Goal: Task Accomplishment & Management: Manage account settings

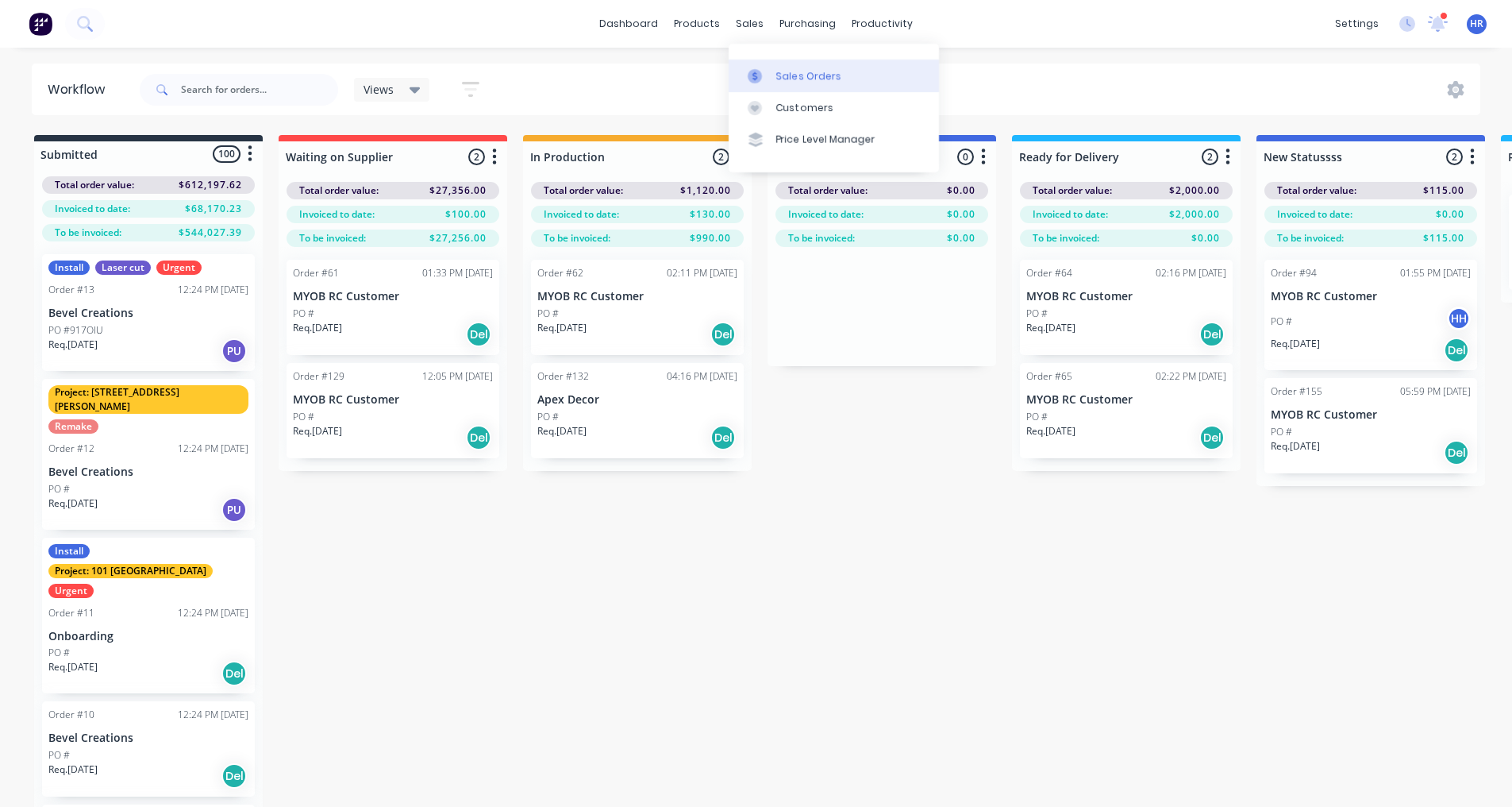
click at [790, 69] on div "Sales Orders" at bounding box center [809, 76] width 65 height 14
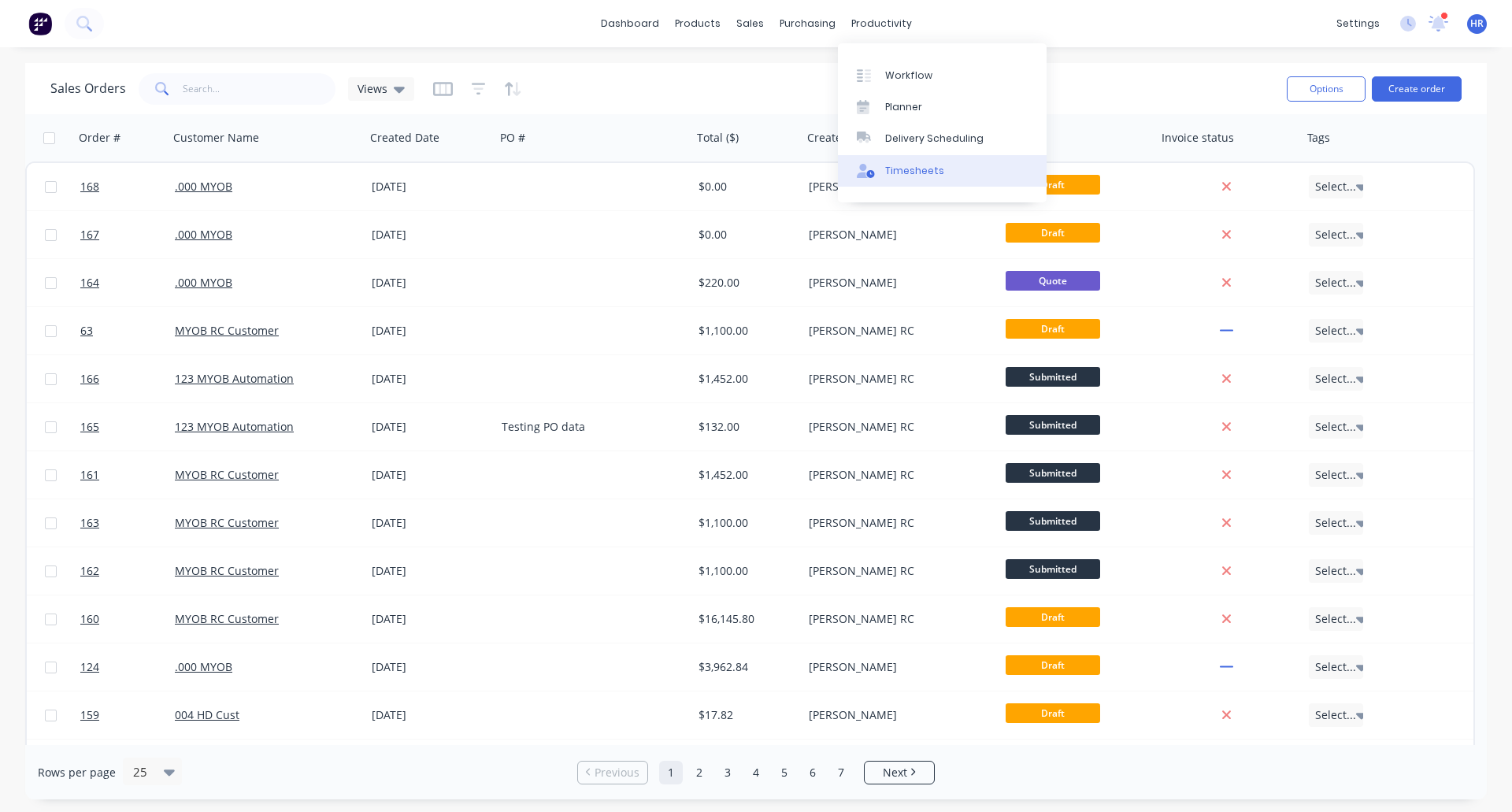
click at [918, 176] on div "Timesheets" at bounding box center [915, 170] width 59 height 14
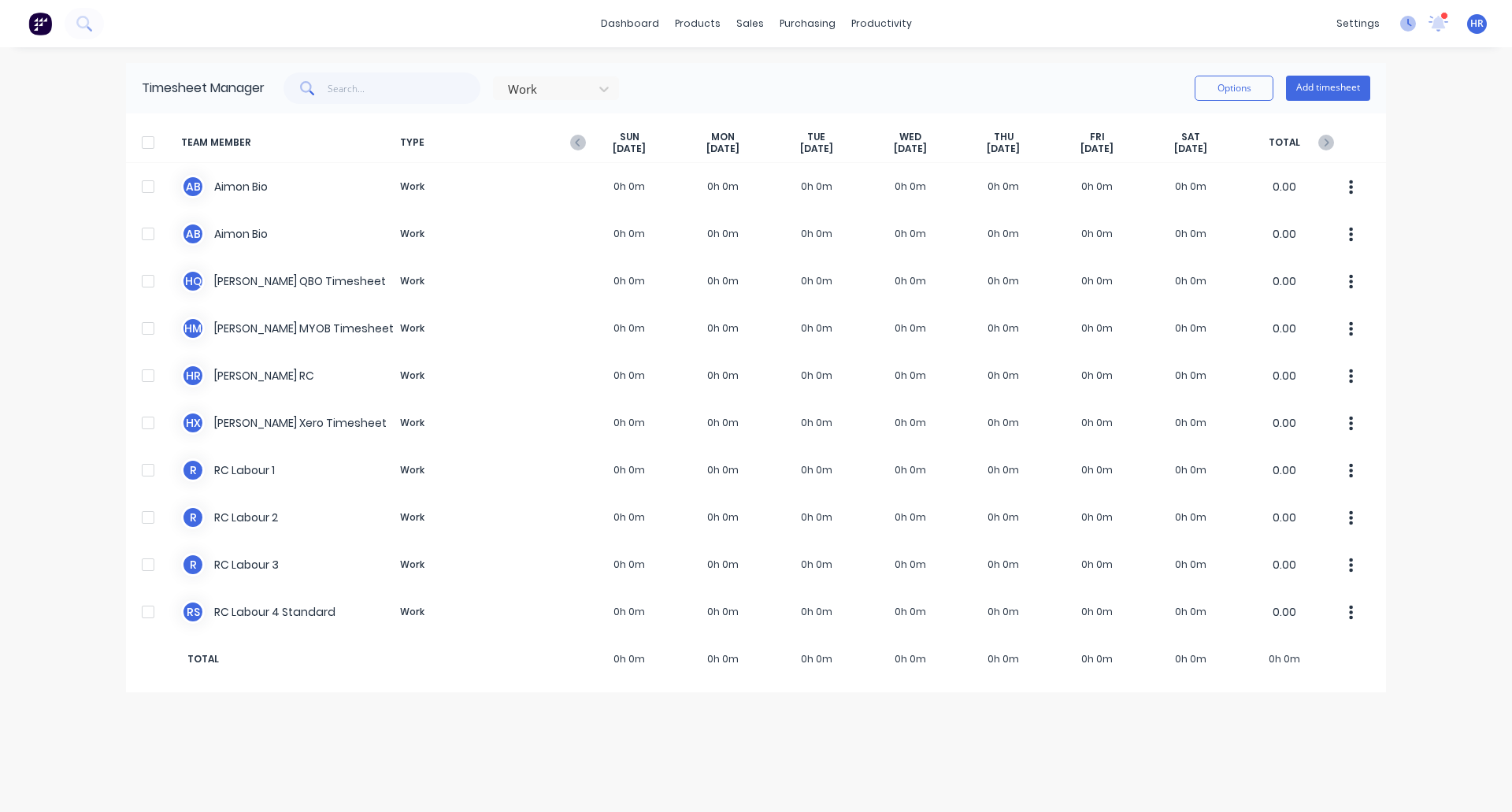
click at [1409, 18] on icon at bounding box center [1408, 23] width 16 height 16
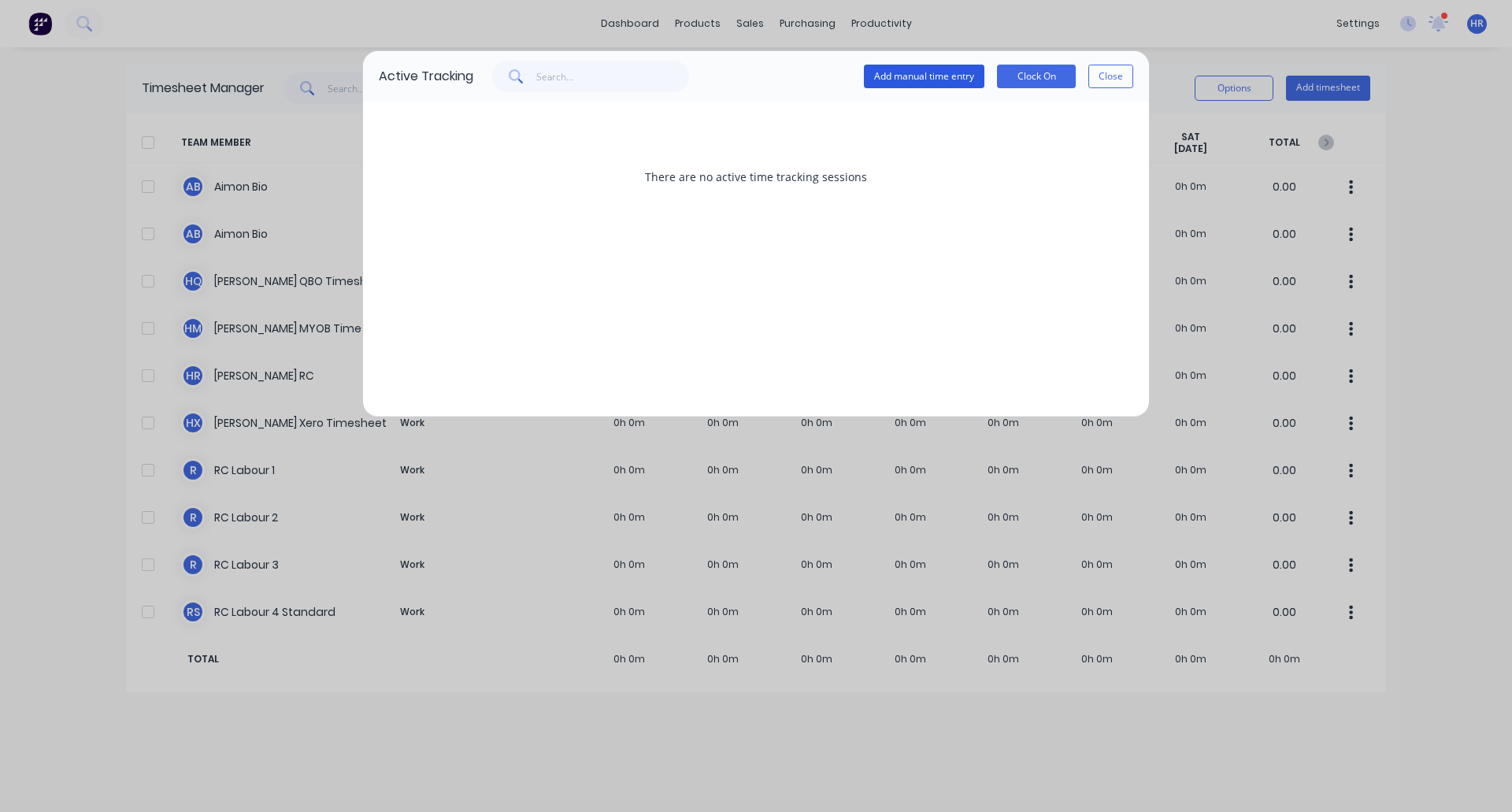
click at [950, 70] on button "Add manual time entry" at bounding box center [923, 76] width 120 height 23
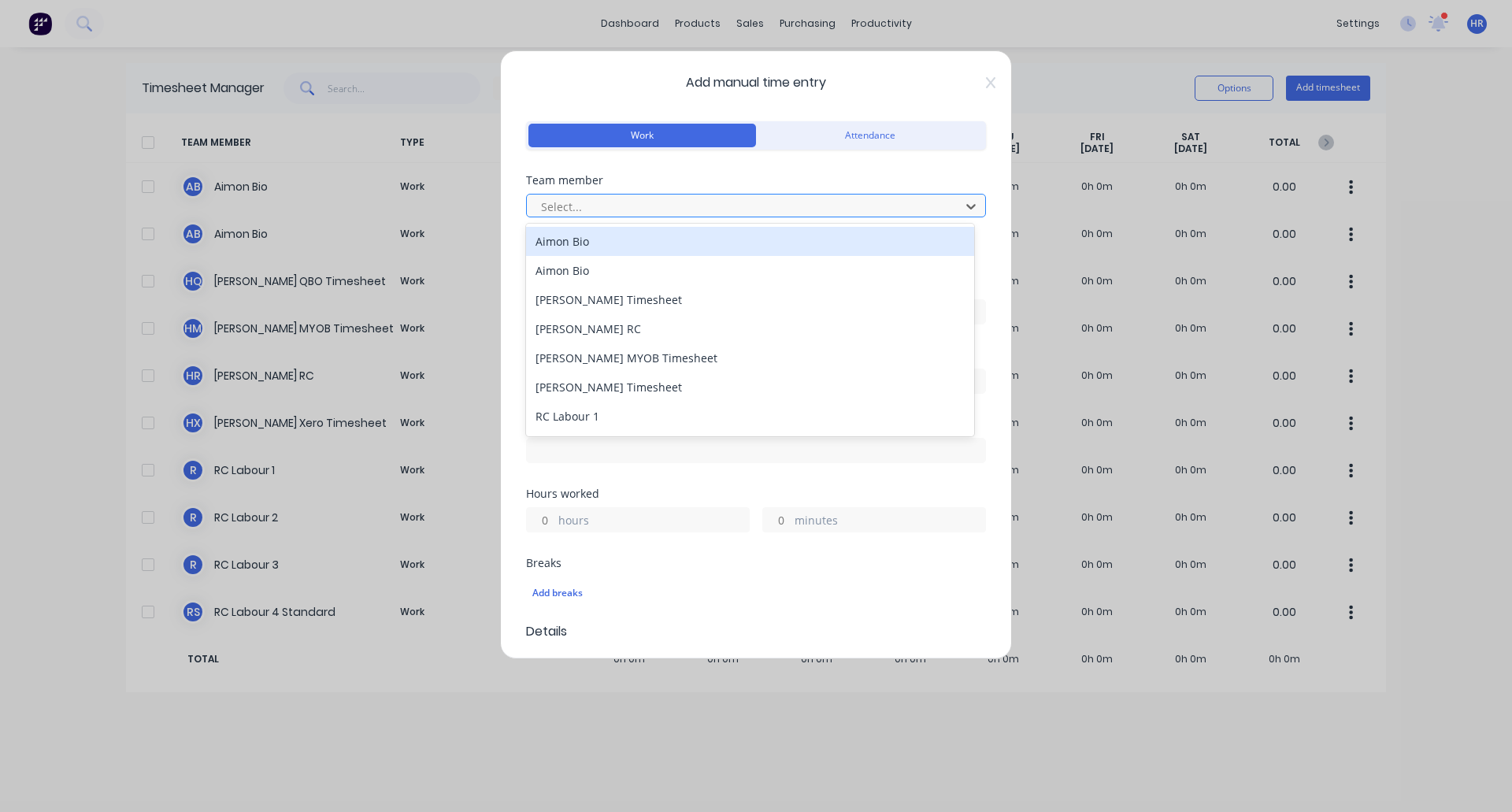
click at [667, 210] on div at bounding box center [745, 207] width 412 height 20
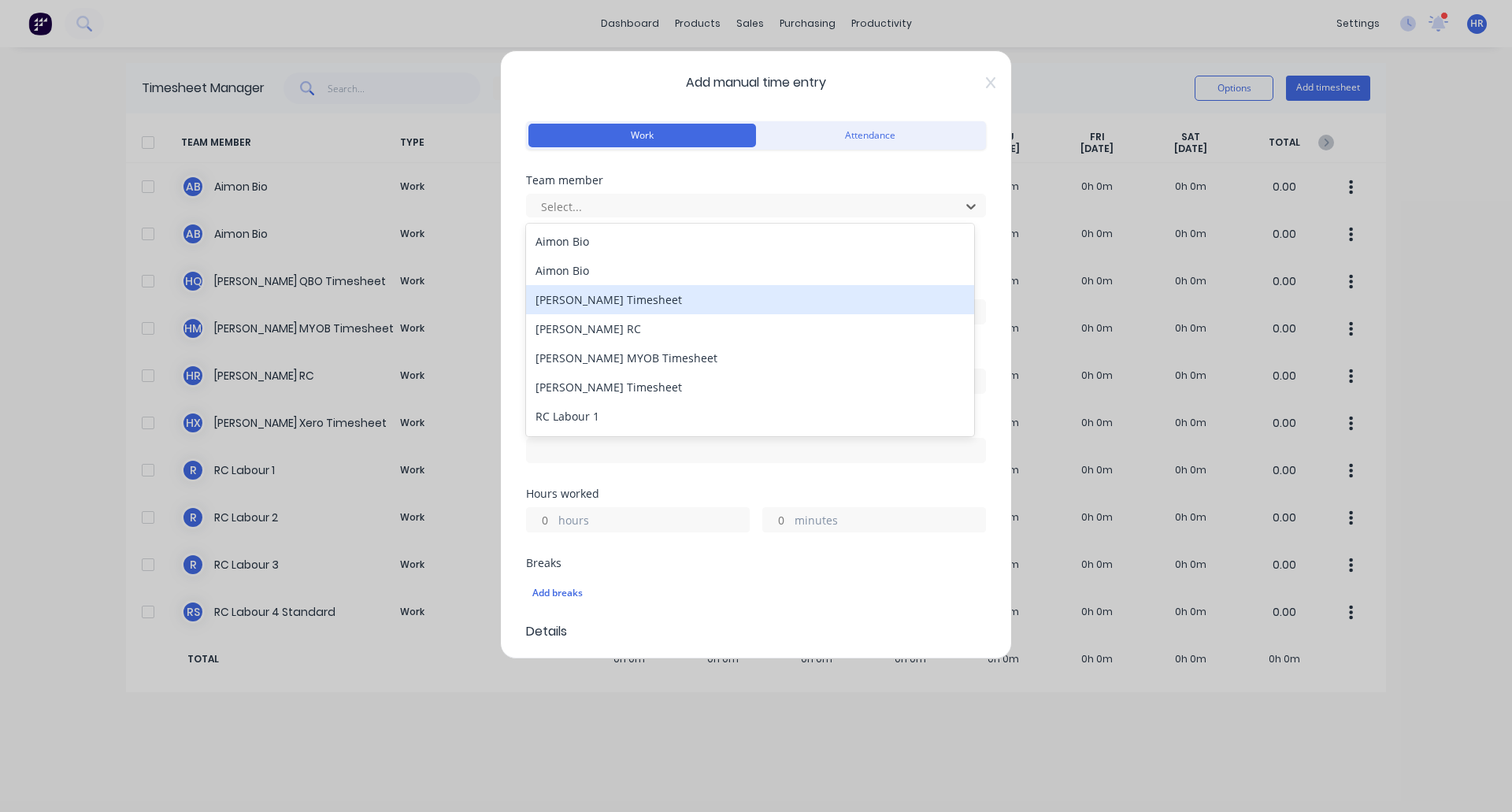
click at [667, 292] on div "Harold QBO Timesheet" at bounding box center [750, 300] width 448 height 29
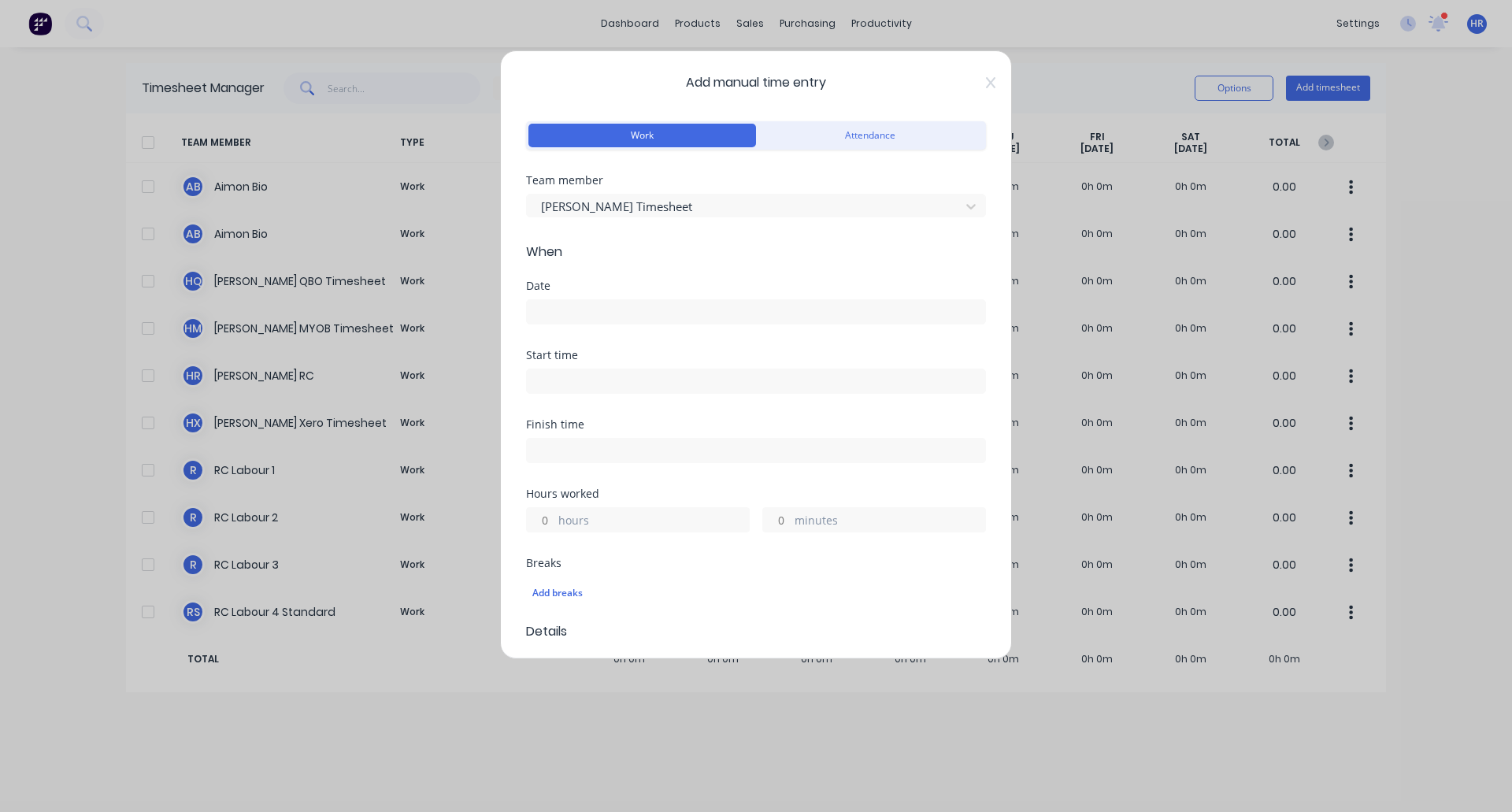
click at [703, 319] on input at bounding box center [756, 311] width 458 height 23
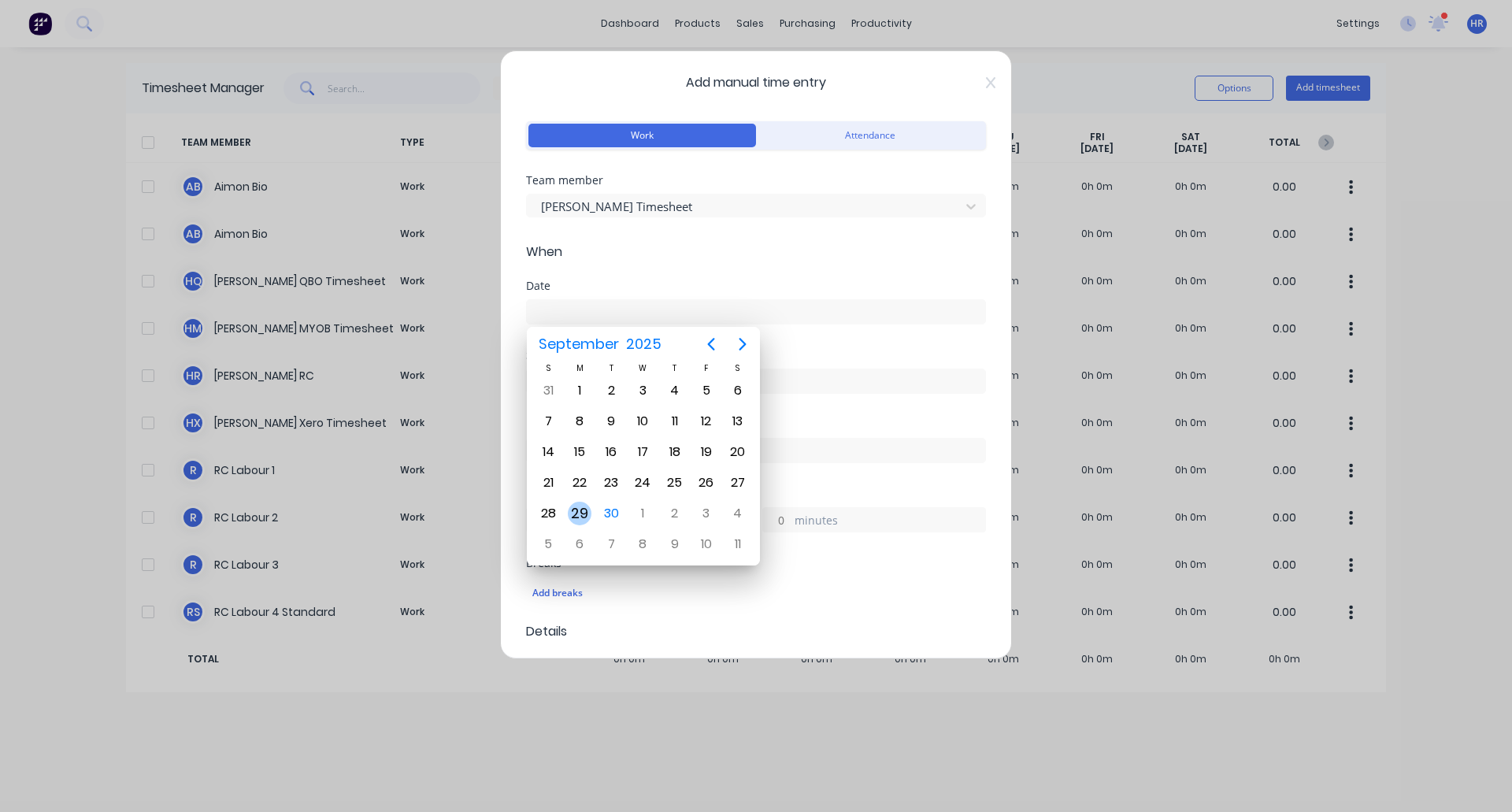
click at [578, 510] on div "29" at bounding box center [579, 513] width 23 height 23
type input "29/09/2025"
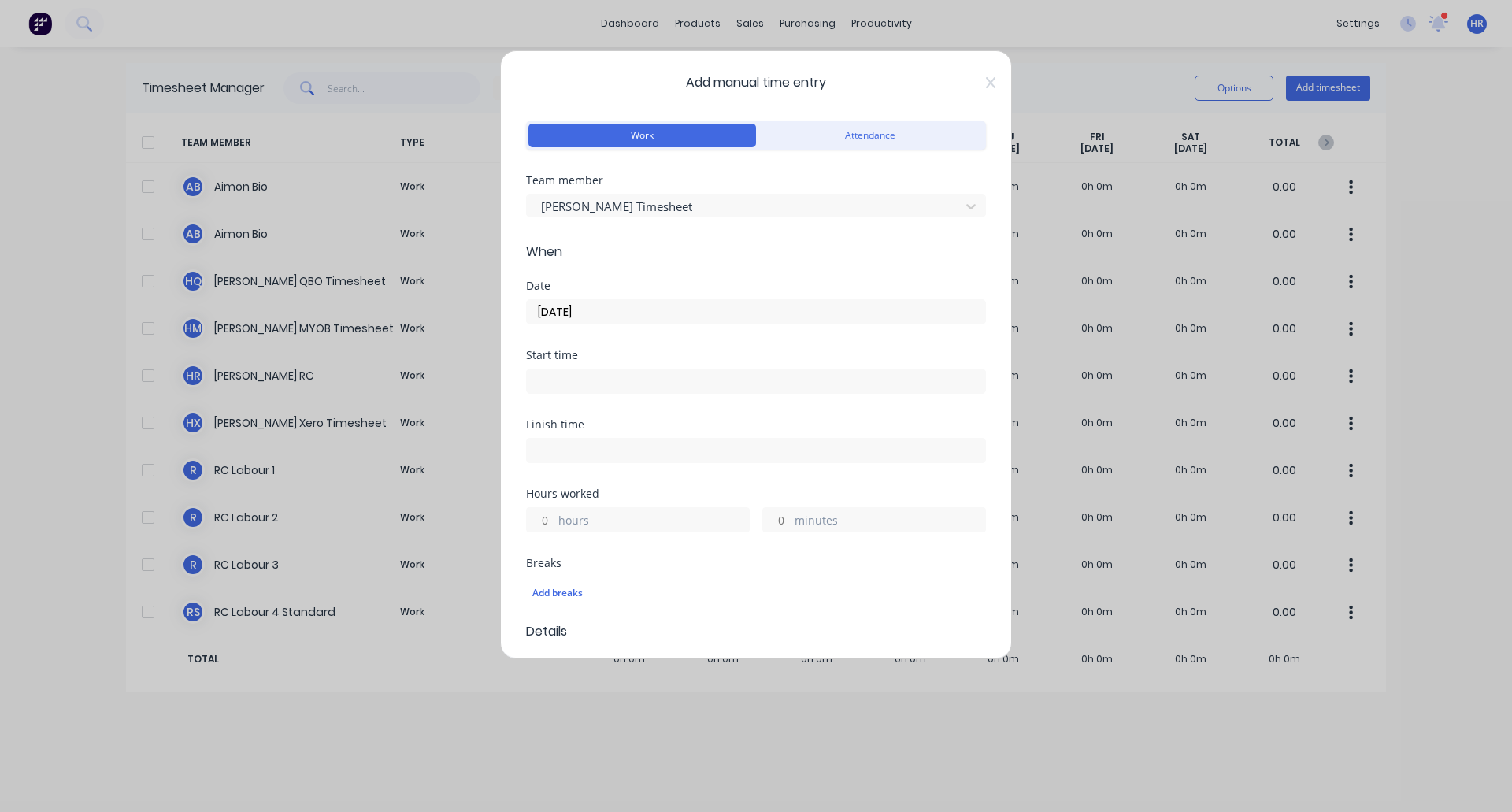
click at [614, 385] on input at bounding box center [756, 380] width 458 height 23
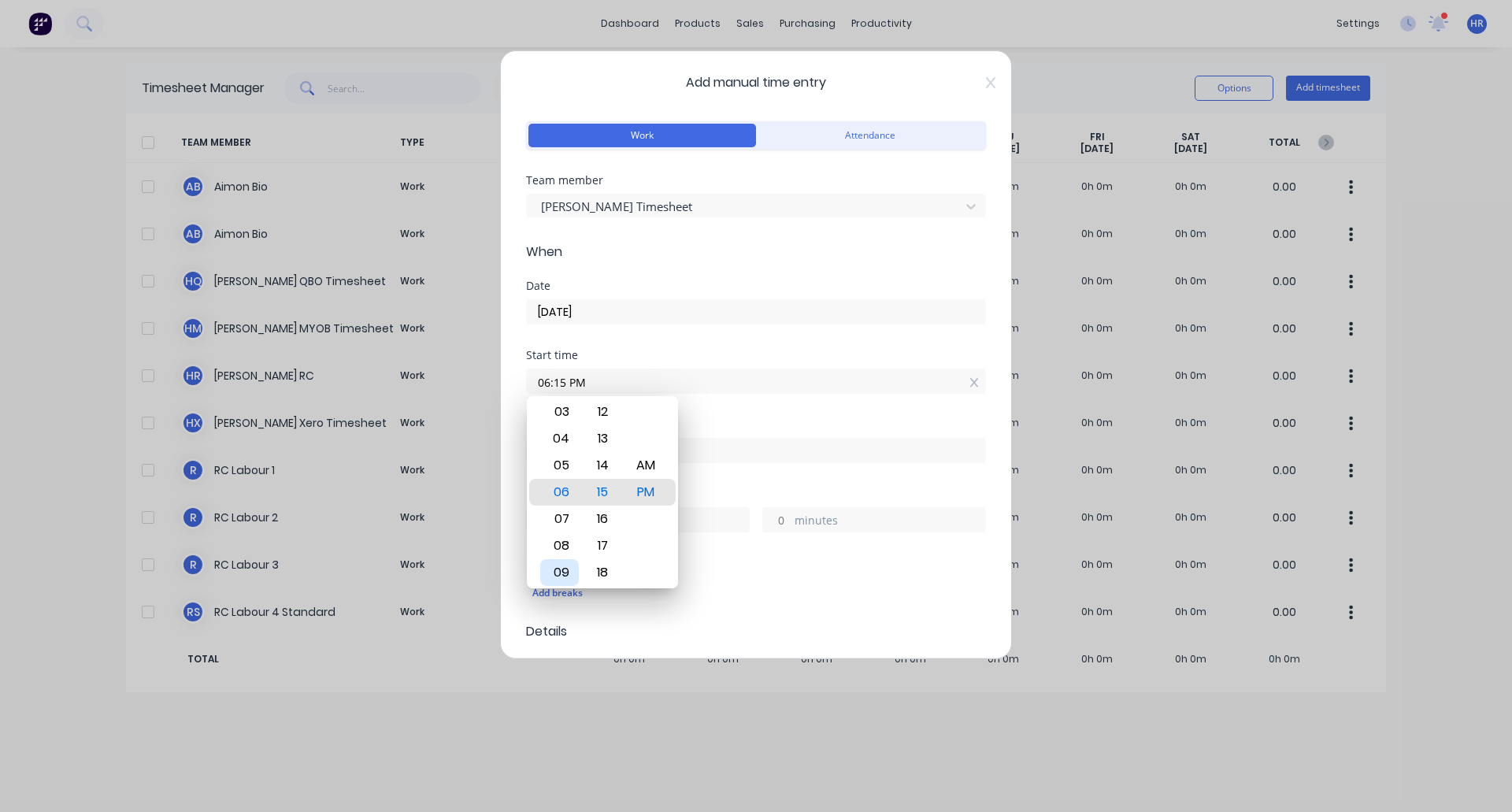
click at [560, 572] on div "09" at bounding box center [559, 572] width 39 height 27
click at [653, 464] on div "AM" at bounding box center [646, 465] width 39 height 27
type input "09:15 AM"
click at [775, 410] on div "Start time 09:15 AM" at bounding box center [756, 384] width 460 height 69
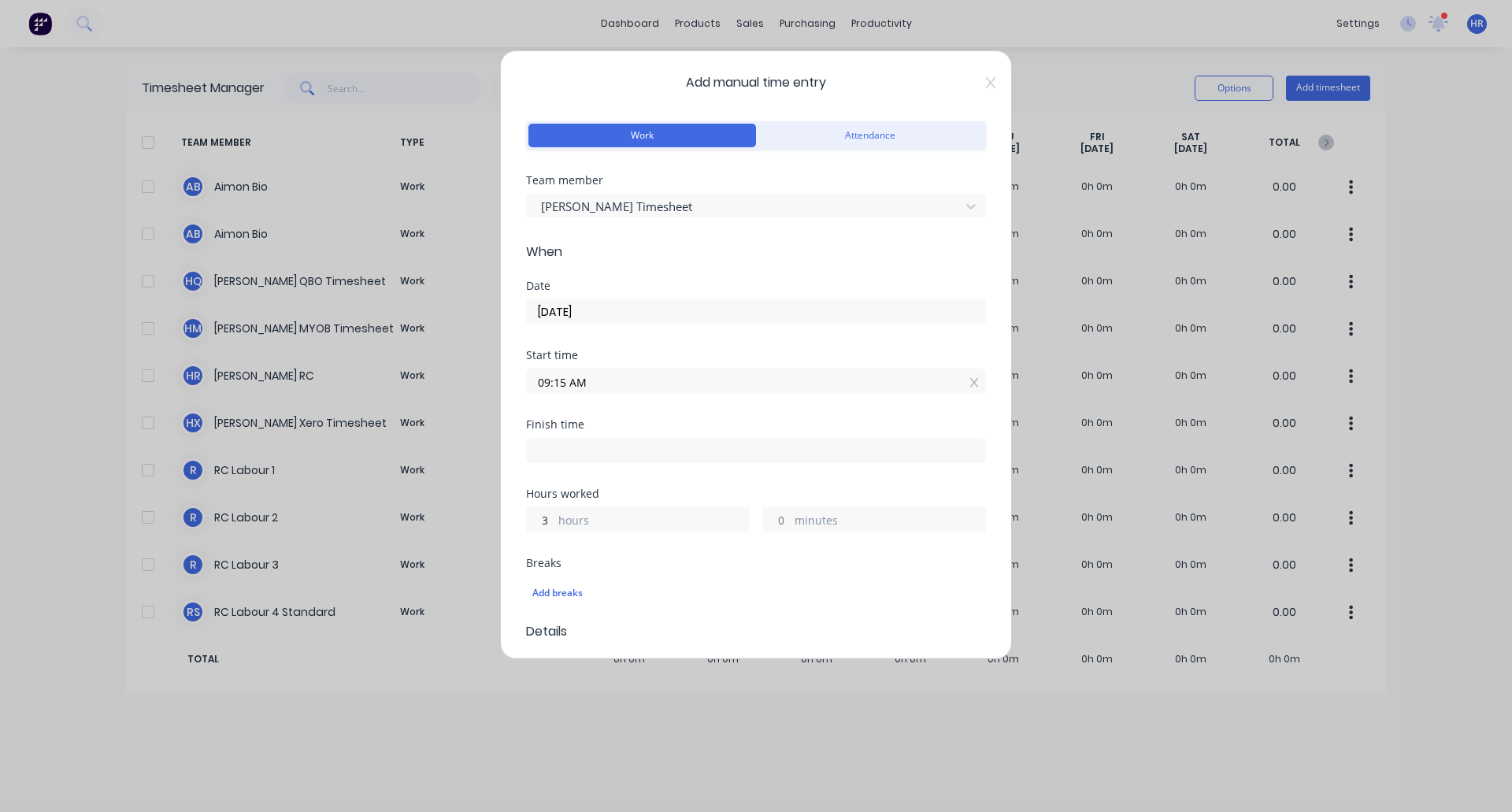
click at [539, 515] on input "3" at bounding box center [540, 520] width 28 height 23
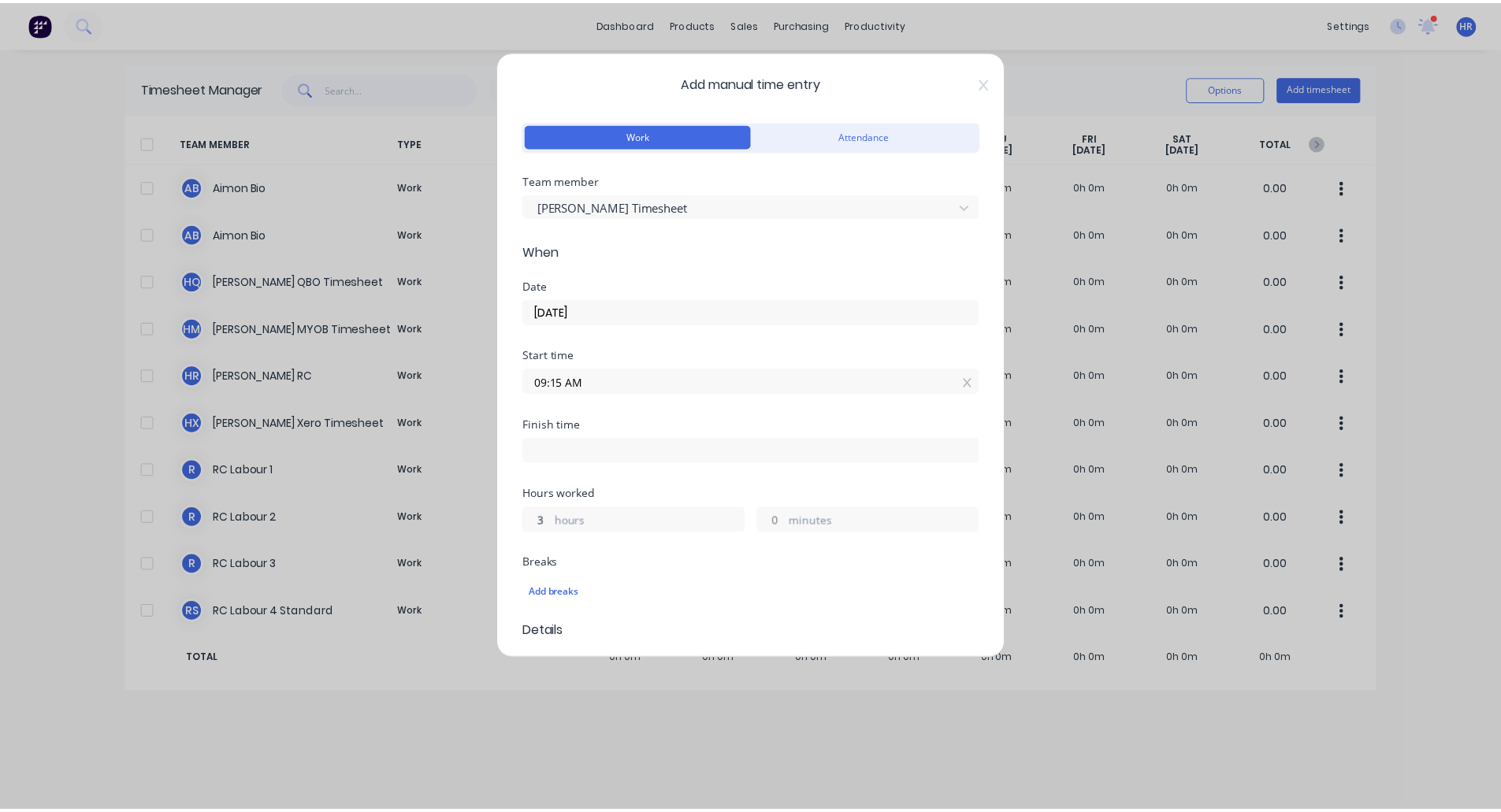
scroll to position [366, 0]
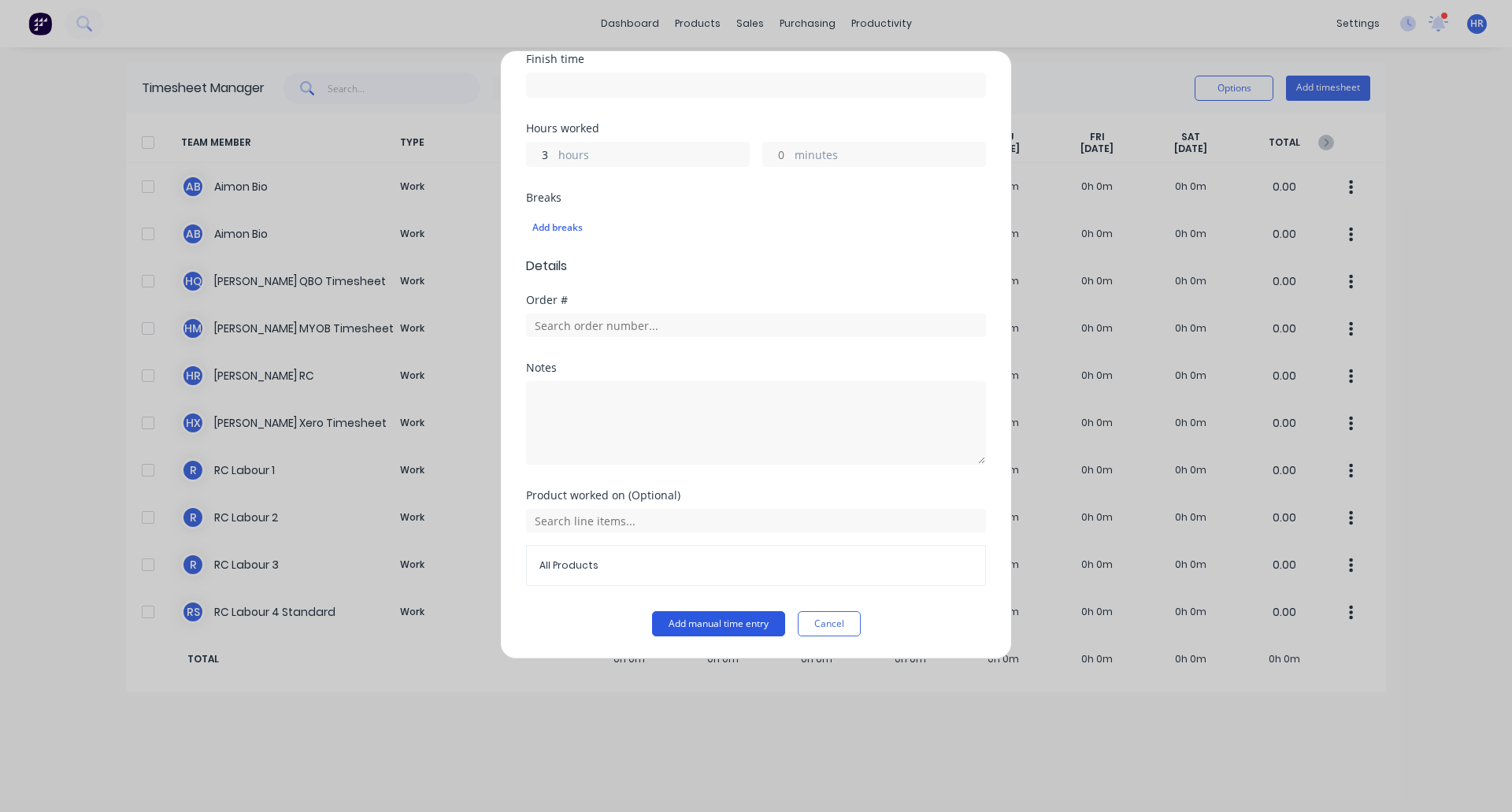
type input "3"
type input "12:15 PM"
type input "0"
click at [710, 617] on button "Add manual time entry" at bounding box center [718, 623] width 133 height 25
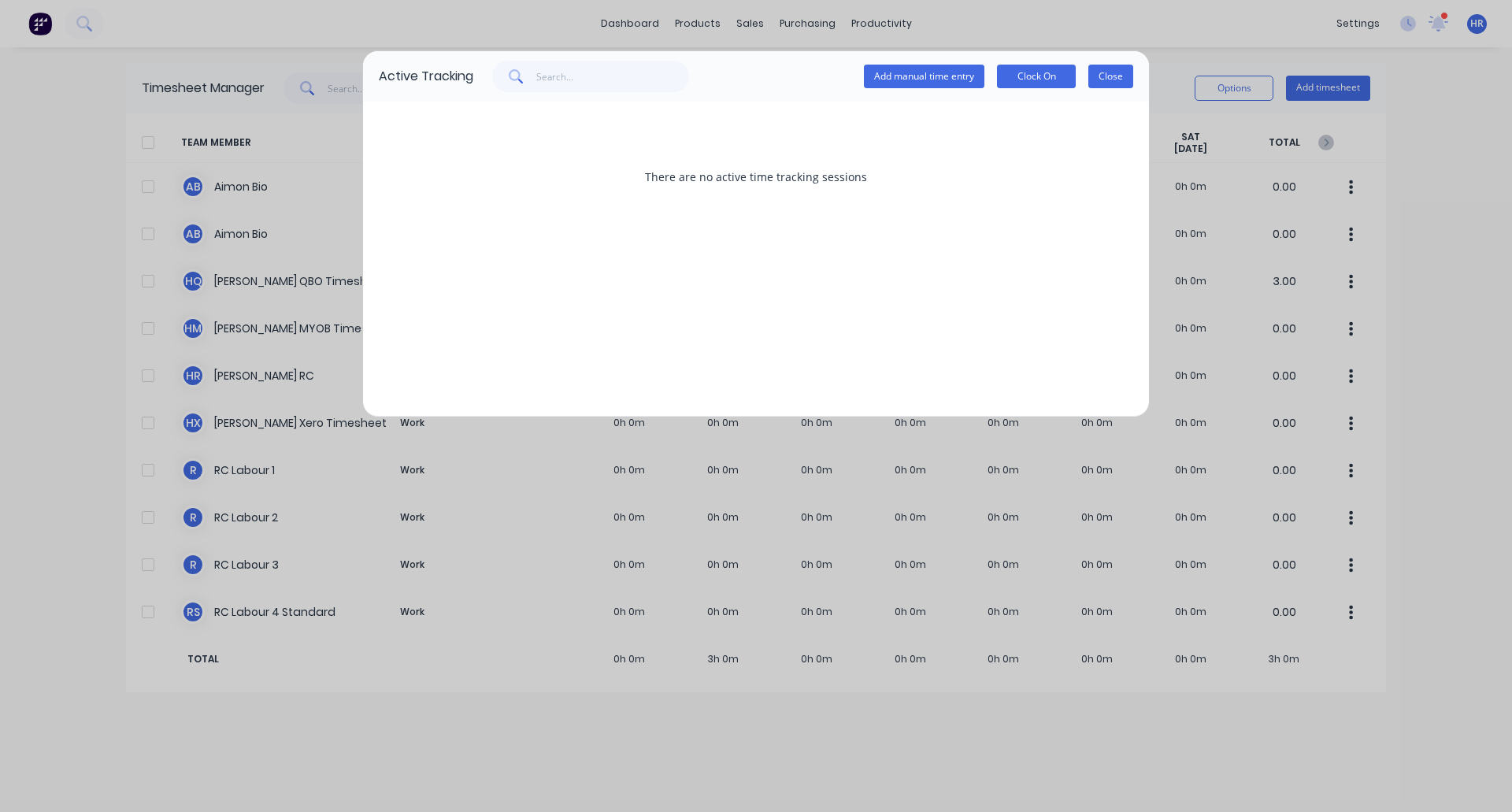
click at [1103, 79] on button "Close" at bounding box center [1111, 76] width 45 height 23
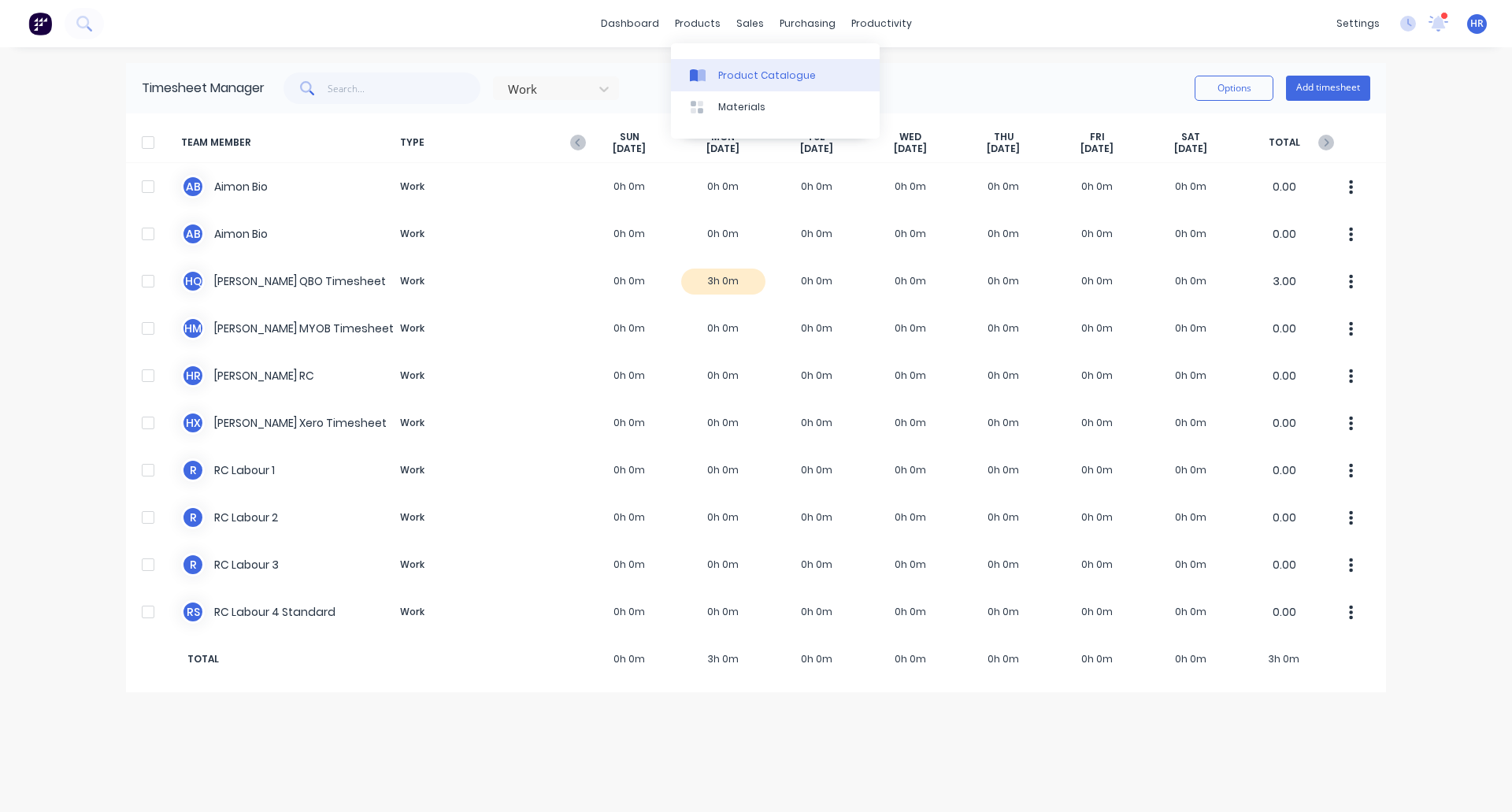
click at [778, 80] on div "Product Catalogue" at bounding box center [767, 75] width 98 height 14
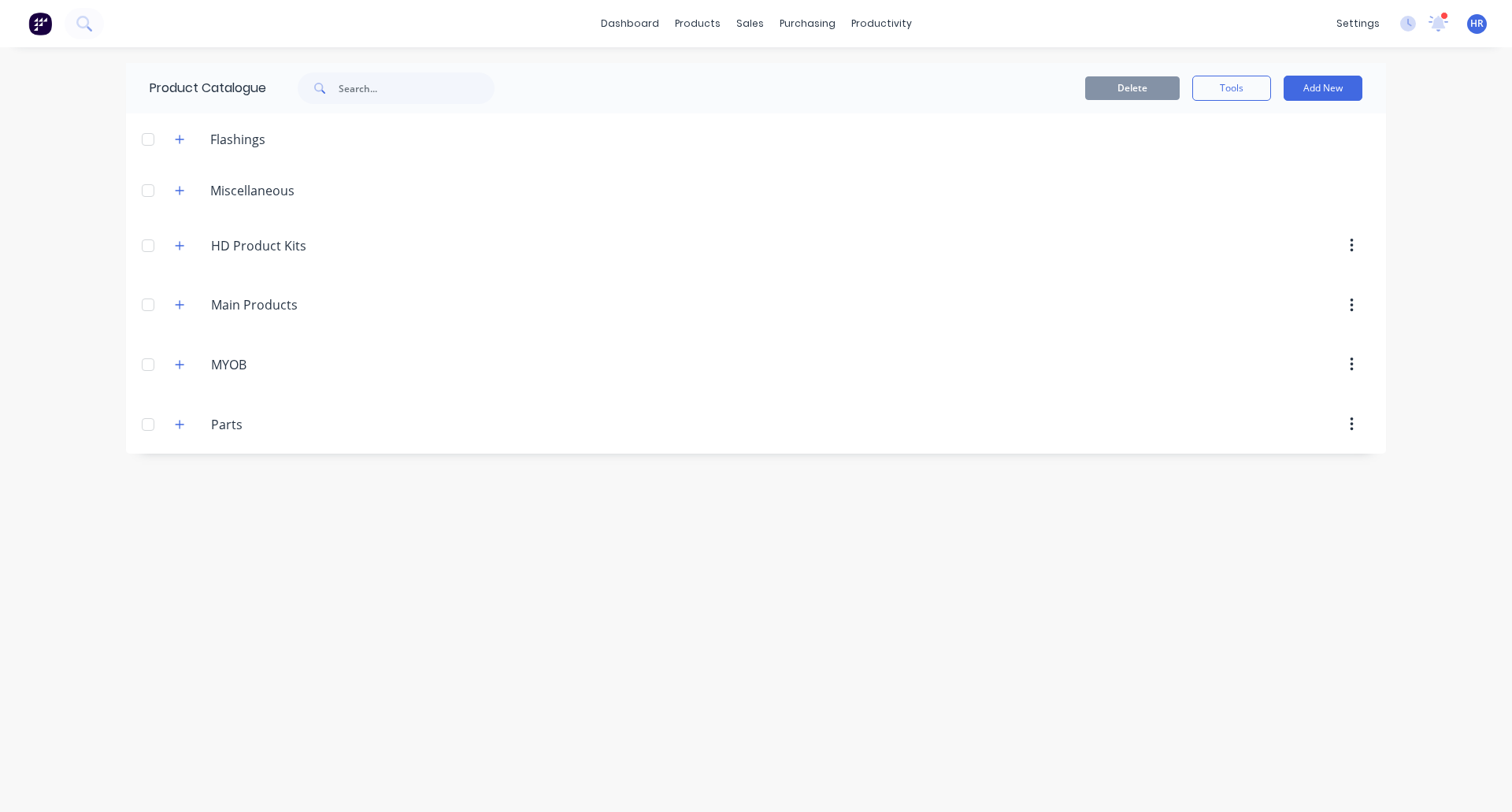
click at [183, 290] on header "Main.Products Main Products" at bounding box center [756, 305] width 1260 height 60
click at [182, 298] on button "button" at bounding box center [180, 305] width 20 height 20
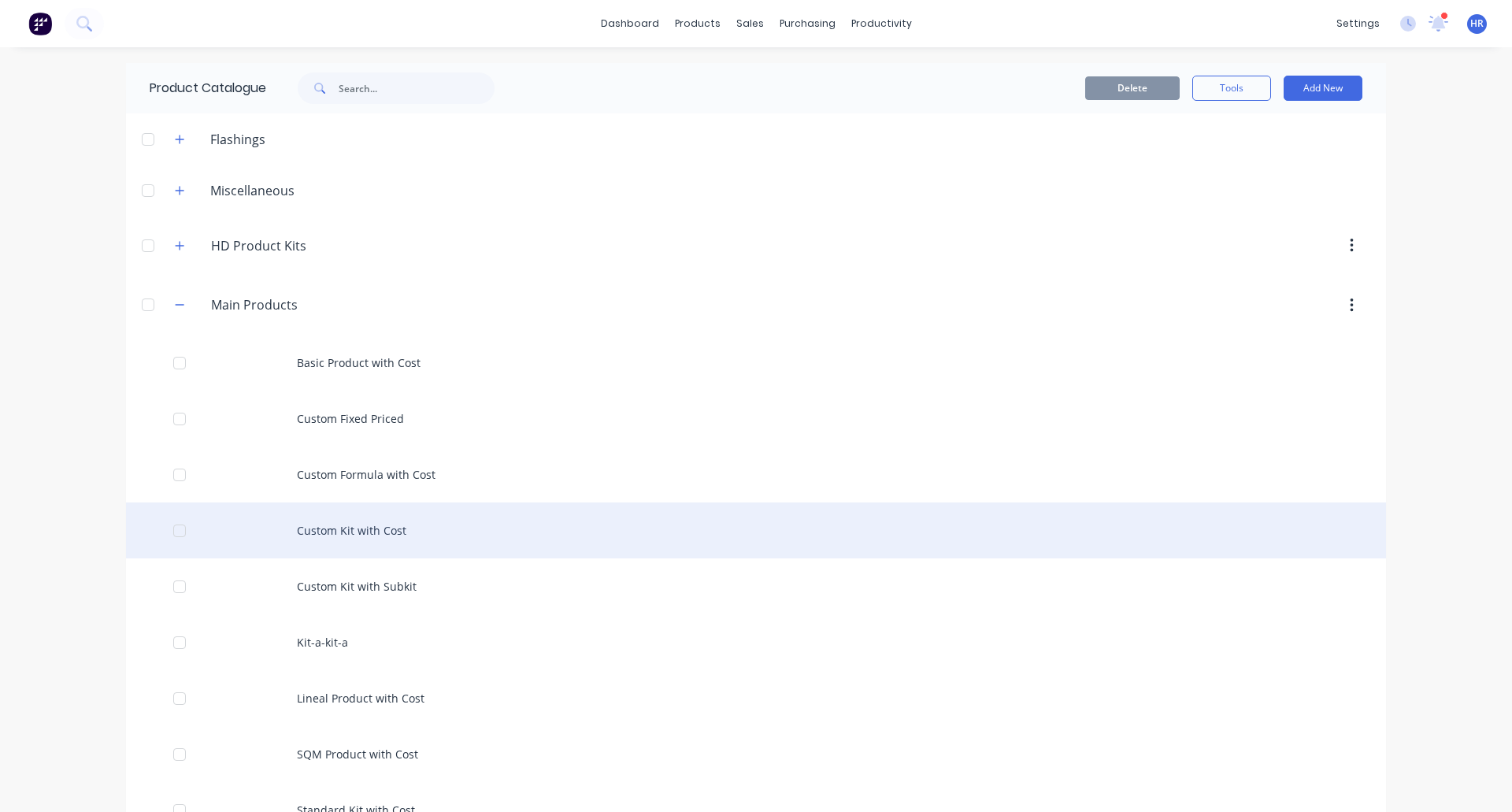
click at [410, 530] on div "Custom Kit with Cost" at bounding box center [756, 530] width 1260 height 56
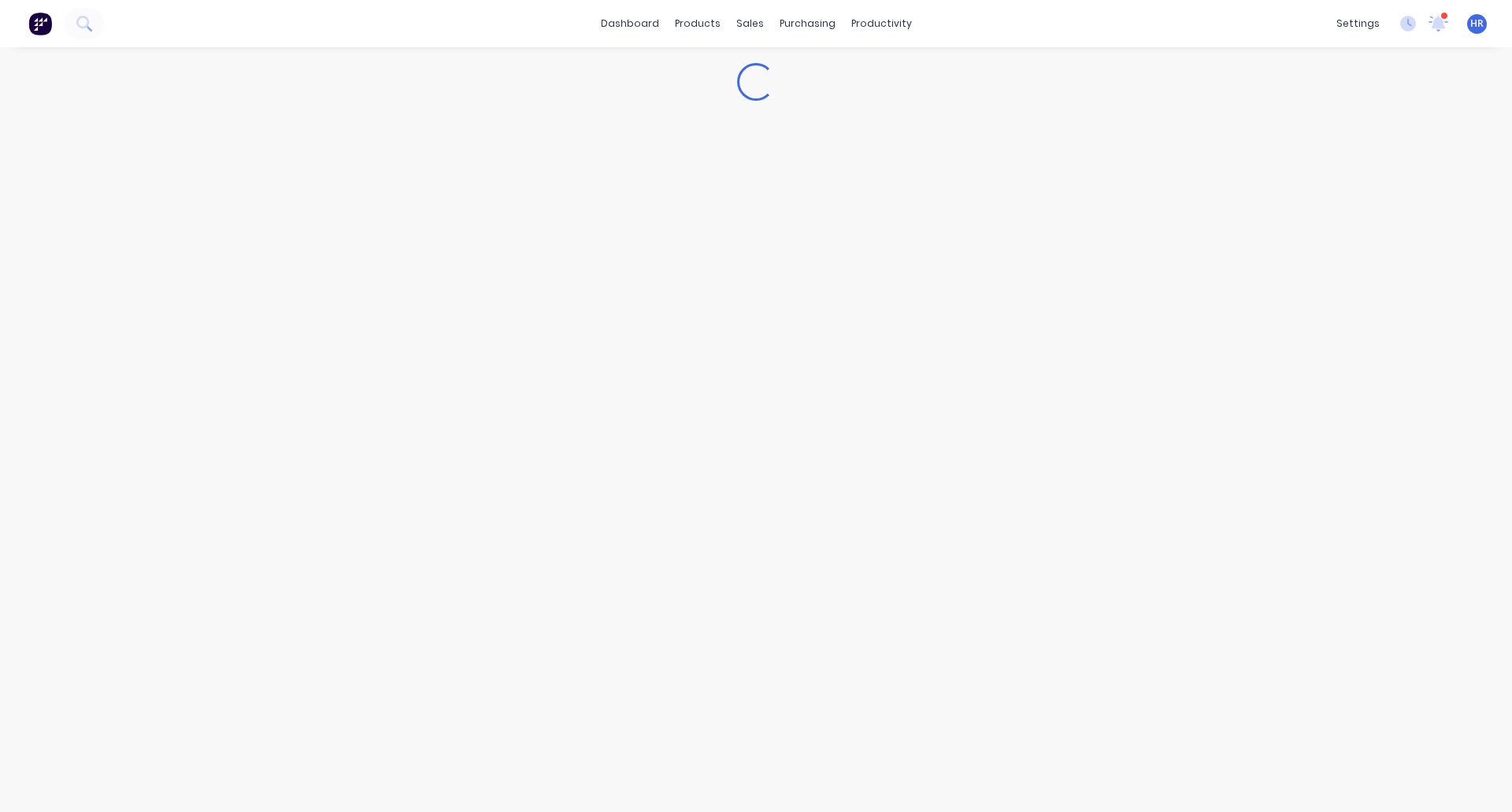
click at [380, 387] on div "Loading..." at bounding box center [756, 414] width 1512 height 733
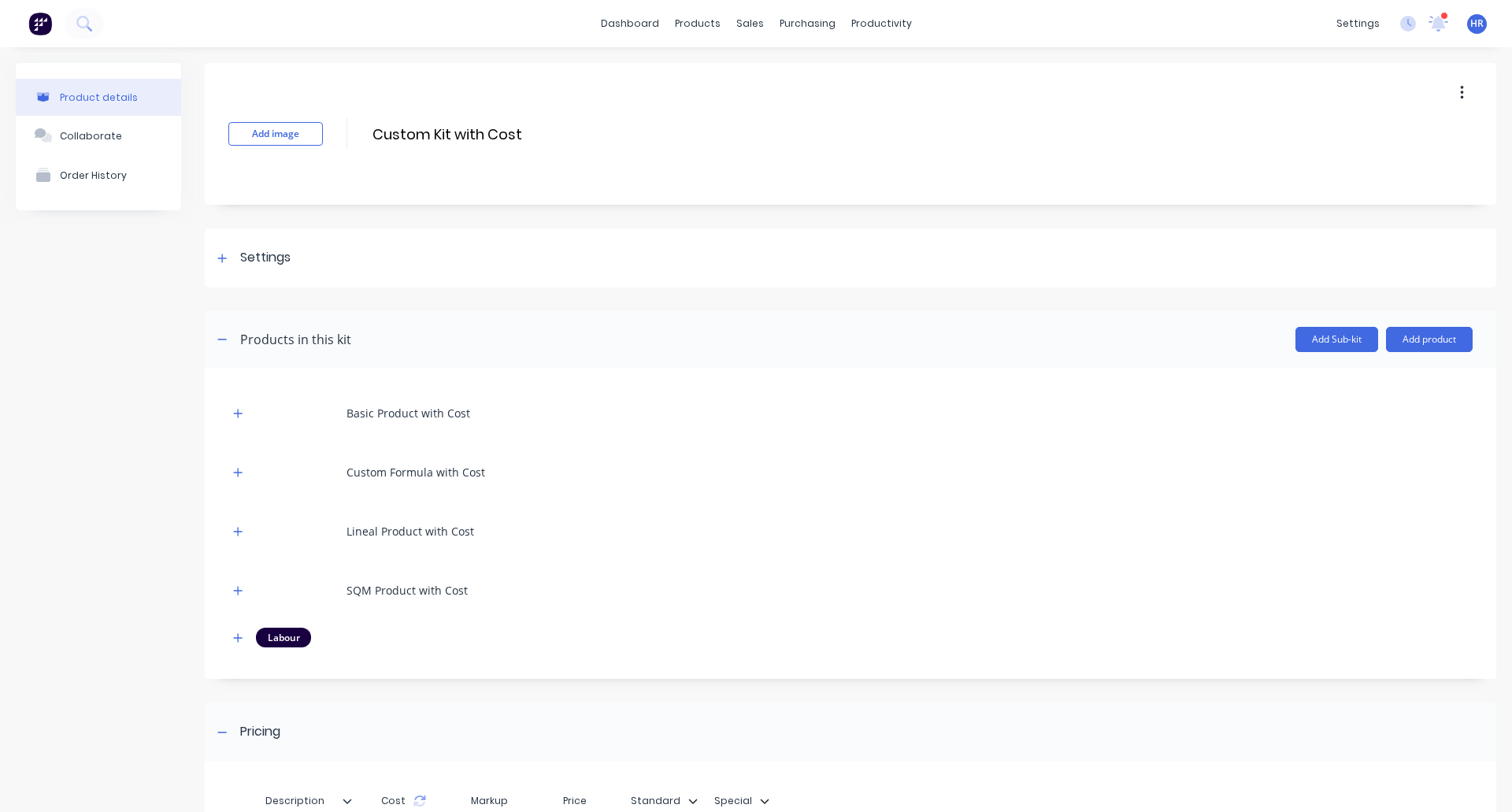
click at [241, 623] on div "Basic Product with Cost Custom Formula with Cost Lineal Product with Cost SQM P…" at bounding box center [850, 520] width 1244 height 256
click at [239, 634] on icon "button" at bounding box center [239, 637] width 9 height 9
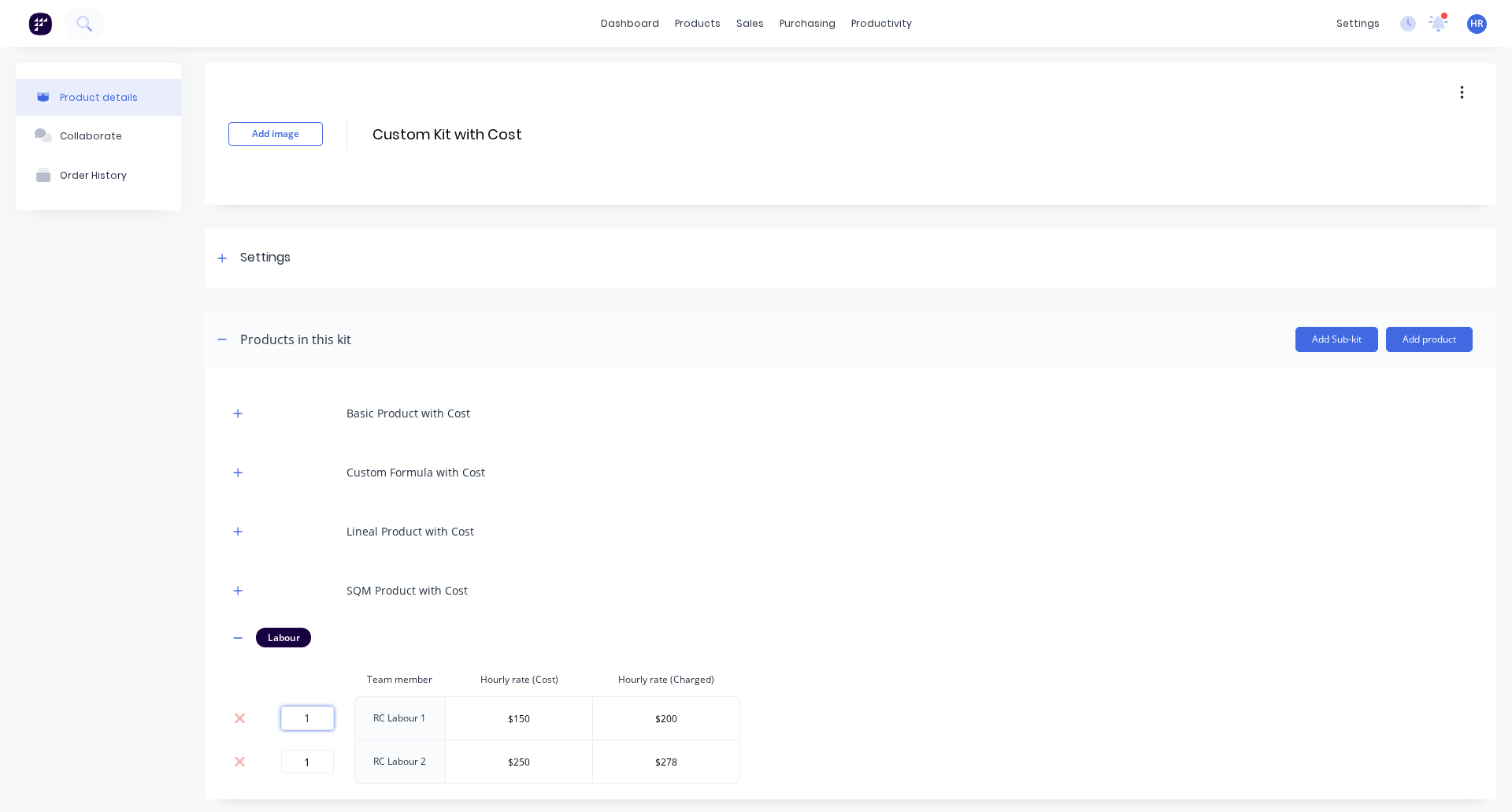
click at [322, 720] on input "1" at bounding box center [307, 718] width 53 height 23
type input "0"
click at [487, 656] on div "Basic Product with Cost Custom Formula with Cost Lineal Product with Cost SQM P…" at bounding box center [850, 588] width 1244 height 393
click at [818, 72] on div "Sales Orders" at bounding box center [802, 75] width 65 height 14
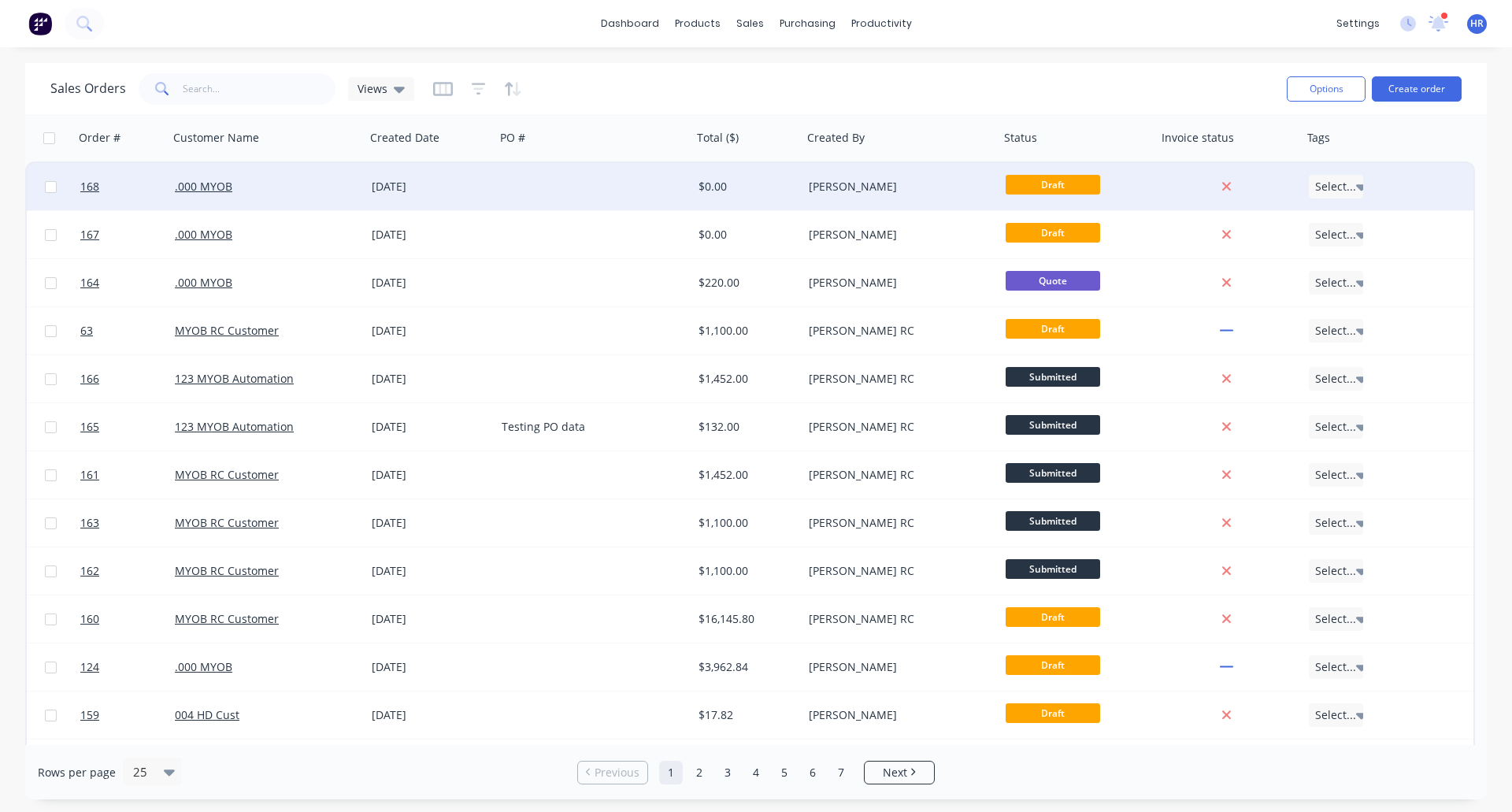
click at [686, 176] on div at bounding box center [594, 187] width 197 height 48
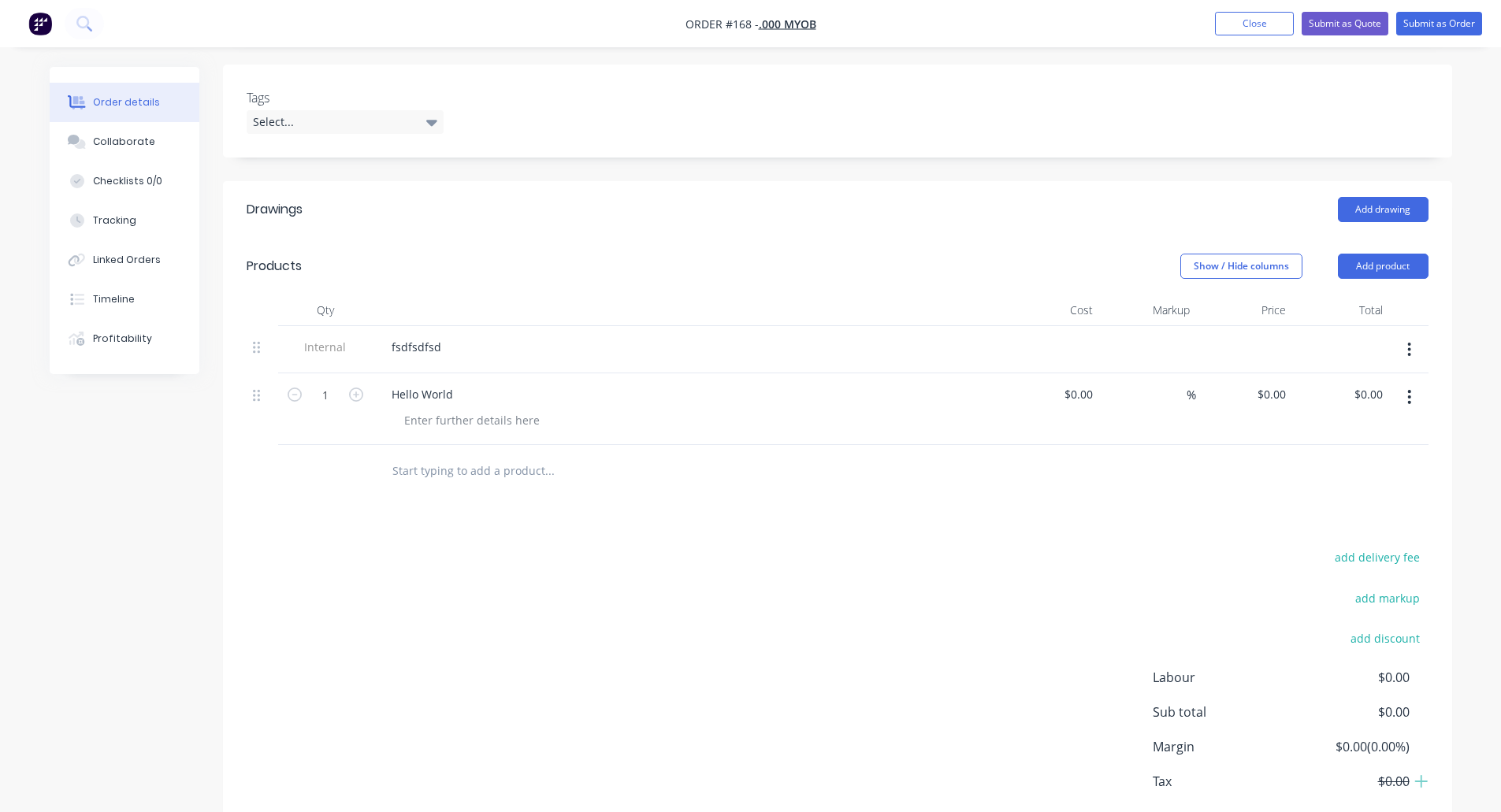
scroll to position [391, 0]
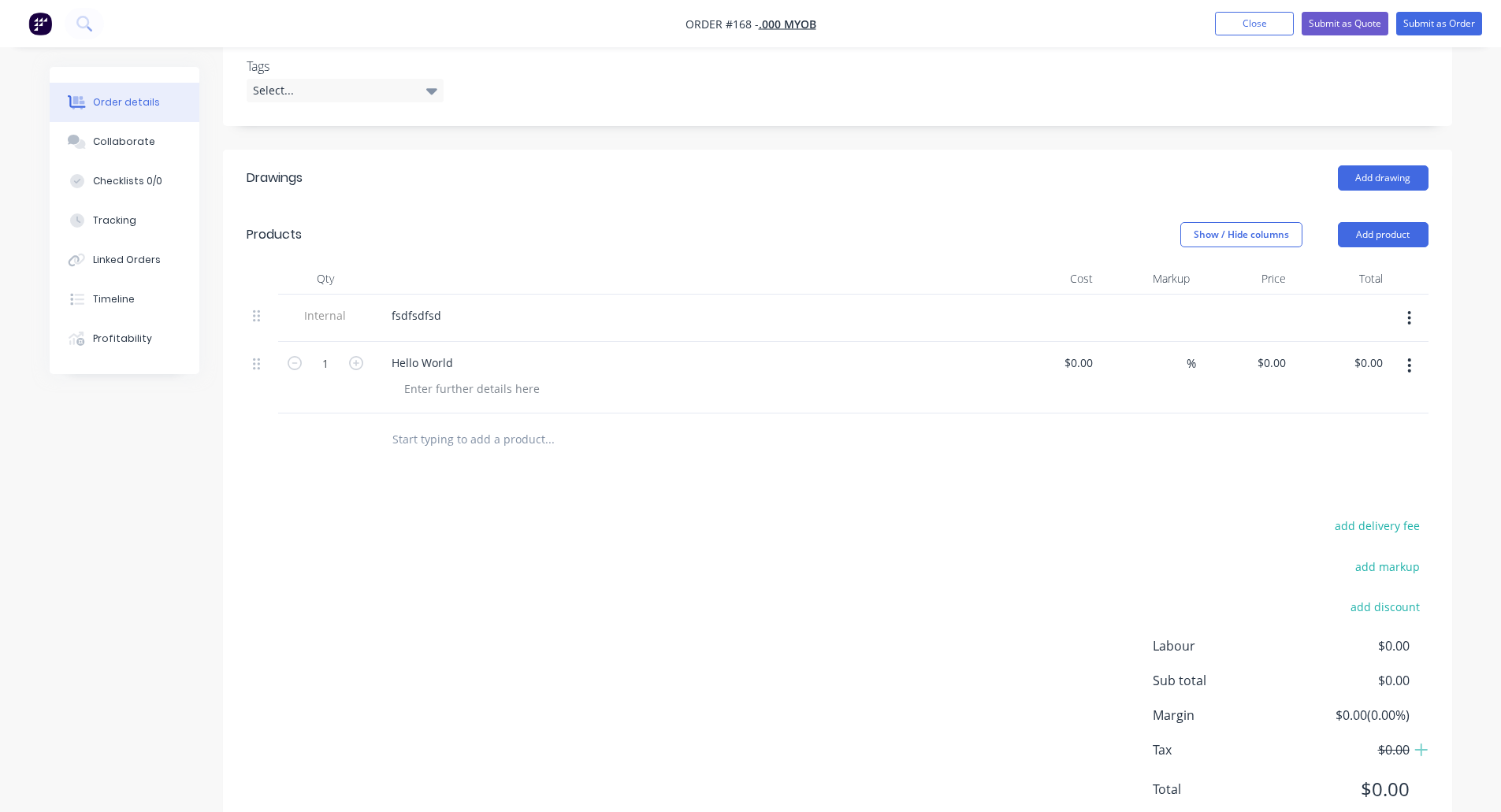
click at [520, 436] on input "text" at bounding box center [549, 438] width 315 height 31
type input "[PERSON_NAME]"
type input "Aimon"
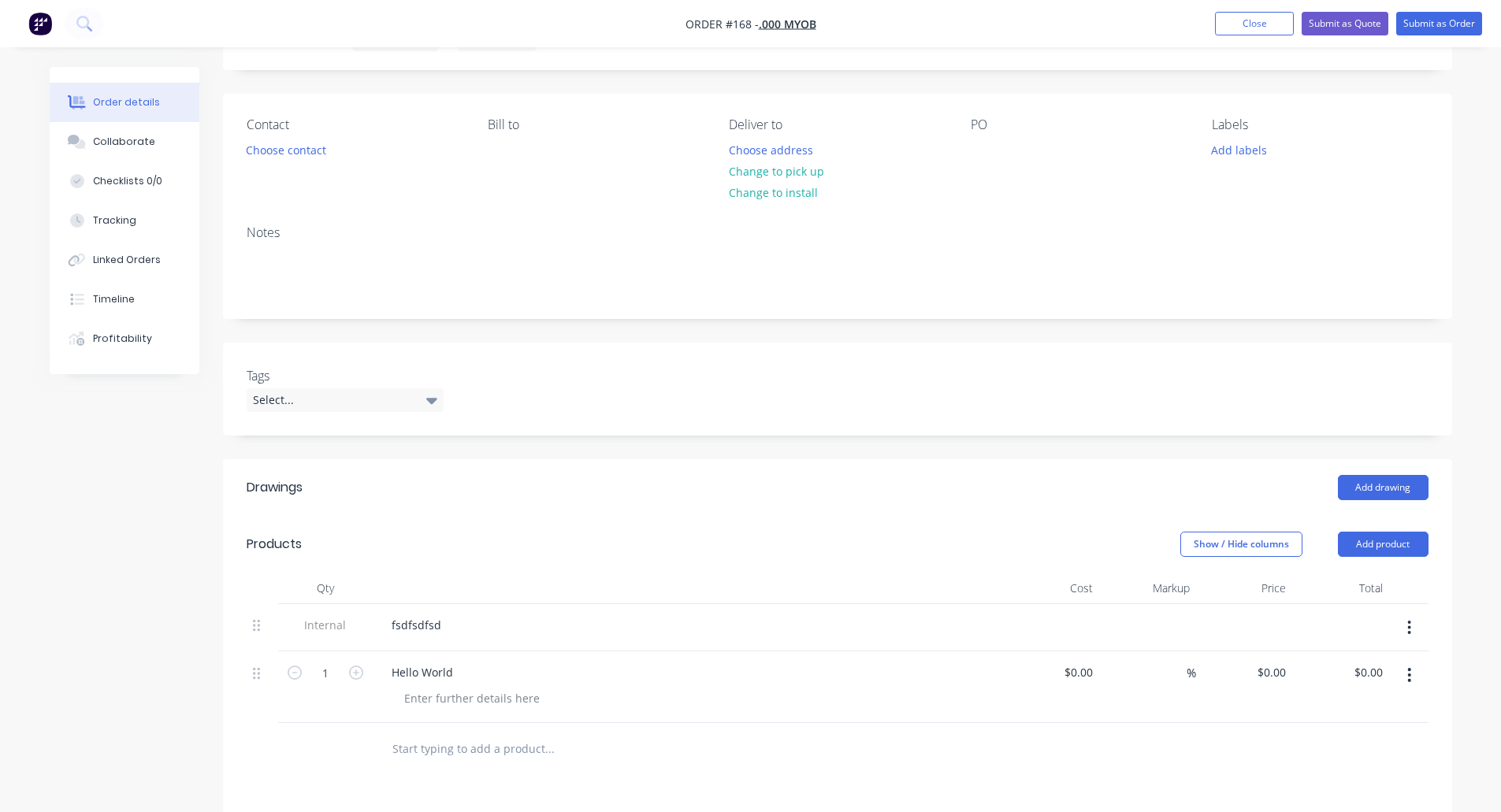
scroll to position [0, 0]
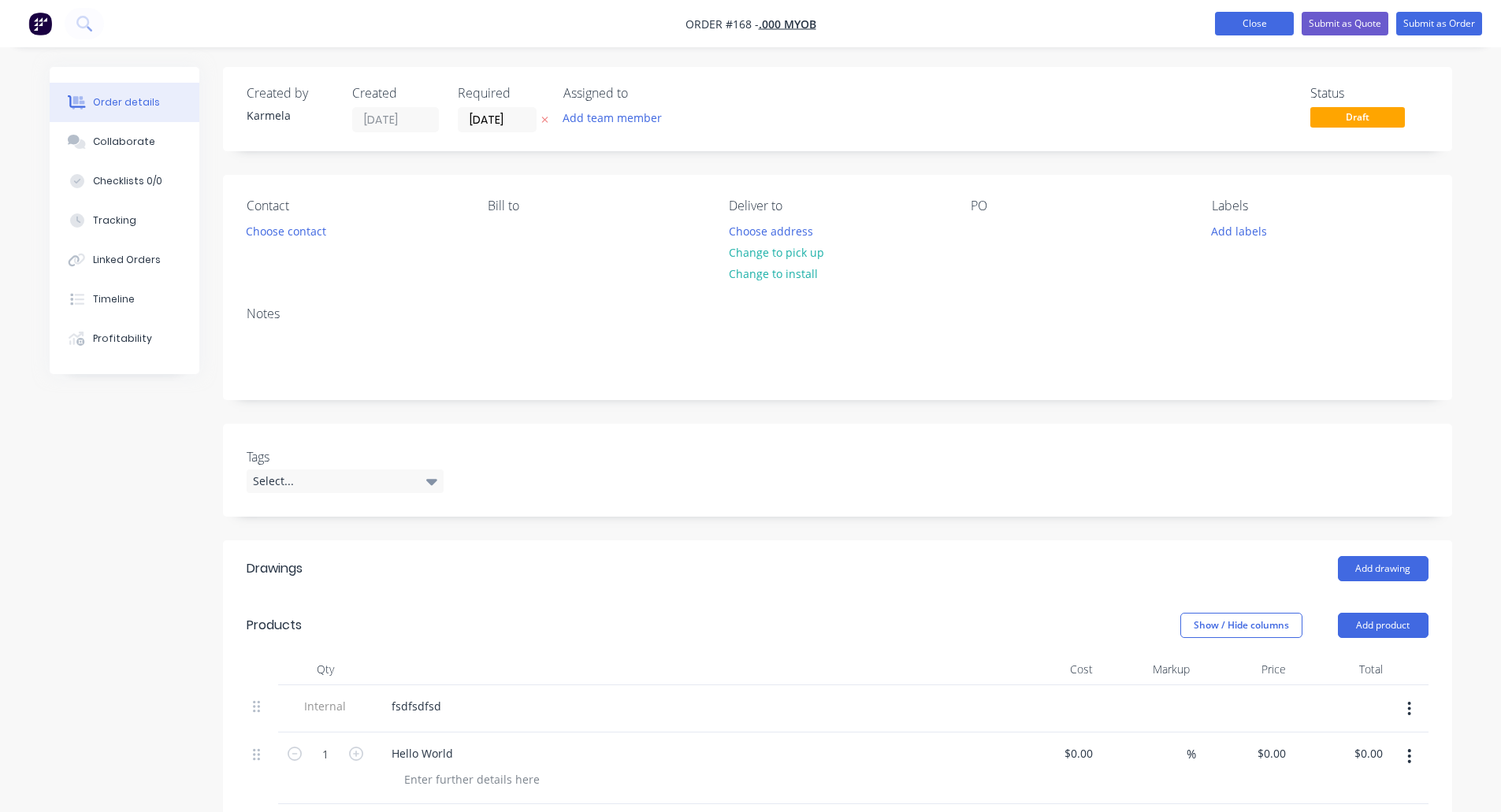
click at [1253, 22] on button "Close" at bounding box center [1254, 23] width 79 height 23
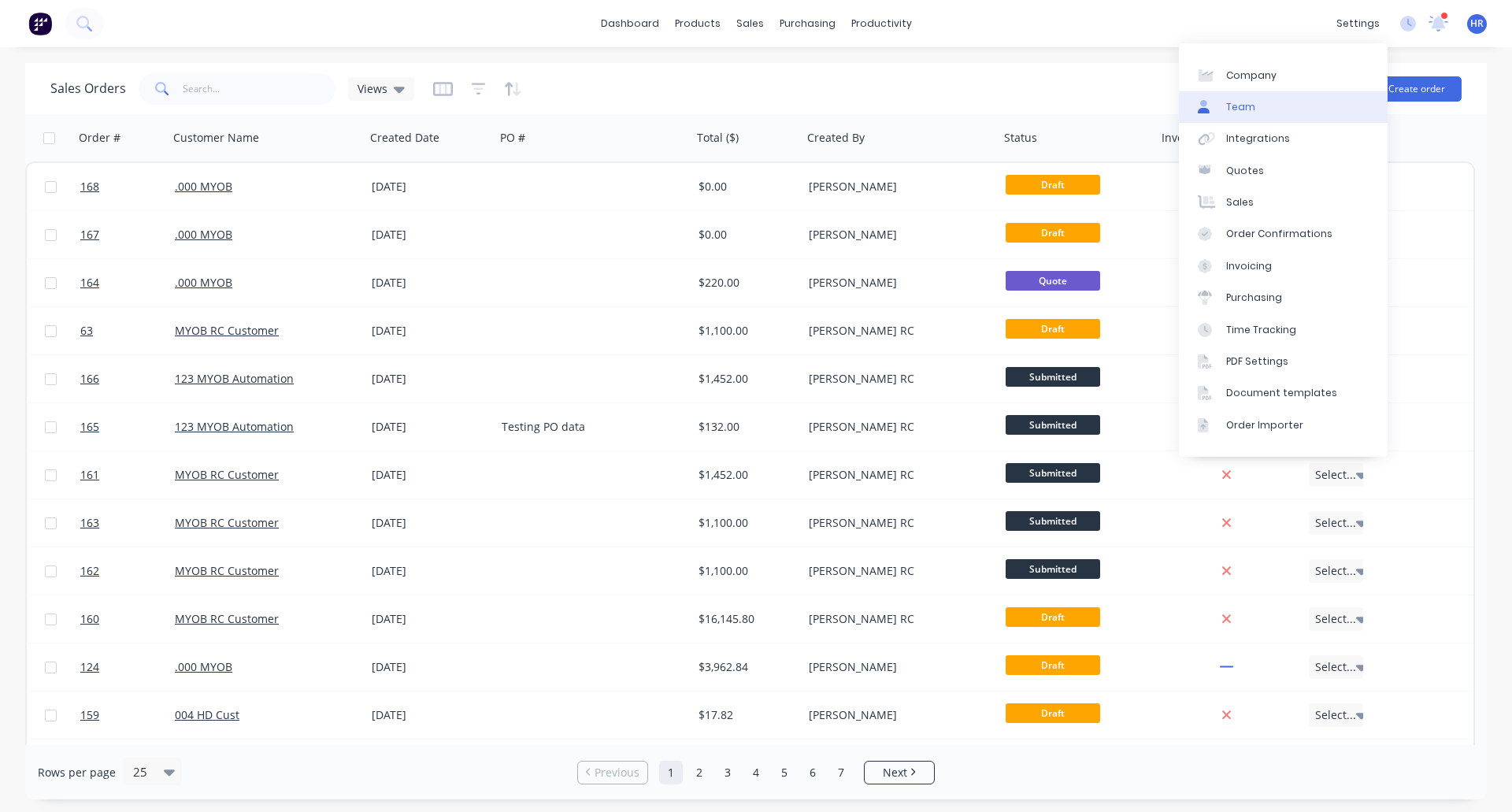
click at [1320, 108] on link "Team" at bounding box center [1283, 107] width 208 height 31
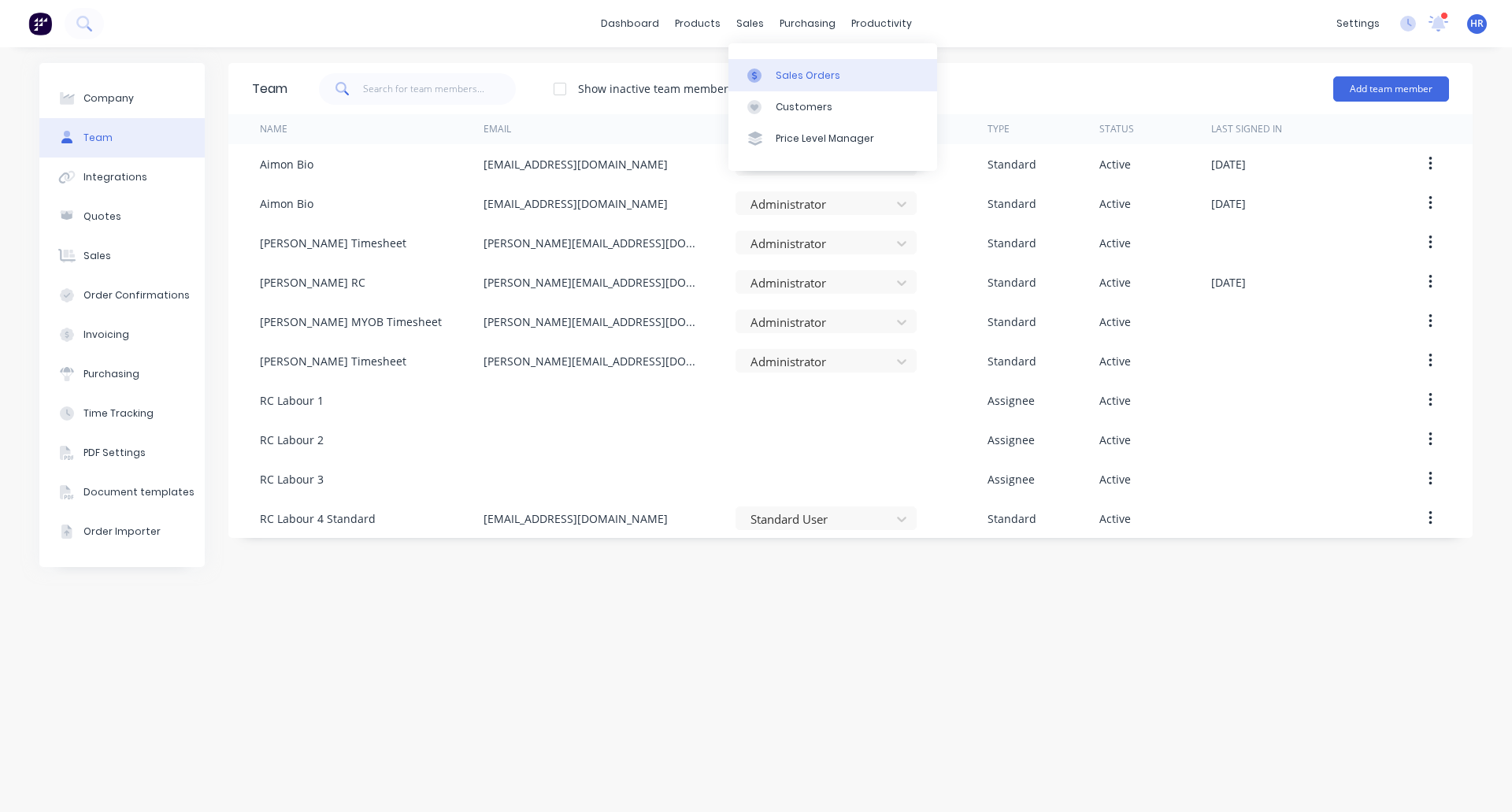
click at [794, 76] on div "Sales Orders" at bounding box center [807, 75] width 65 height 14
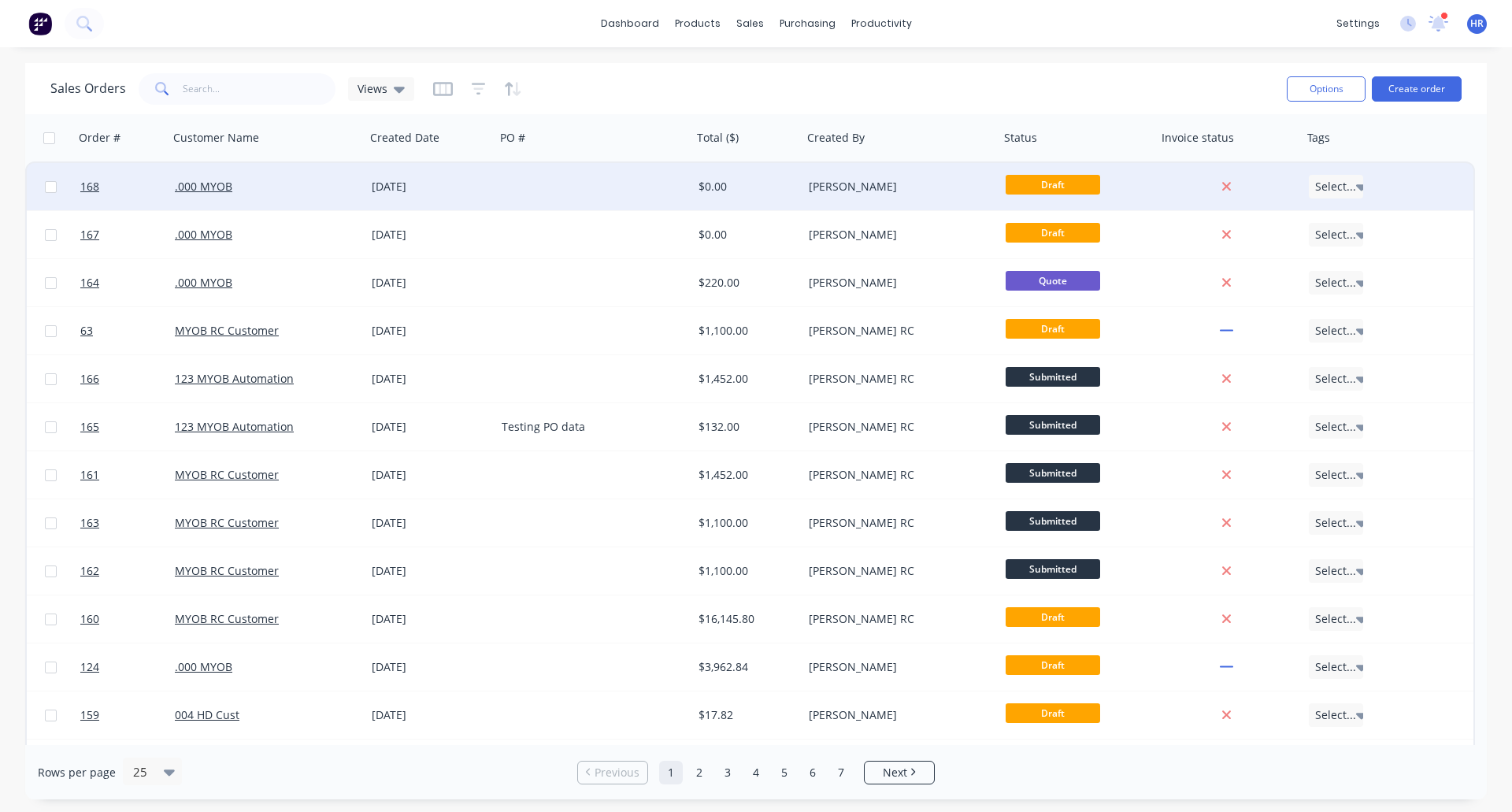
click at [270, 183] on div ".000 MYOB" at bounding box center [262, 187] width 175 height 16
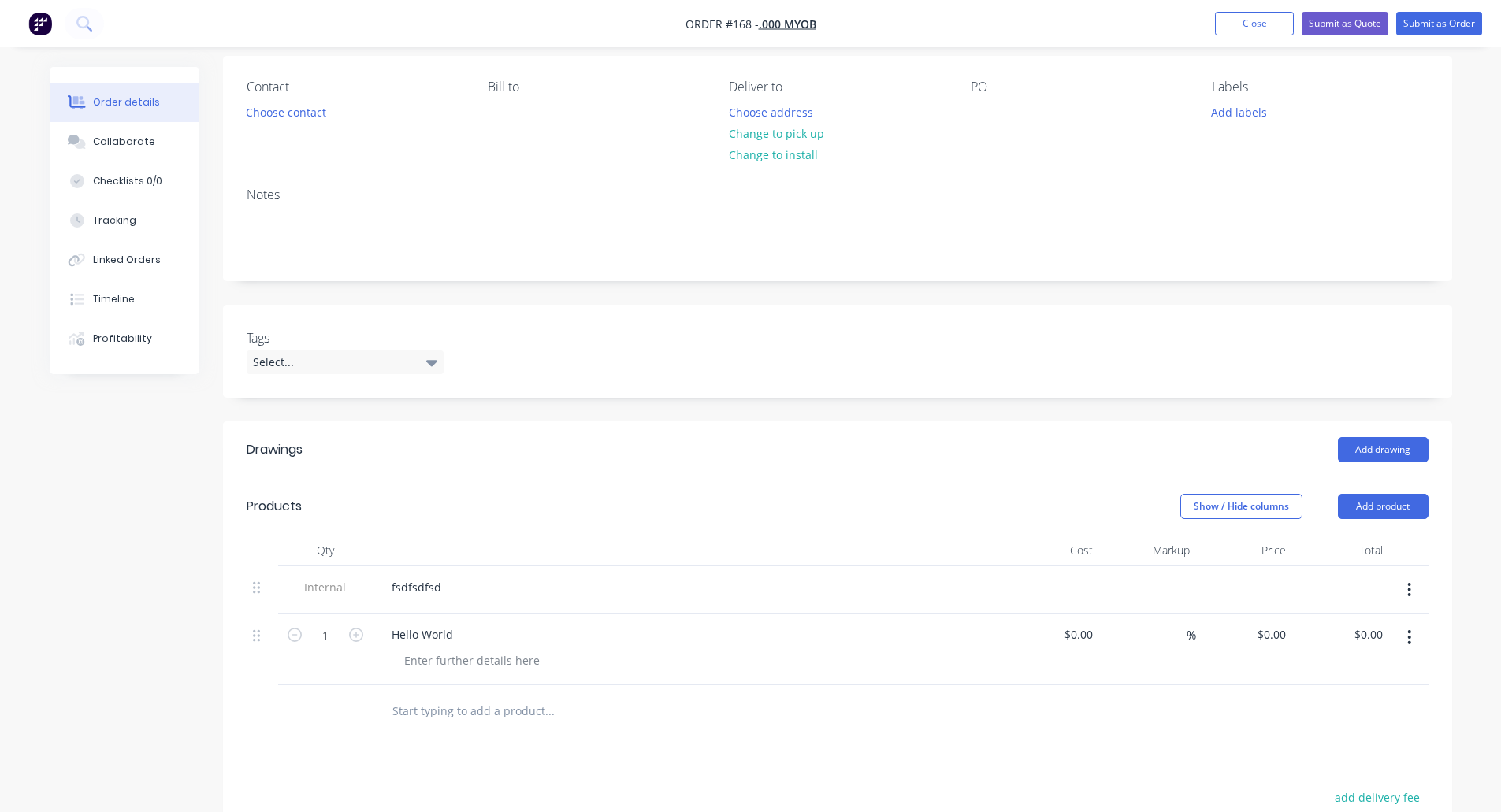
scroll to position [234, 0]
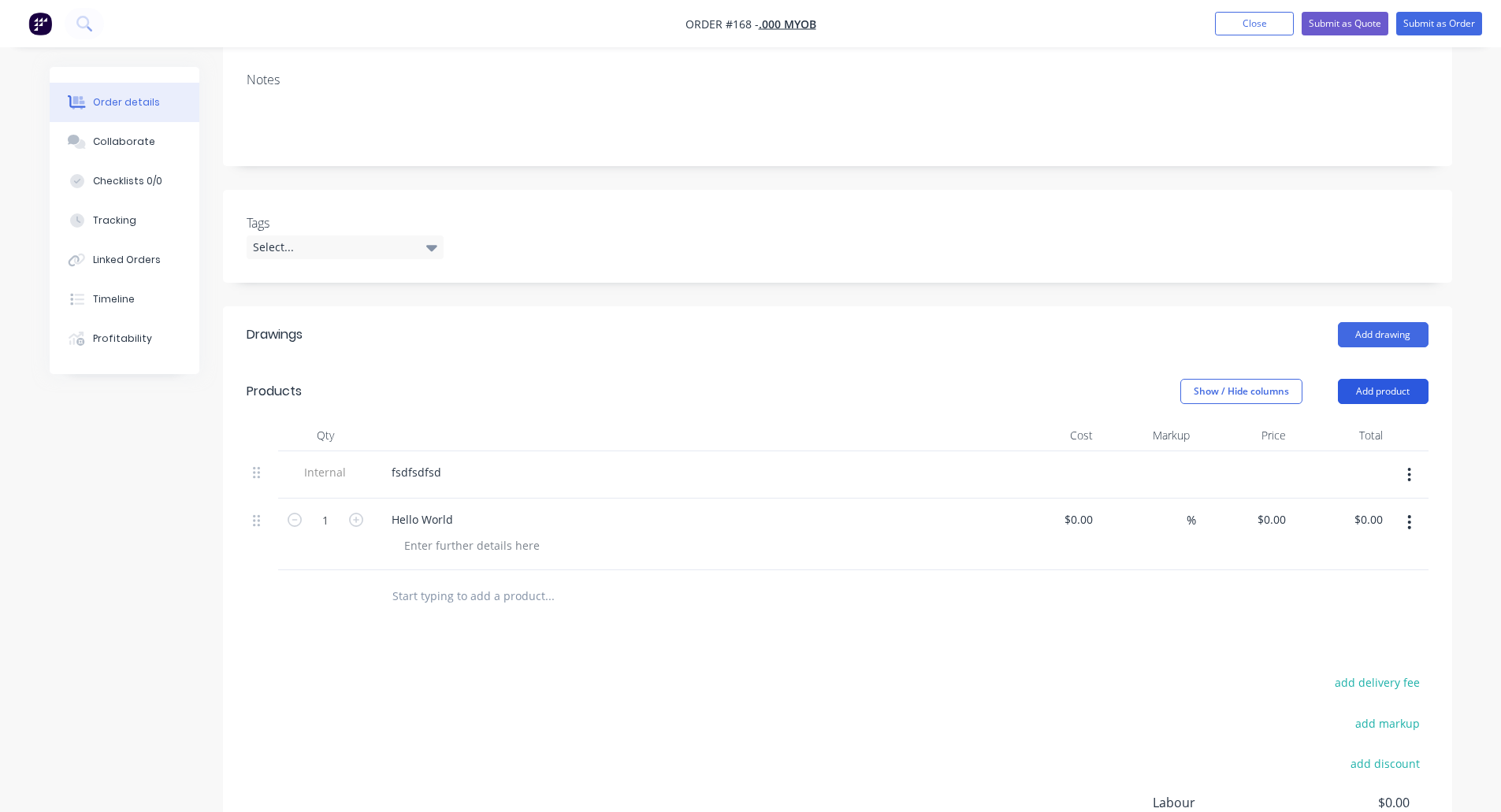
click at [1391, 384] on button "Add product" at bounding box center [1383, 391] width 91 height 25
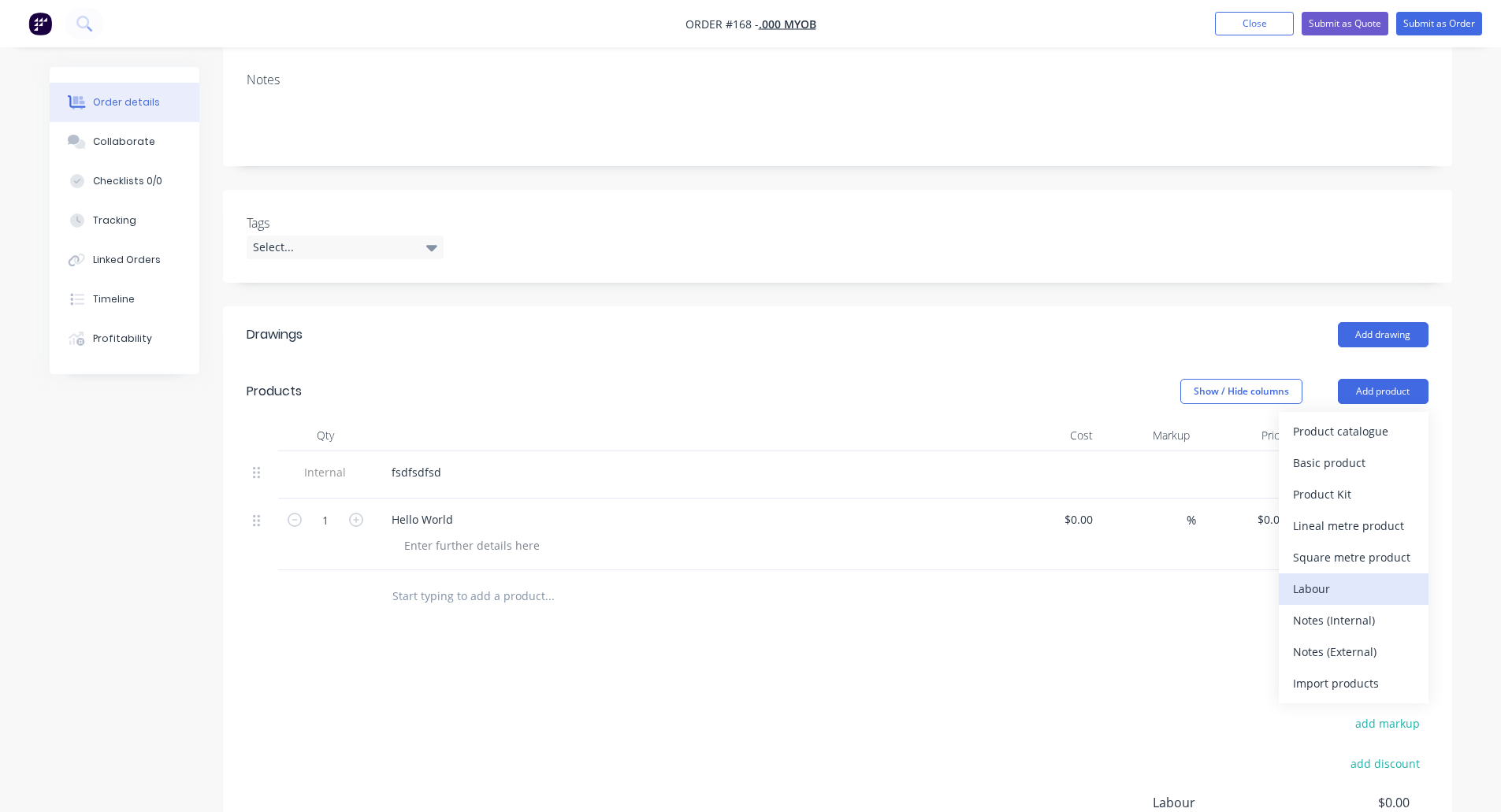
click at [1325, 588] on div "Labour" at bounding box center [1354, 589] width 121 height 22
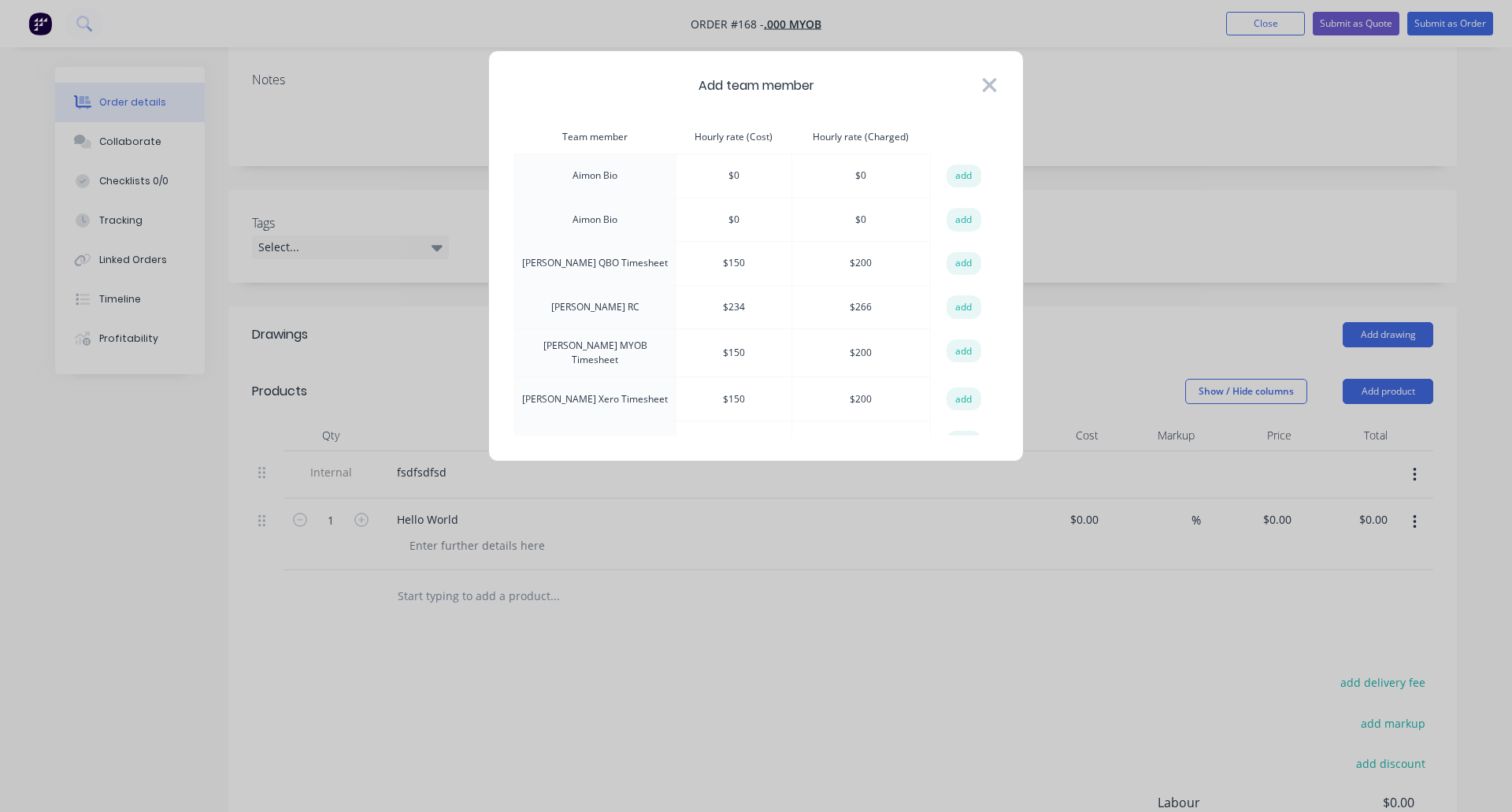
click at [988, 87] on icon at bounding box center [990, 85] width 14 height 14
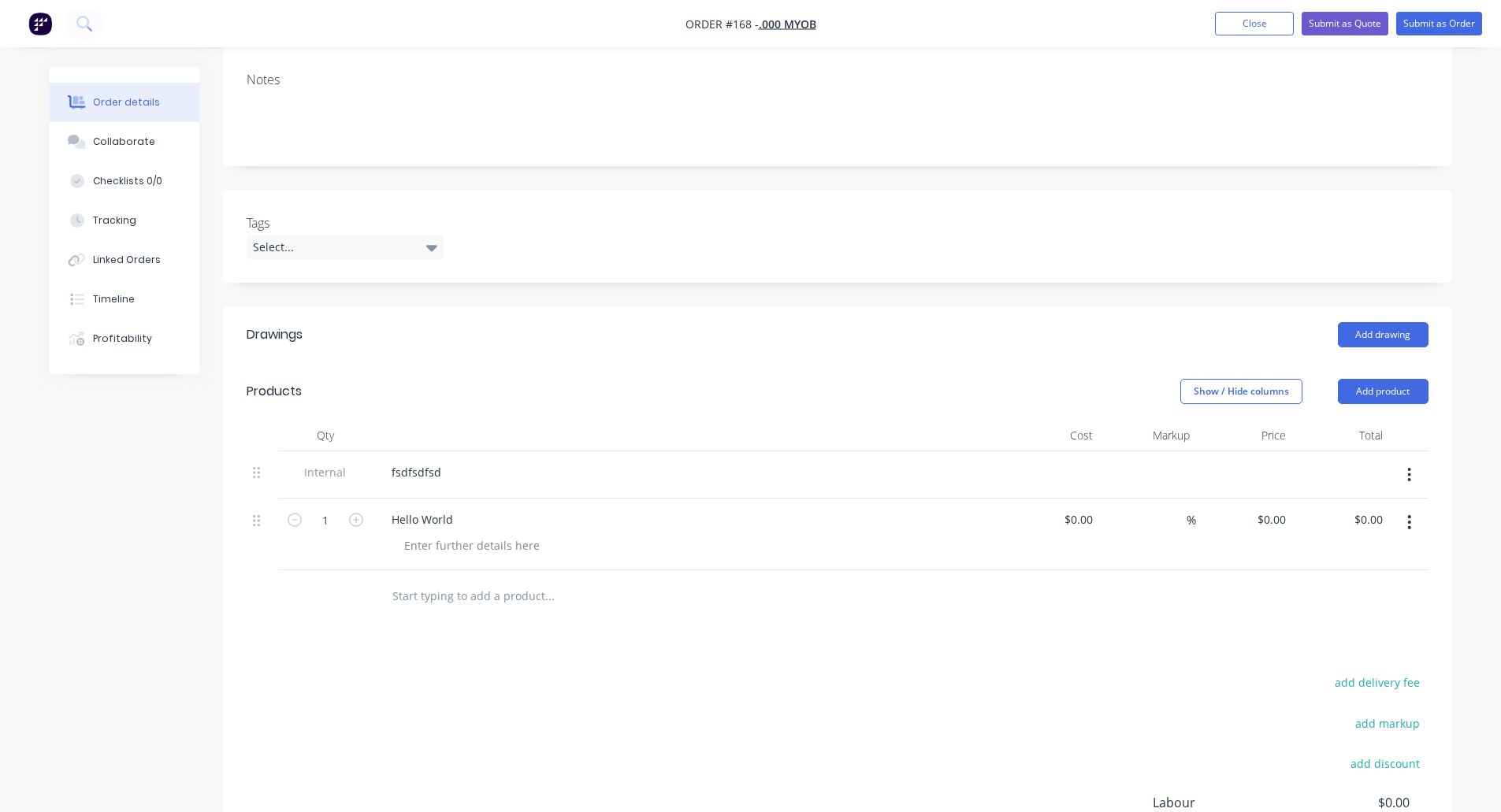
click at [452, 598] on input "text" at bounding box center [549, 595] width 315 height 31
type input "[PERSON_NAME]"
click at [1275, 17] on button "Close" at bounding box center [1254, 23] width 79 height 23
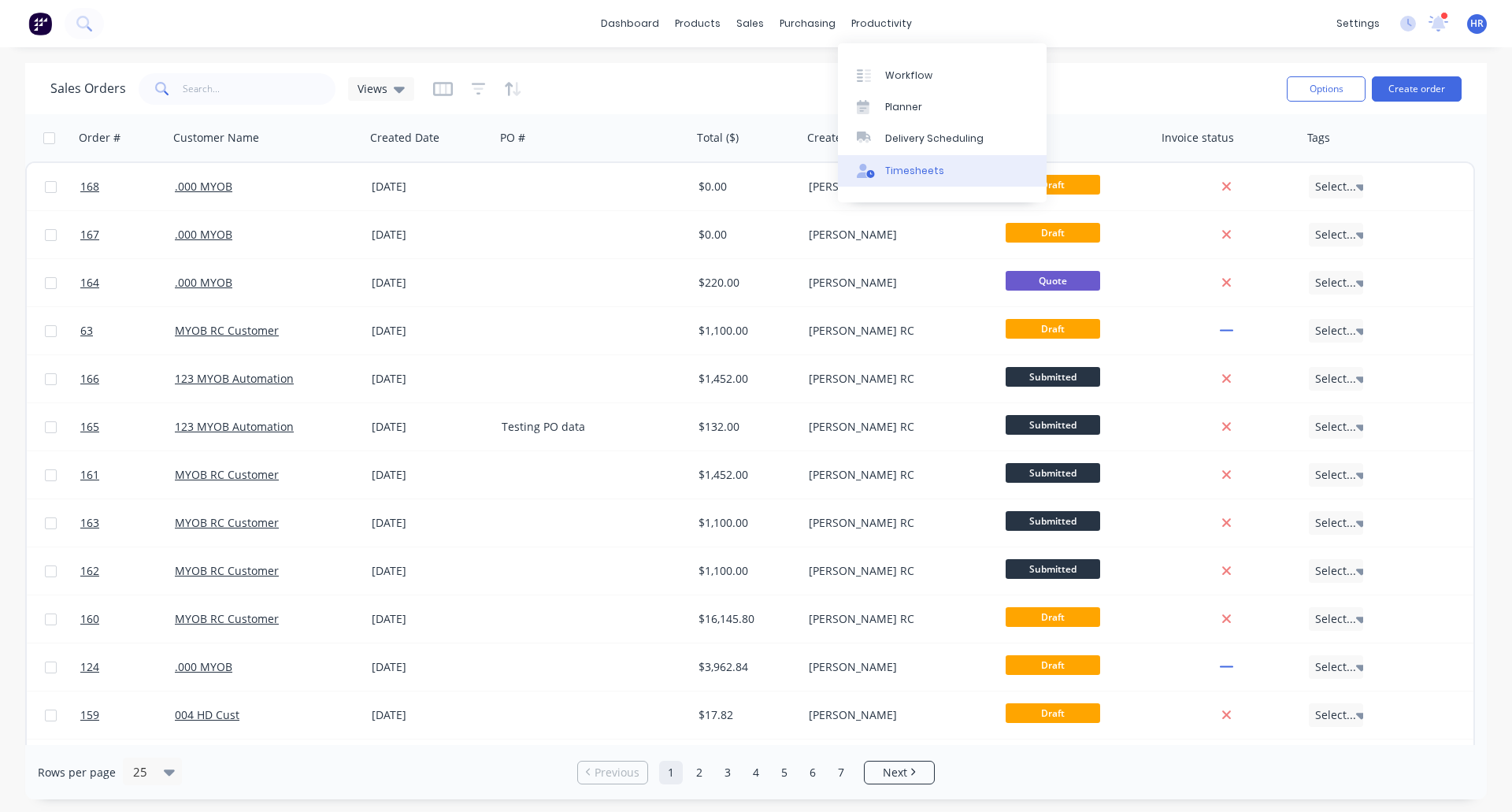
click at [912, 172] on div "Timesheets" at bounding box center [915, 170] width 59 height 14
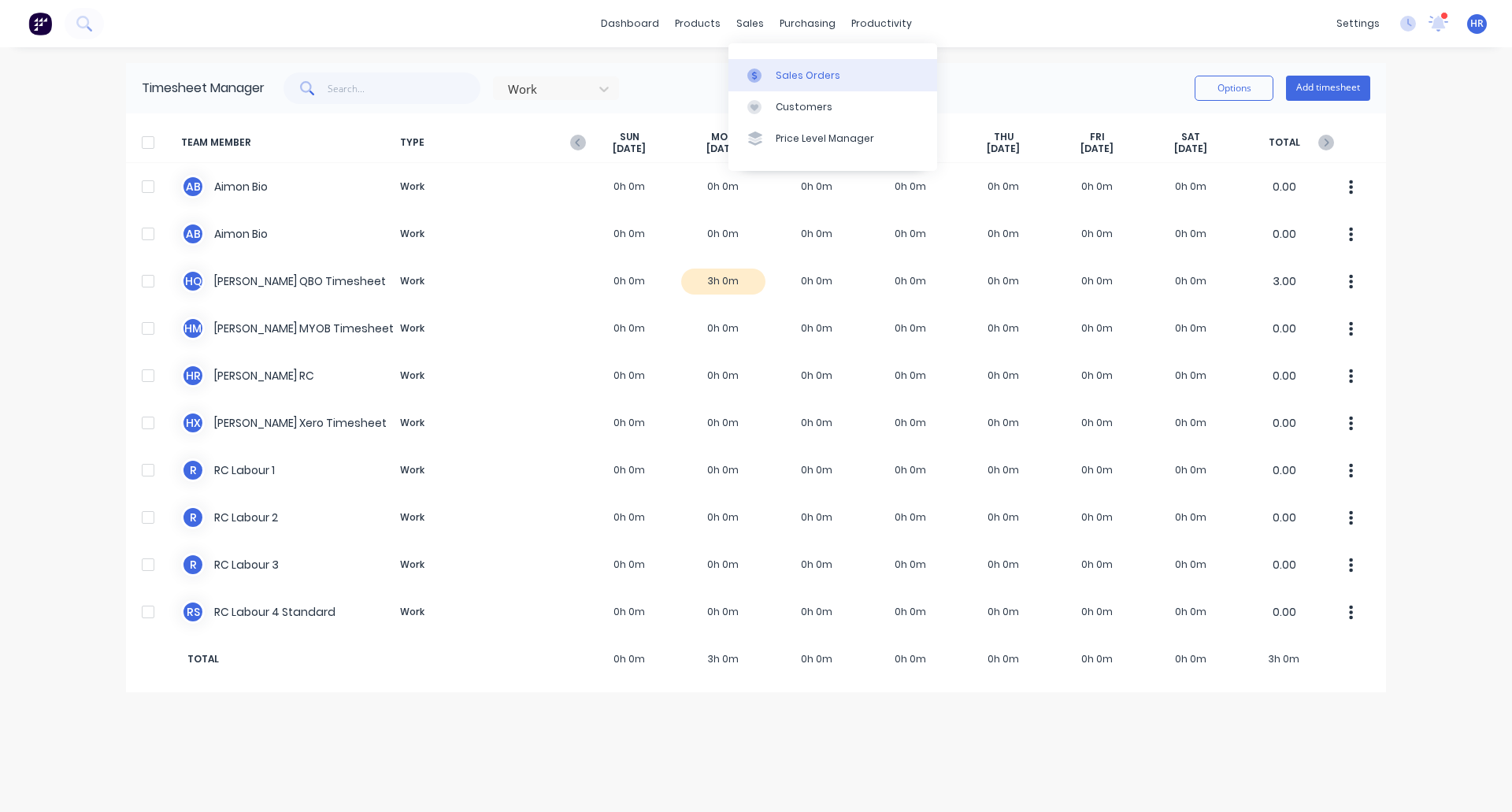
click at [785, 70] on div "Sales Orders" at bounding box center [807, 75] width 65 height 14
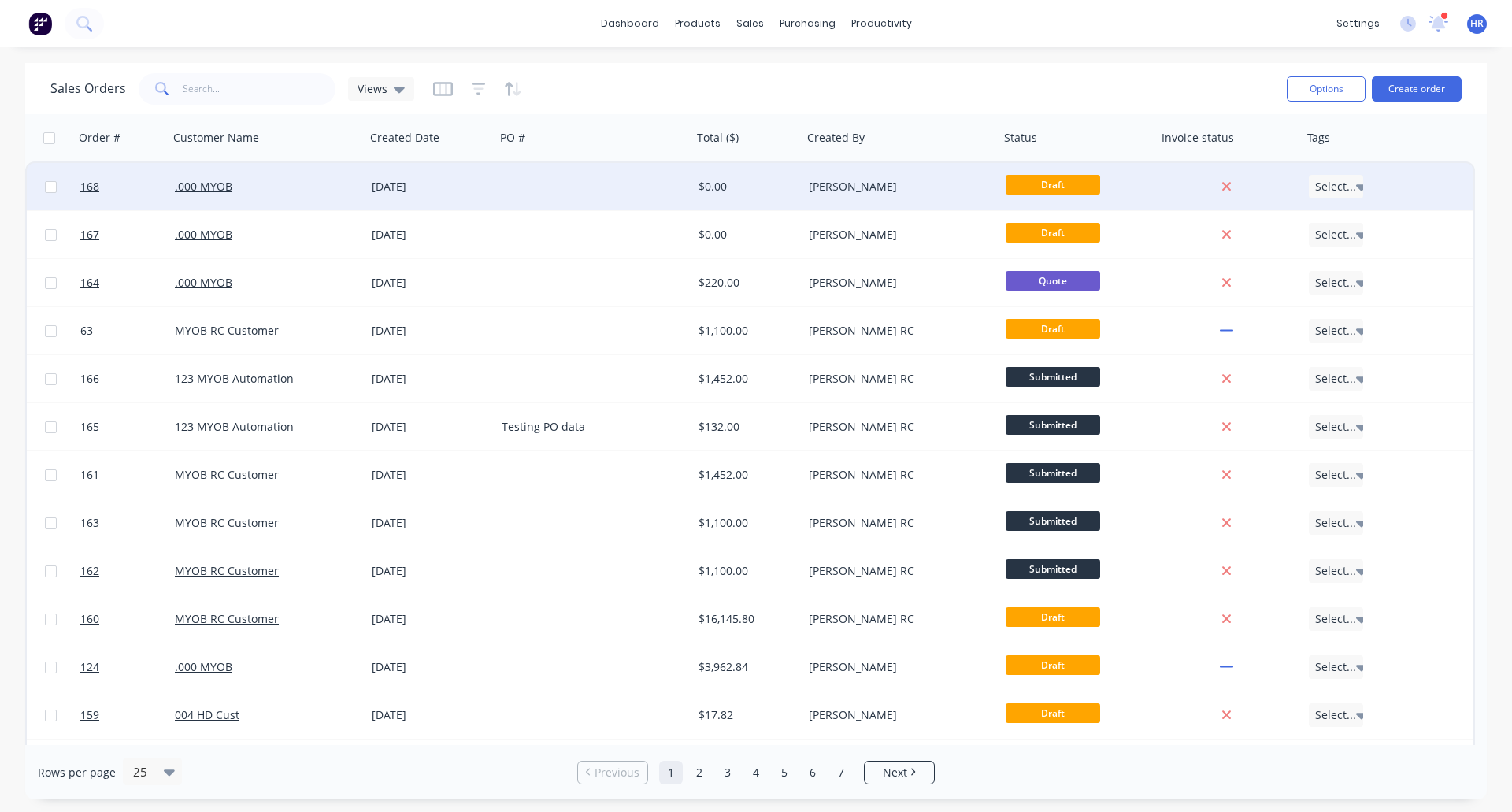
click at [395, 182] on div "[DATE]" at bounding box center [431, 187] width 118 height 16
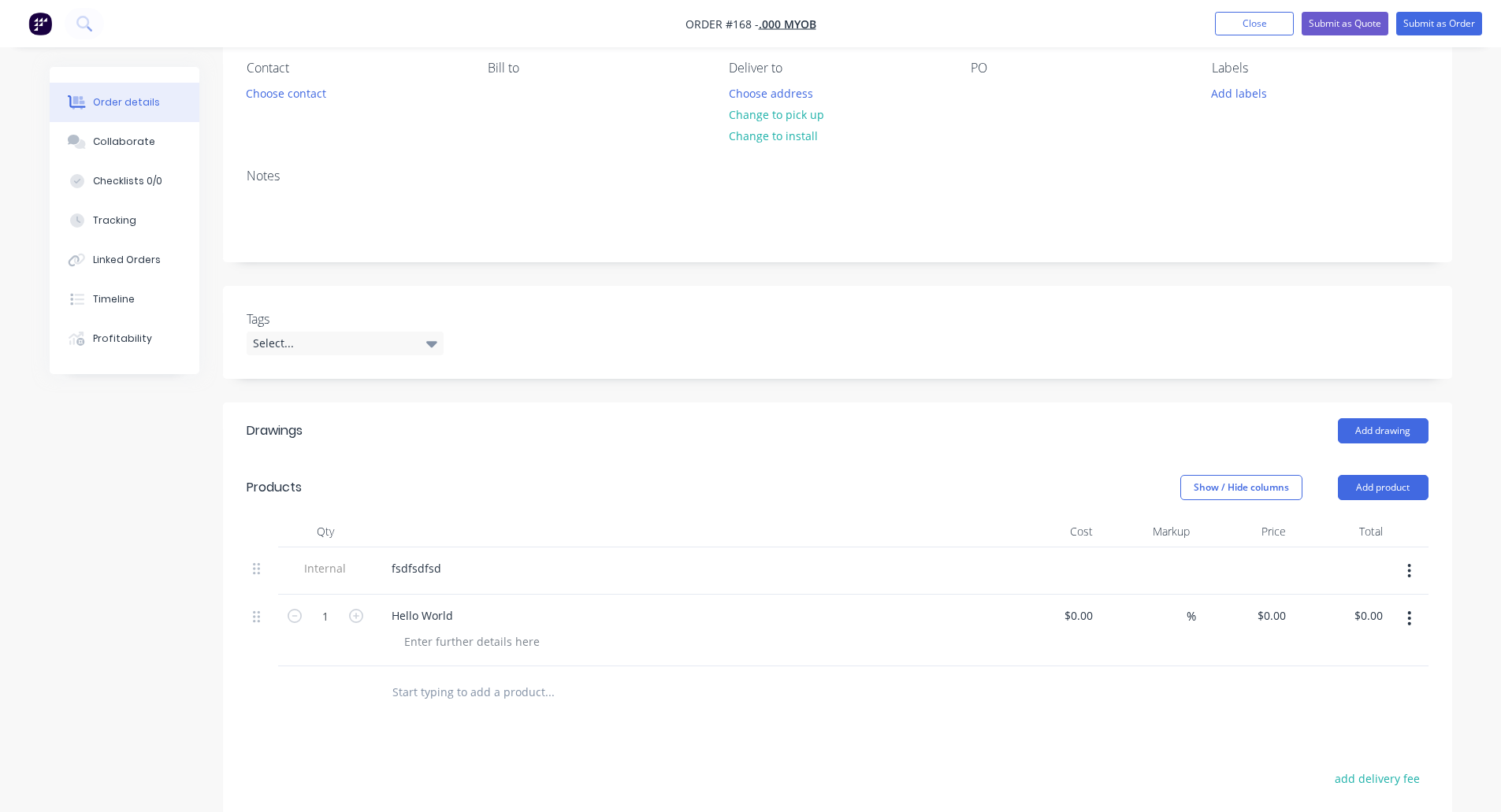
scroll to position [155, 0]
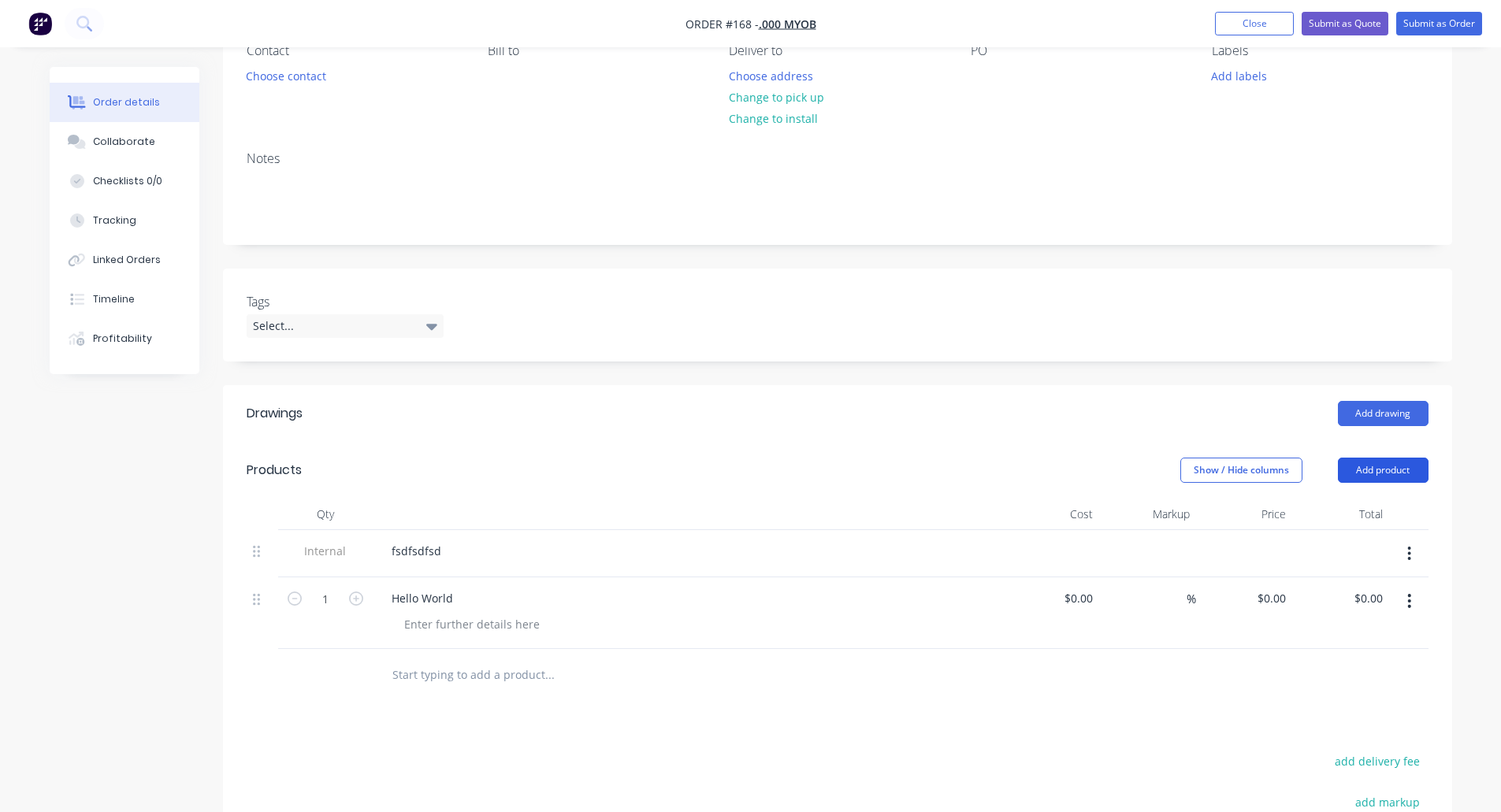
click at [1370, 472] on button "Add product" at bounding box center [1383, 470] width 91 height 25
click at [482, 679] on input "text" at bounding box center [549, 675] width 315 height 31
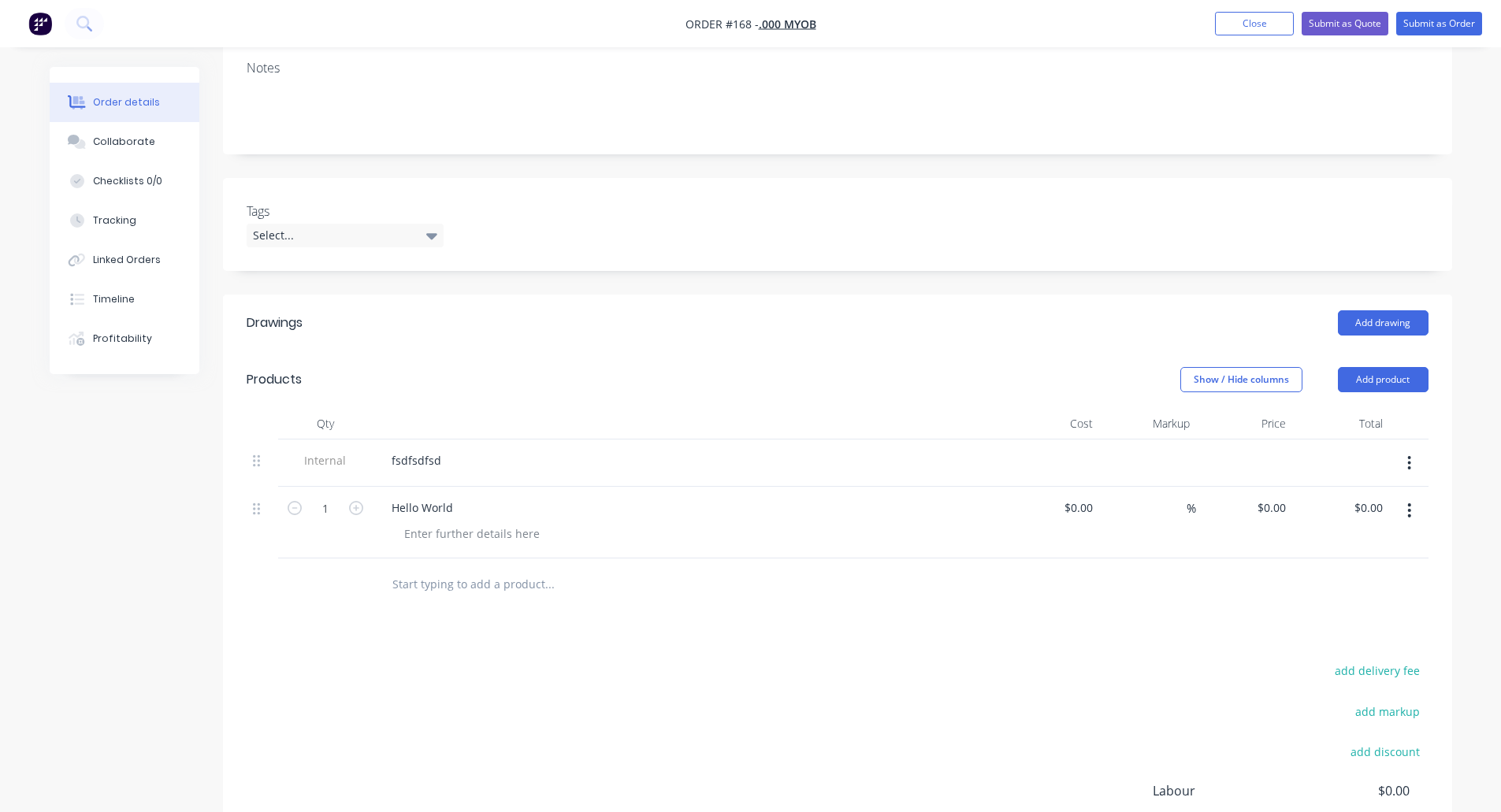
scroll to position [246, 0]
click at [580, 572] on input "text" at bounding box center [549, 583] width 315 height 31
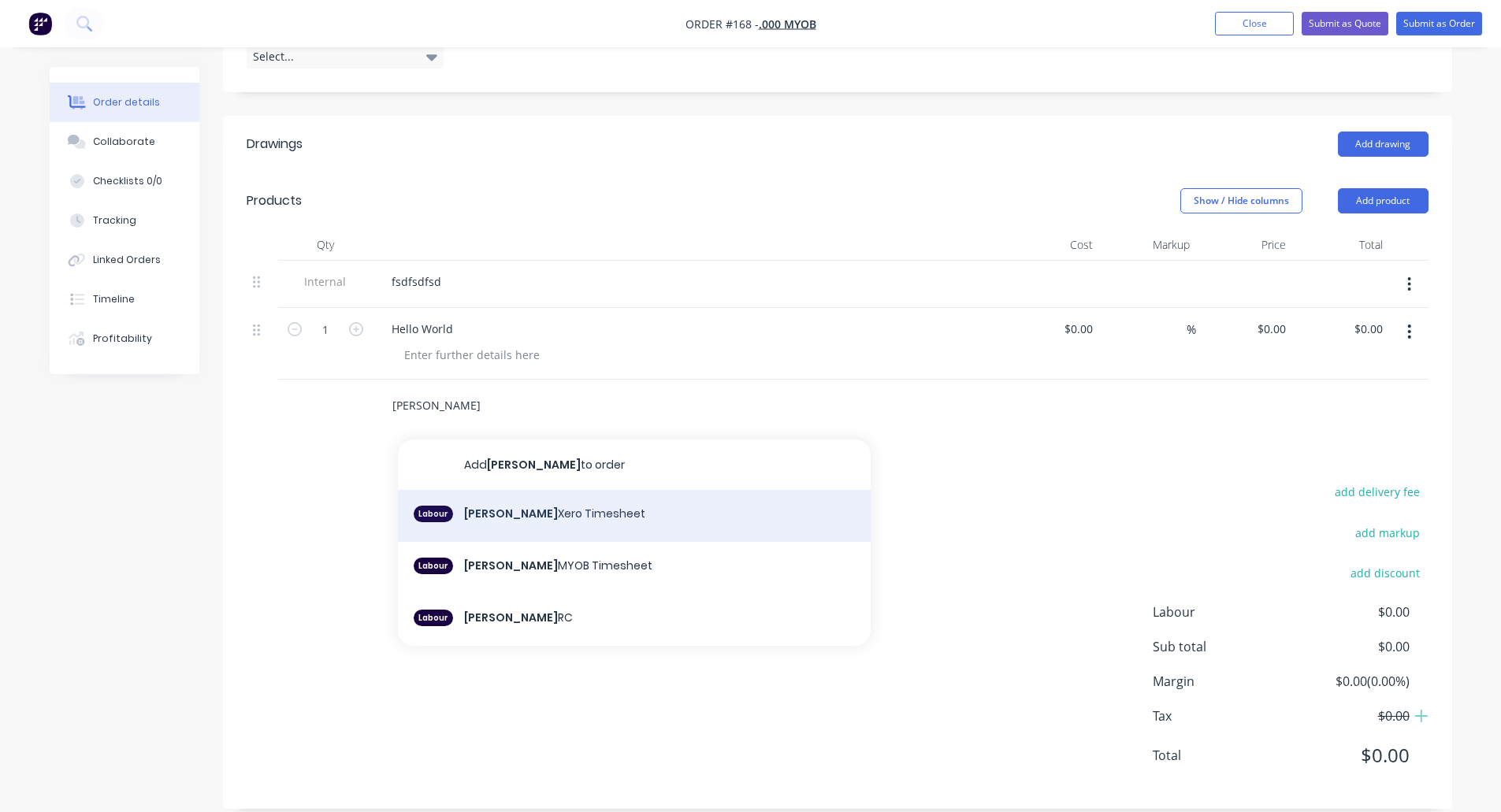
scroll to position [433, 0]
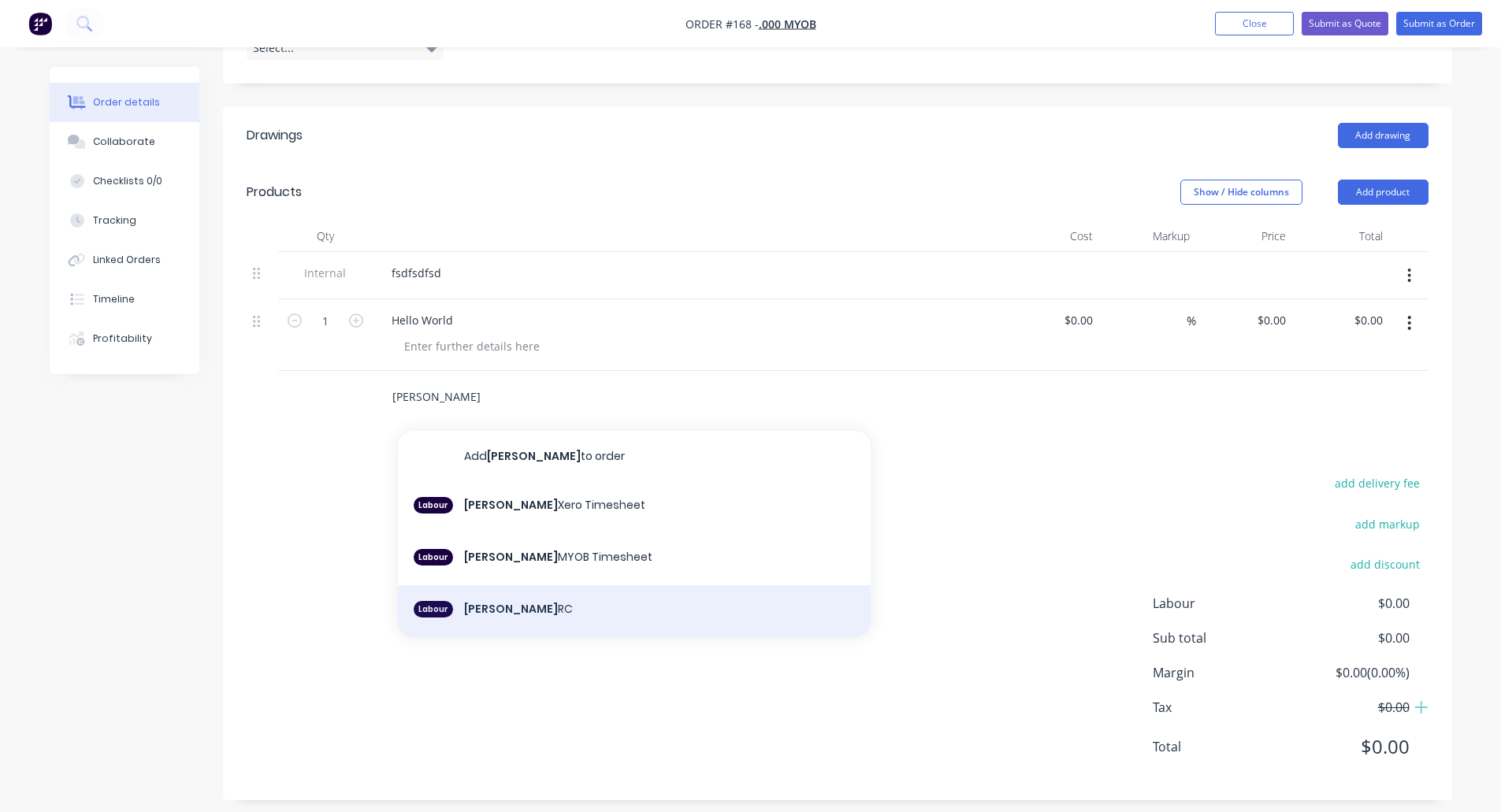
type input "[PERSON_NAME]"
click at [515, 593] on div "Labour Harry RC" at bounding box center [634, 611] width 473 height 52
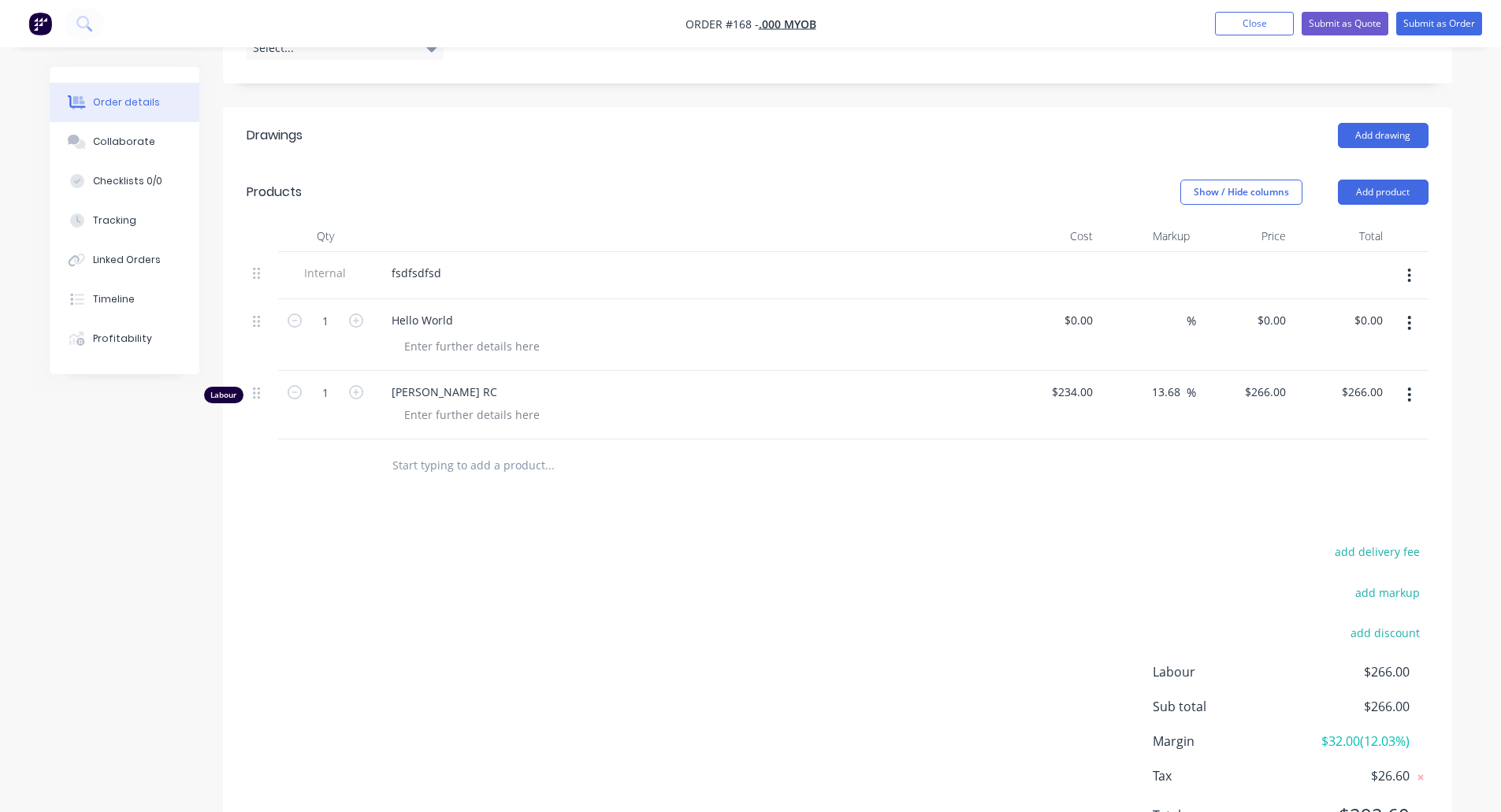
click at [1412, 278] on button "button" at bounding box center [1409, 275] width 37 height 29
click at [1309, 346] on div "Delete" at bounding box center [1354, 348] width 121 height 22
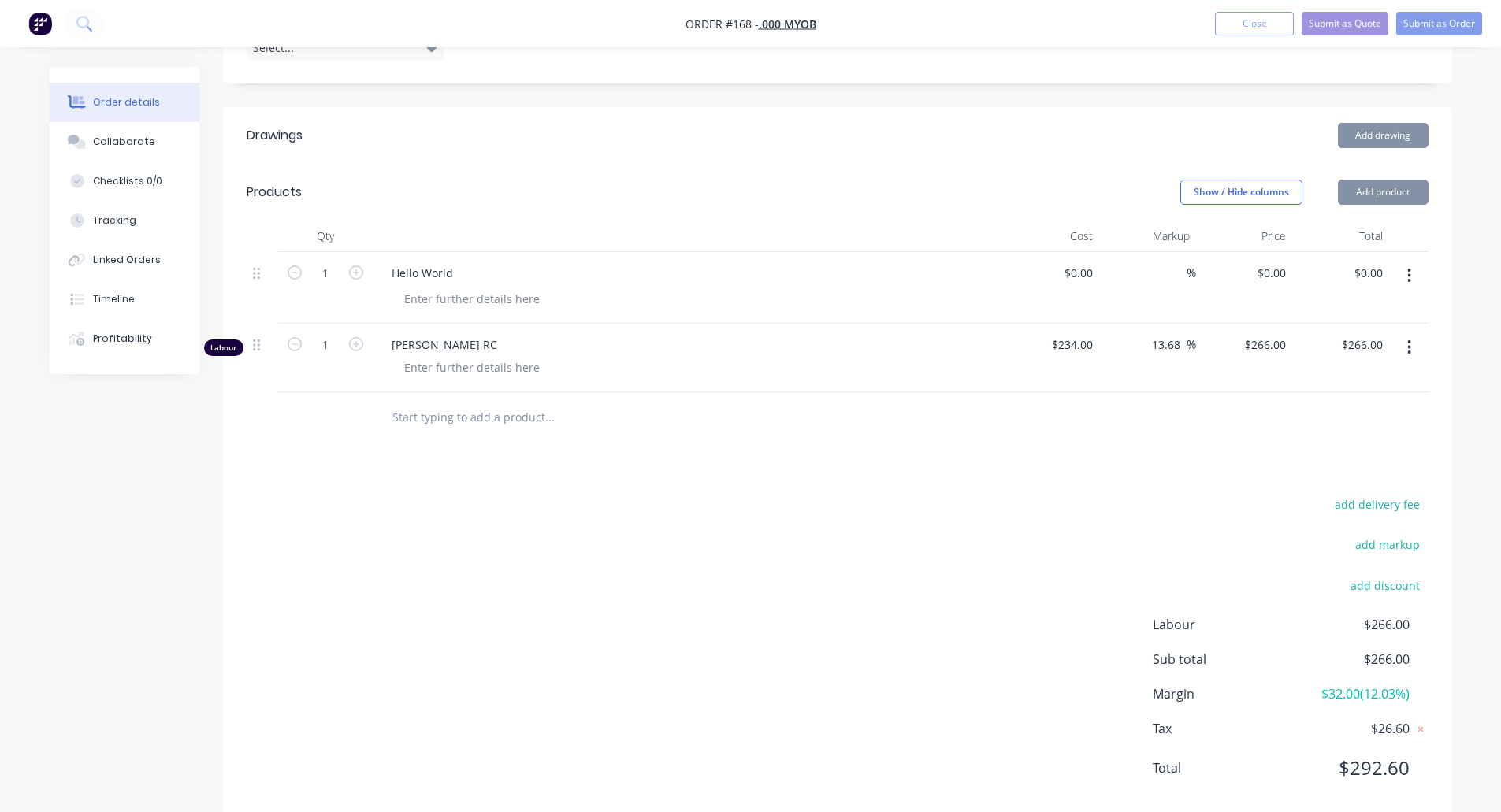
click at [1408, 276] on icon "button" at bounding box center [1409, 276] width 4 height 17
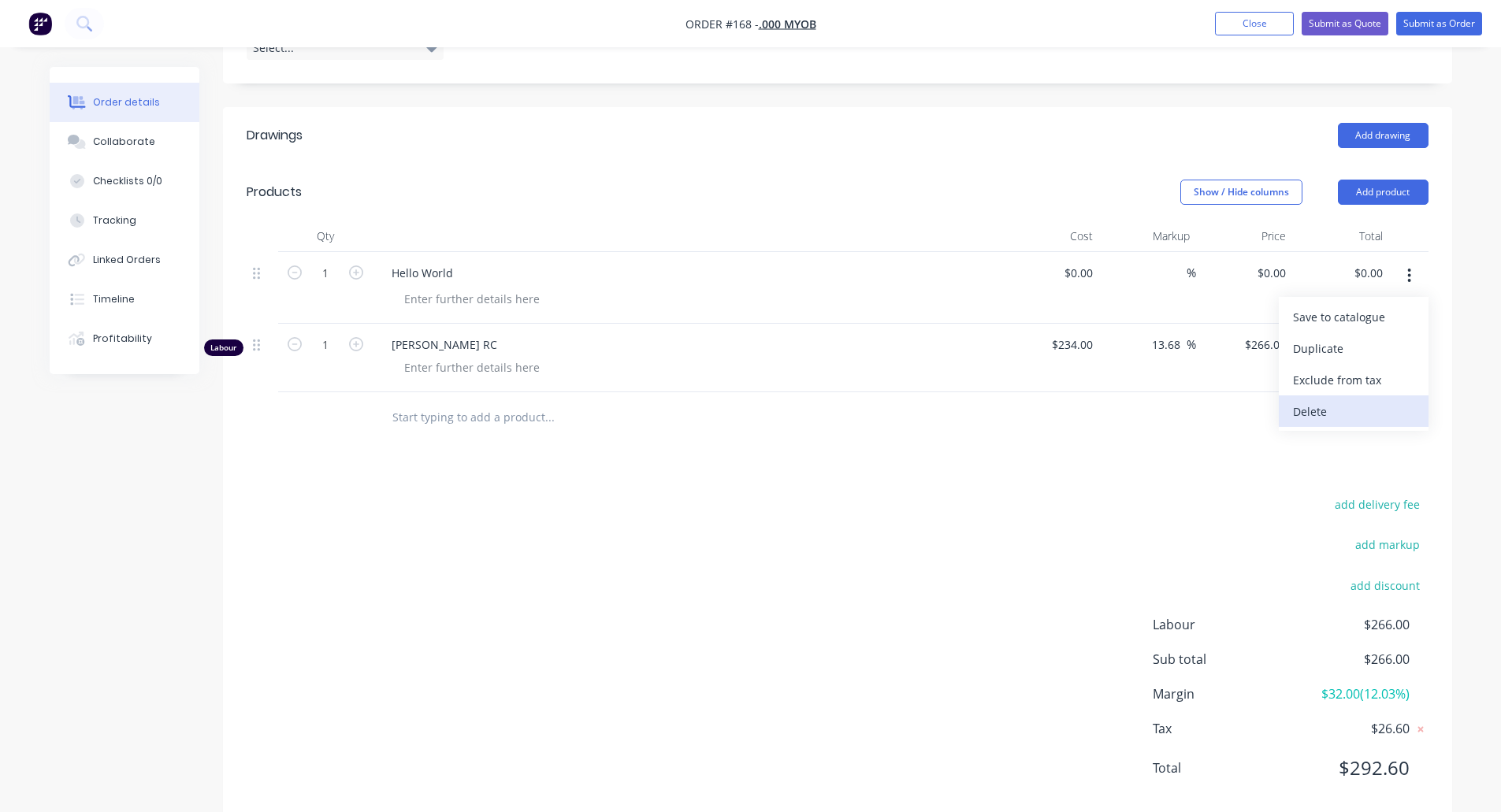
click at [1326, 406] on div "Delete" at bounding box center [1354, 412] width 121 height 22
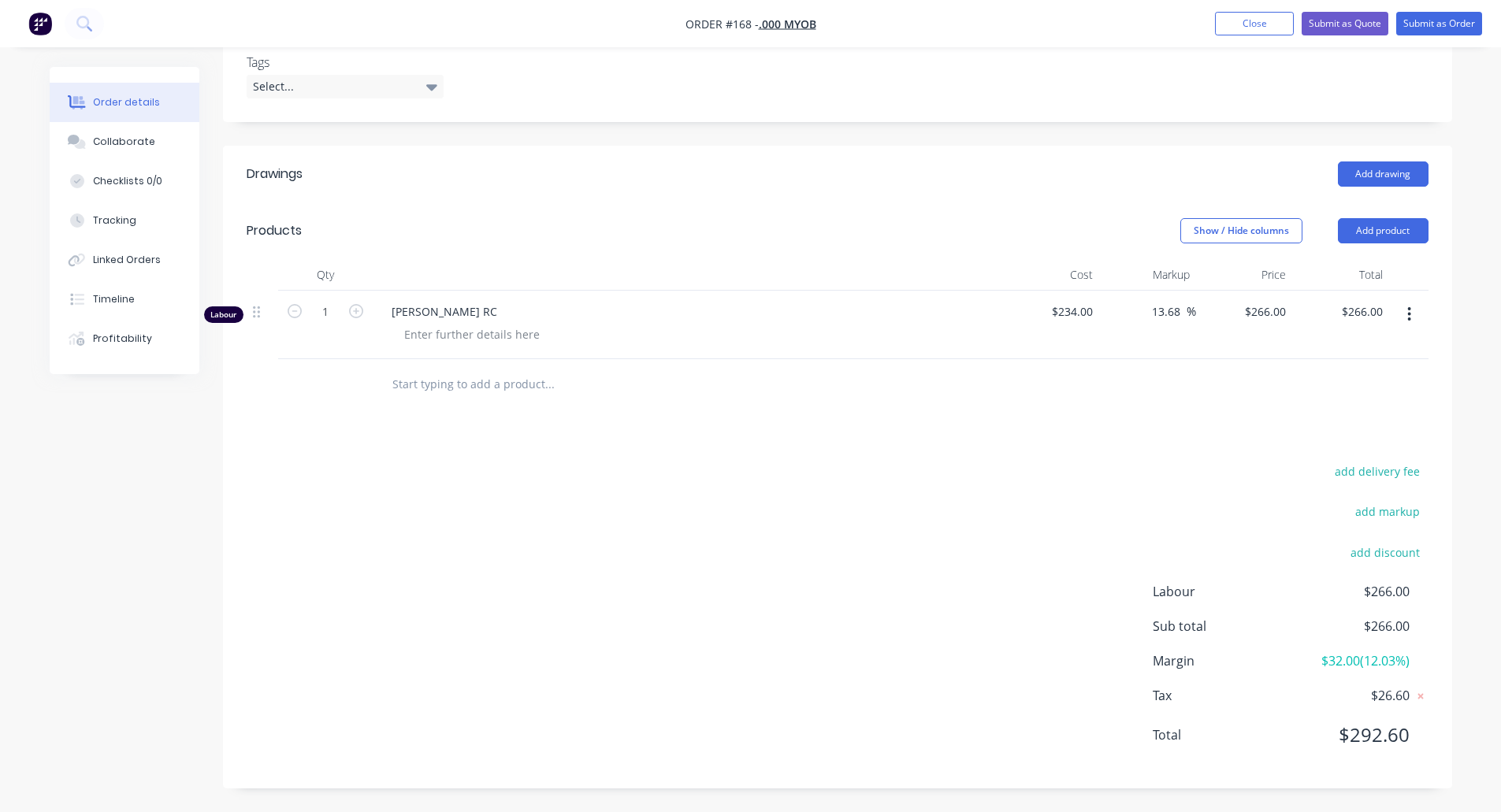
scroll to position [394, 0]
click at [1414, 309] on button "button" at bounding box center [1409, 314] width 37 height 29
click at [1327, 443] on div "Delete" at bounding box center [1354, 450] width 121 height 22
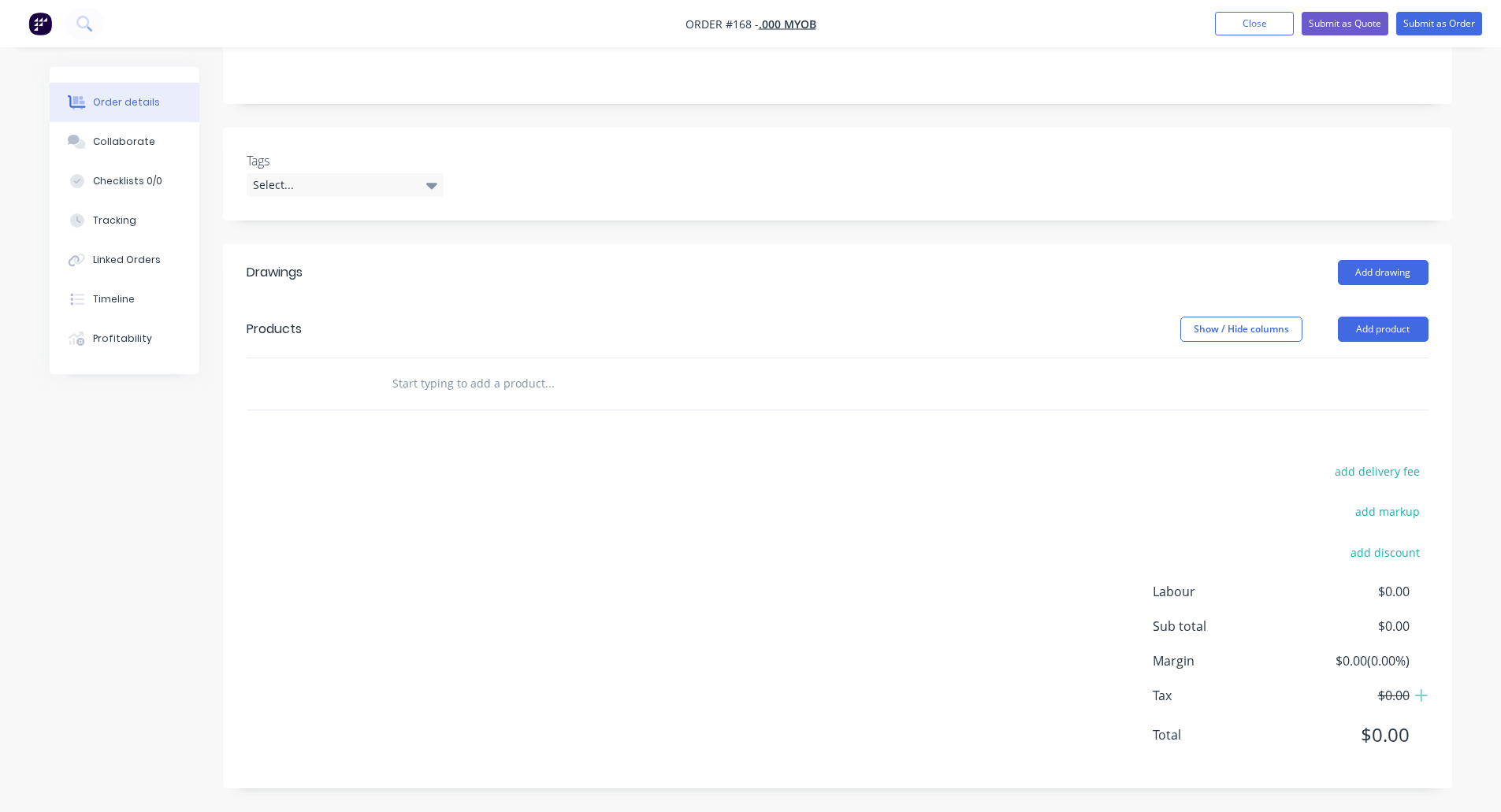
scroll to position [297, 0]
click at [1408, 323] on button "Add product" at bounding box center [1383, 329] width 91 height 25
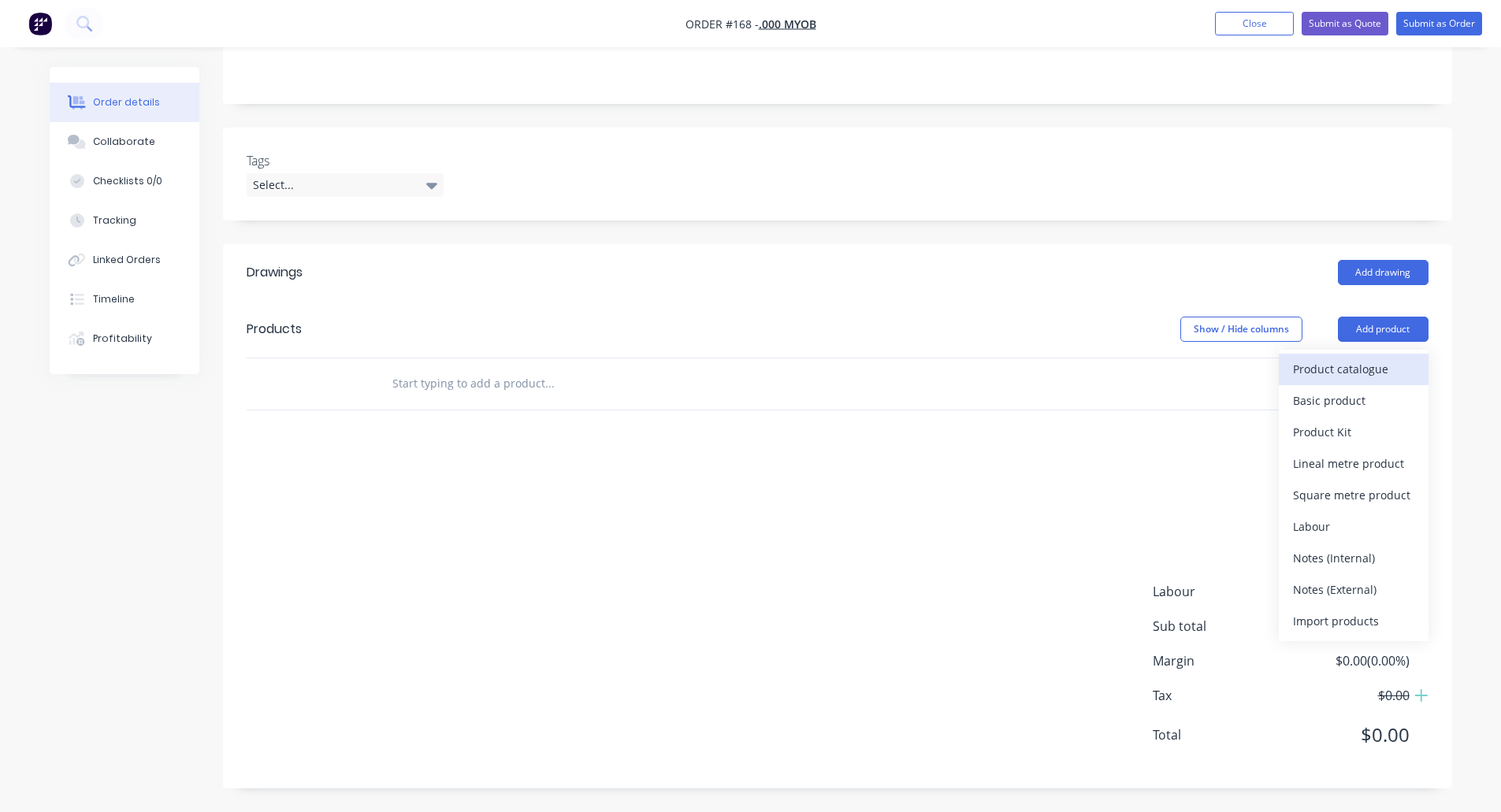
click at [1339, 383] on button "Product catalogue" at bounding box center [1354, 369] width 150 height 31
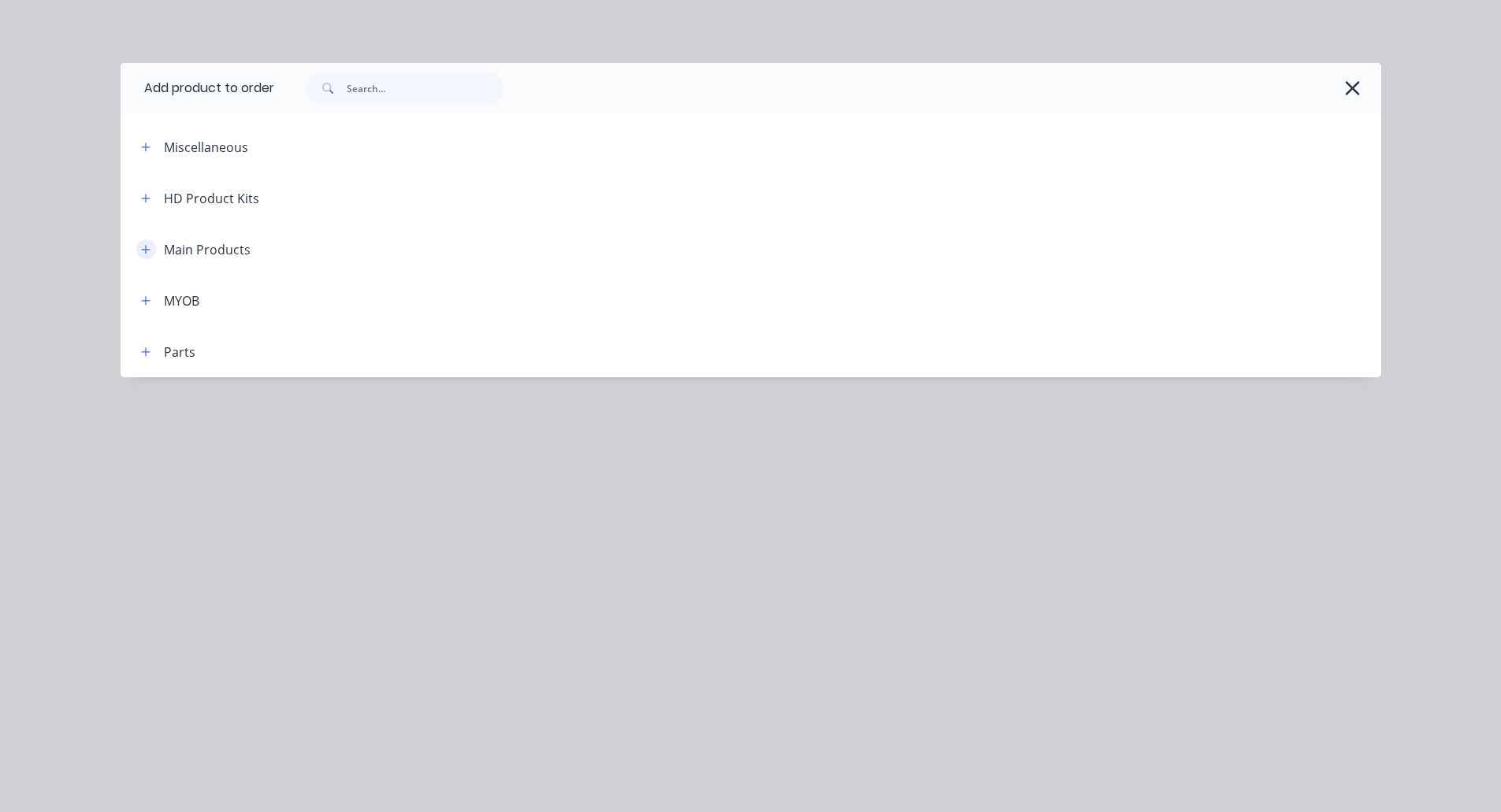
click at [152, 249] on button "button" at bounding box center [146, 249] width 20 height 20
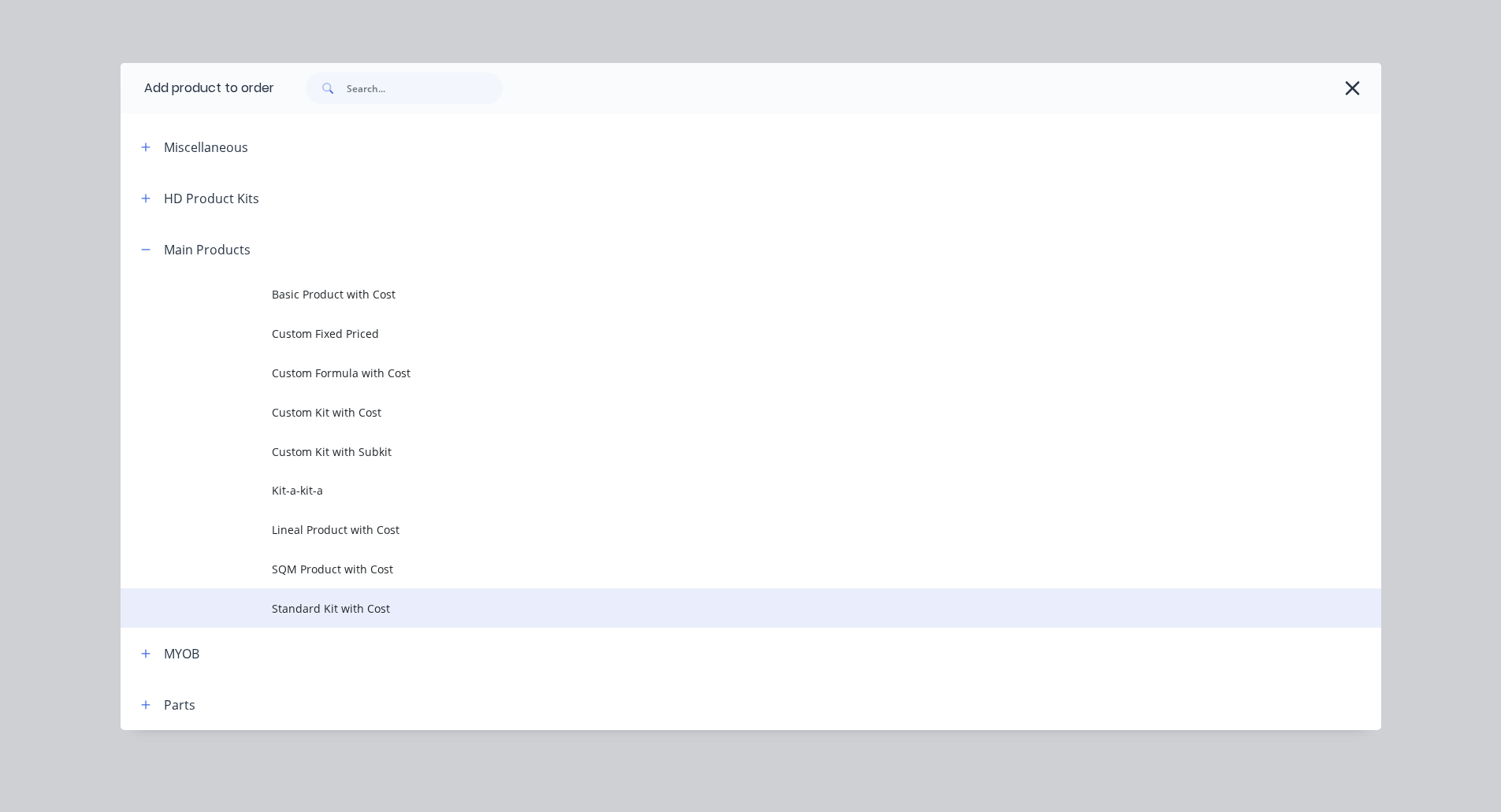
click at [414, 604] on span "Standard Kit with Cost" at bounding box center [715, 608] width 888 height 16
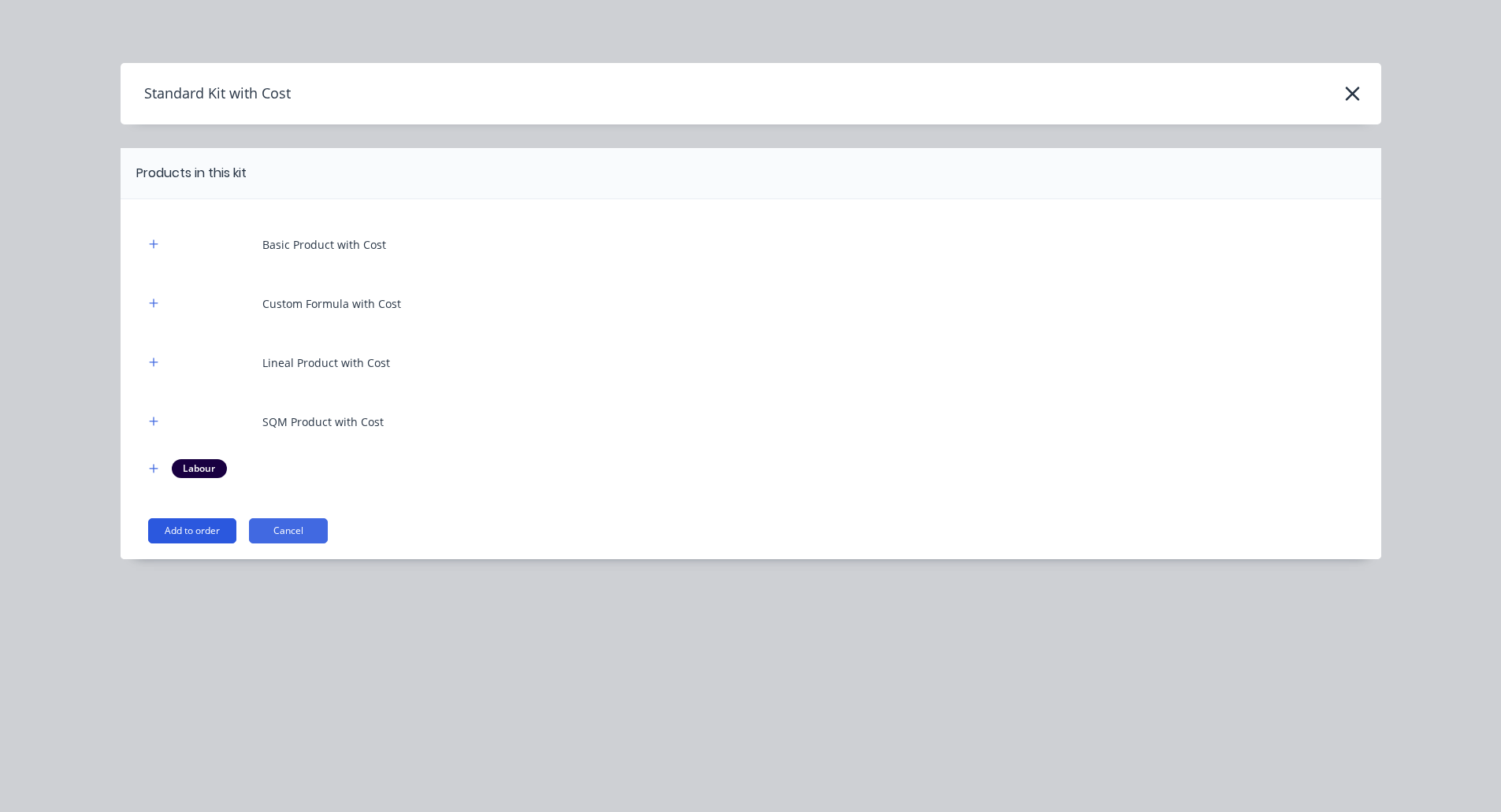
click at [208, 524] on button "Add to order" at bounding box center [192, 530] width 88 height 25
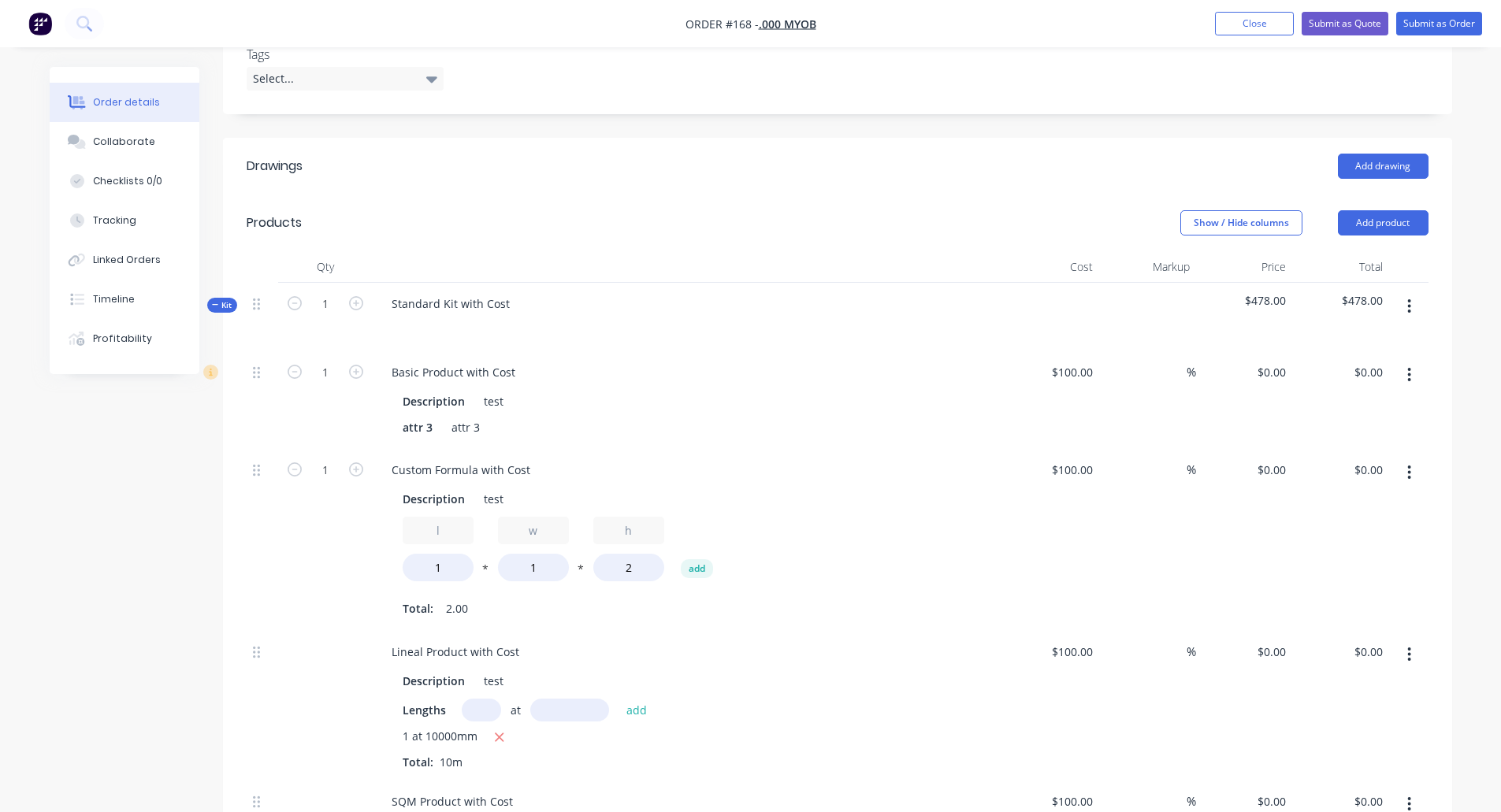
scroll to position [402, 0]
click at [1240, 28] on button "Close" at bounding box center [1254, 23] width 79 height 23
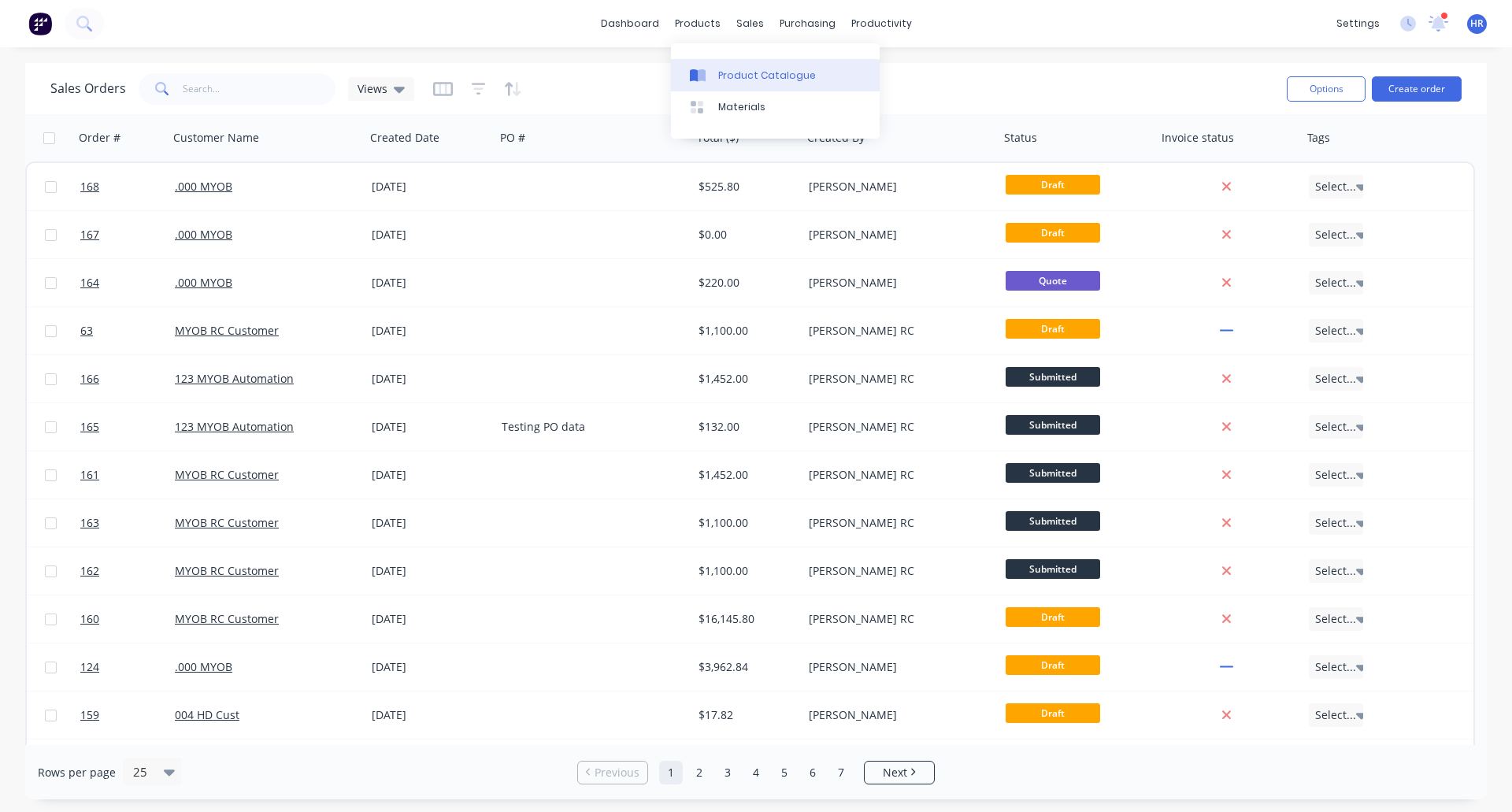
click at [773, 80] on div "Product Catalogue" at bounding box center [767, 75] width 98 height 14
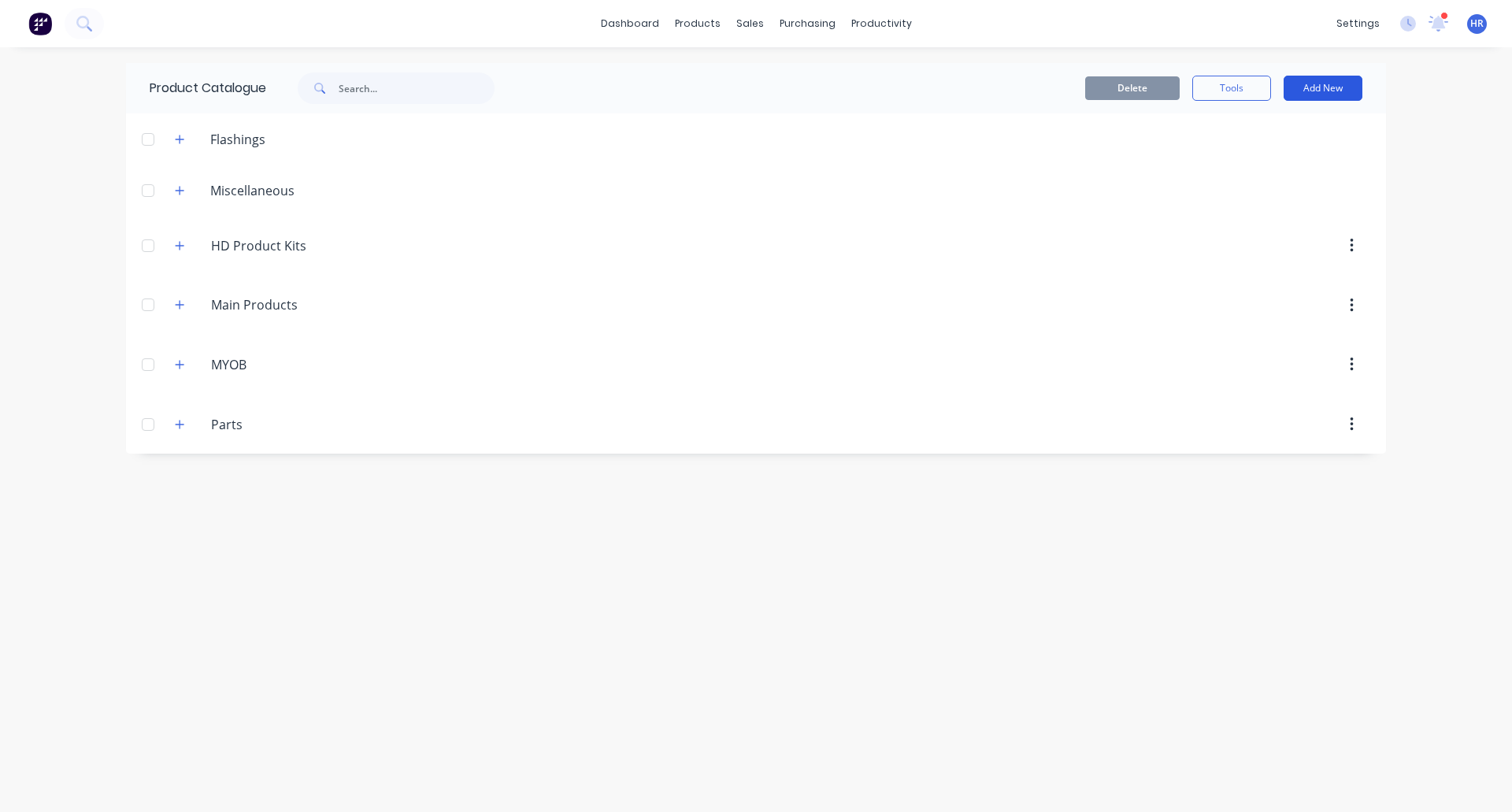
click at [1330, 98] on button "Add New" at bounding box center [1323, 87] width 79 height 25
click at [1294, 219] on div "Product Kit" at bounding box center [1287, 223] width 121 height 22
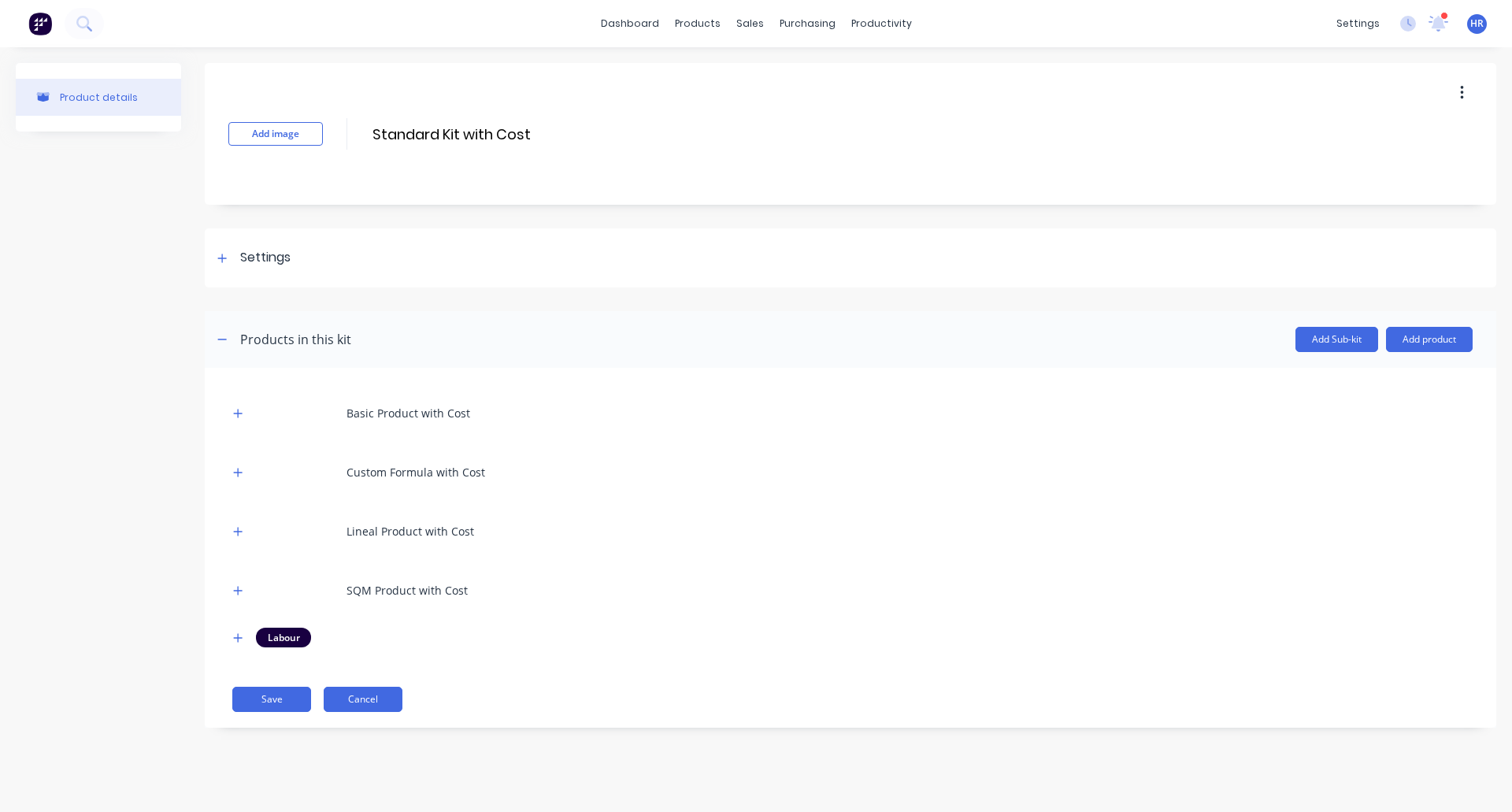
click at [373, 700] on button "Cancel" at bounding box center [362, 699] width 79 height 25
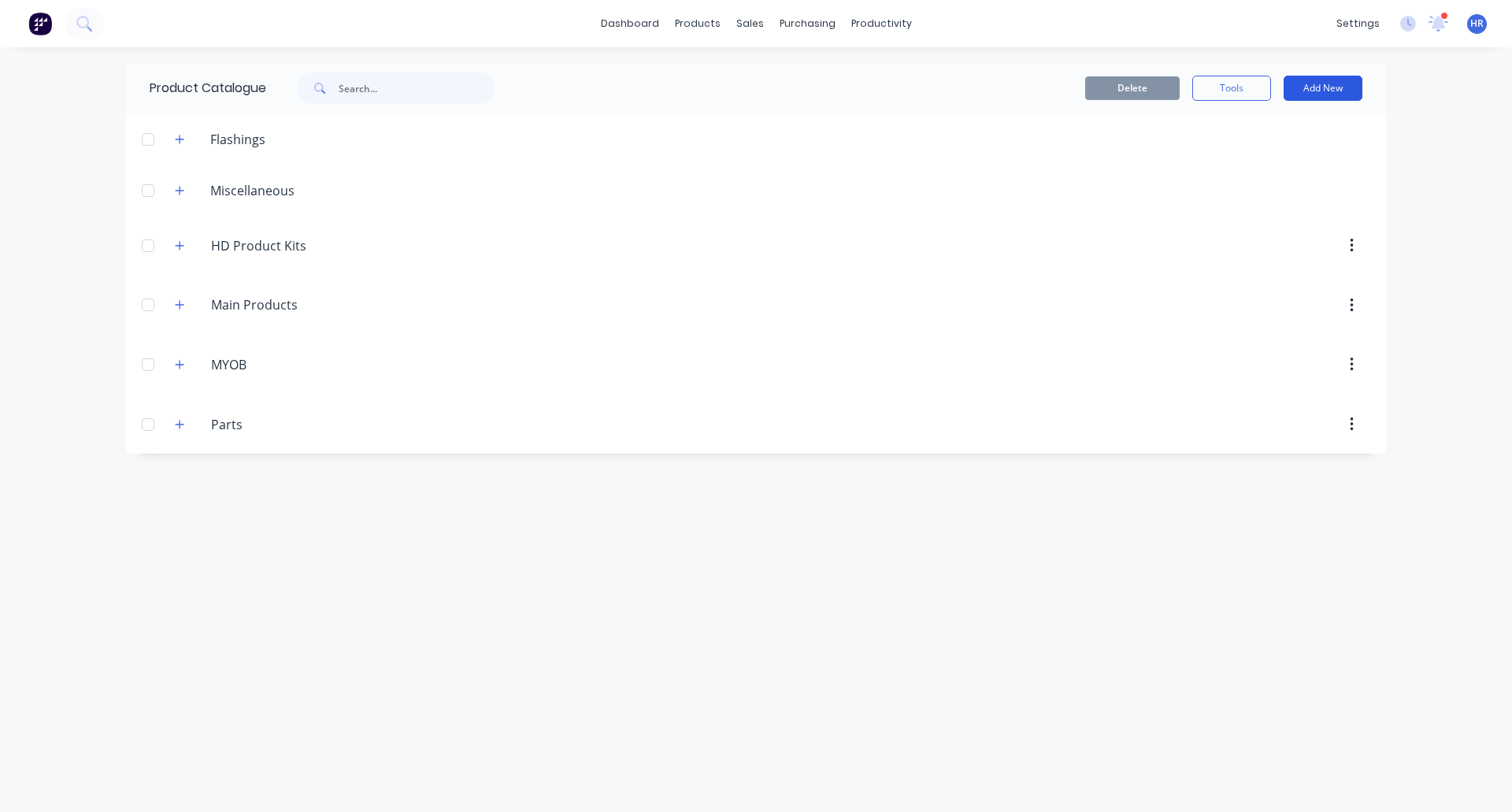
click at [1352, 91] on button "Add New" at bounding box center [1323, 87] width 79 height 25
click at [1301, 218] on div "Product Kit" at bounding box center [1287, 223] width 121 height 22
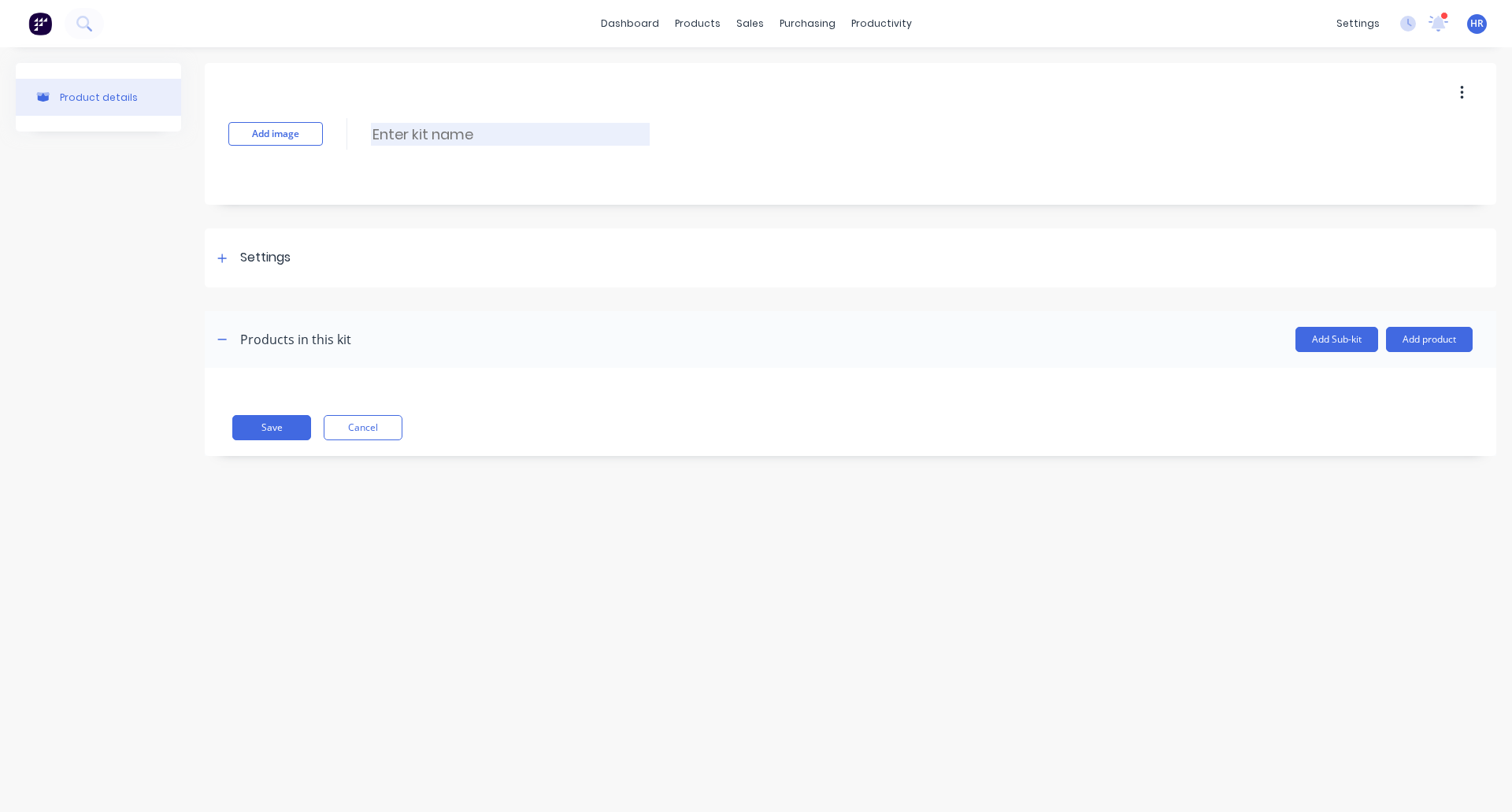
click at [461, 137] on input at bounding box center [510, 134] width 278 height 22
type input "Skit 123"
click at [230, 259] on div at bounding box center [222, 258] width 20 height 20
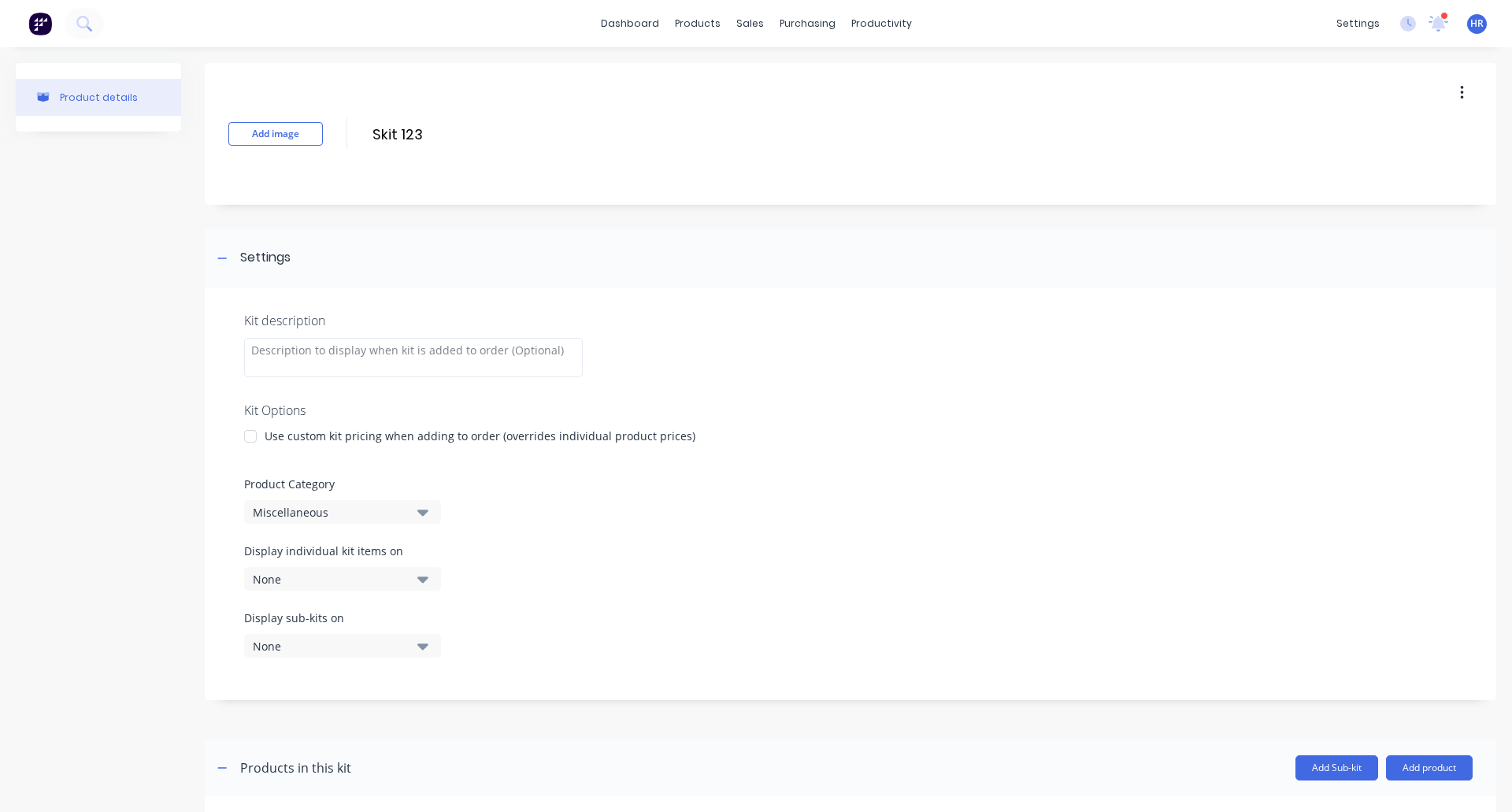
click at [319, 501] on button "Miscellaneous" at bounding box center [342, 511] width 197 height 23
click at [356, 642] on div "Main Products" at bounding box center [361, 630] width 236 height 31
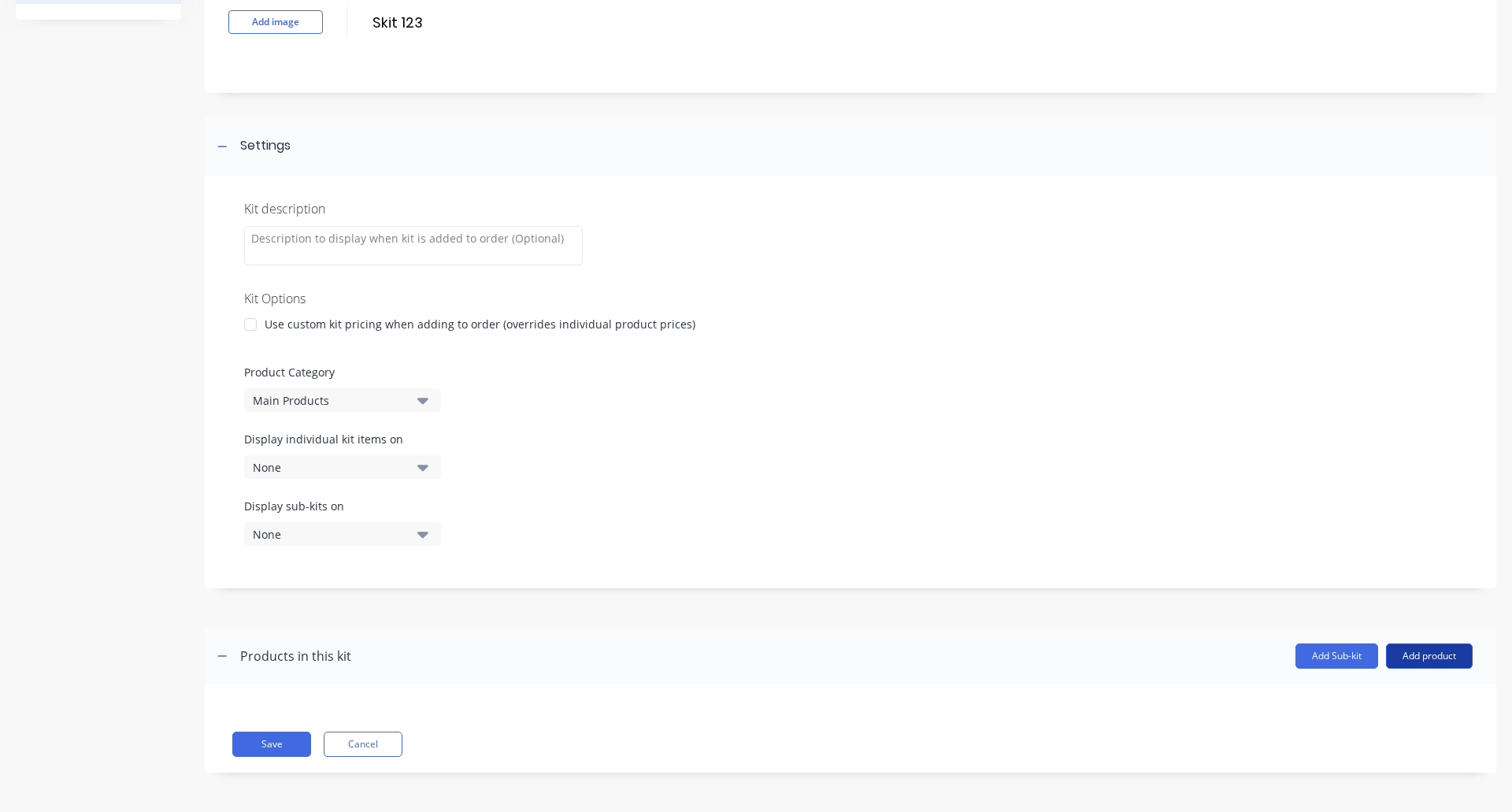
click at [1396, 652] on button "Add product" at bounding box center [1429, 655] width 86 height 25
click at [1378, 686] on div "Product catalogue" at bounding box center [1398, 697] width 121 height 22
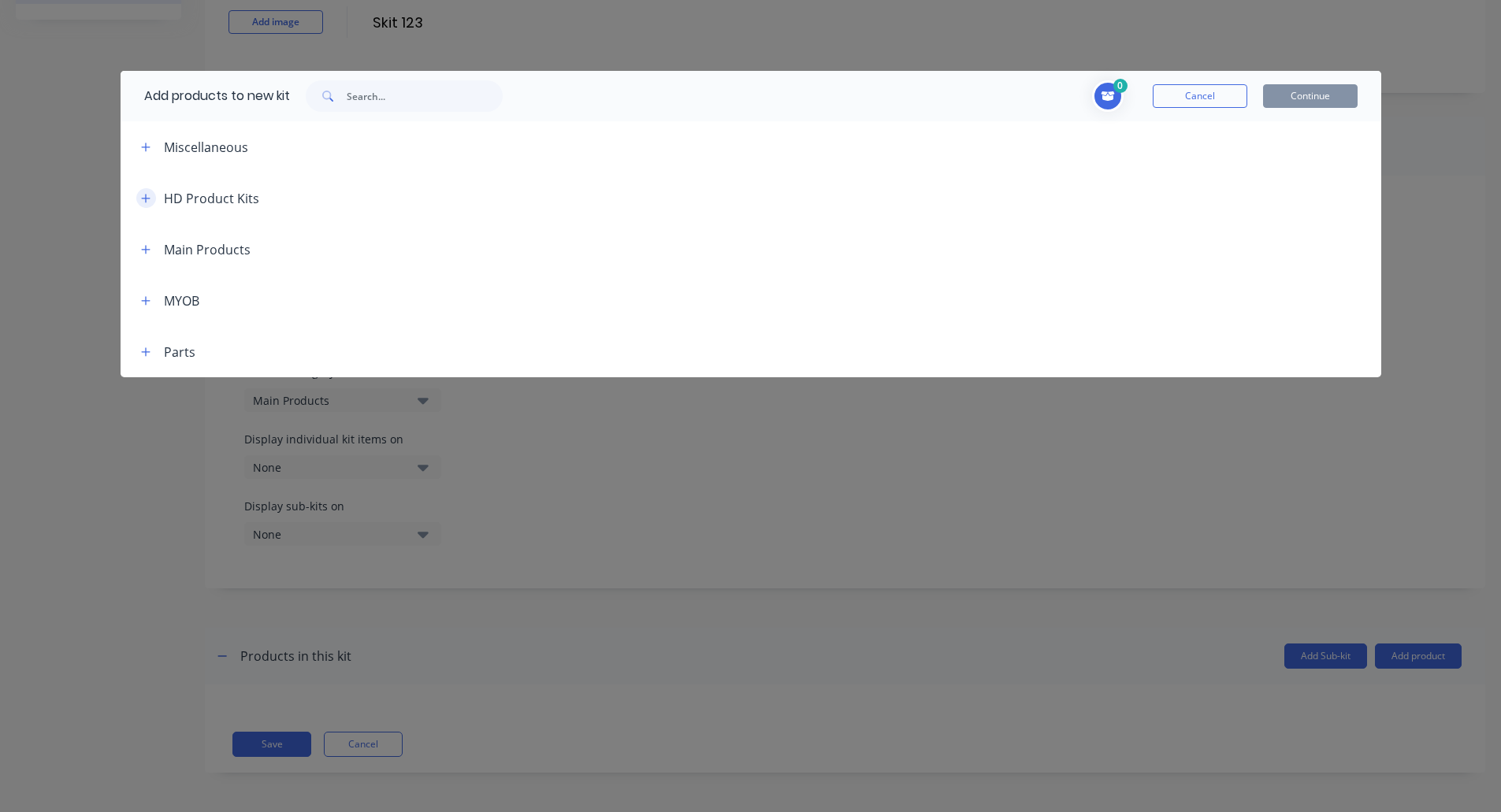
click at [151, 190] on button "button" at bounding box center [146, 198] width 20 height 20
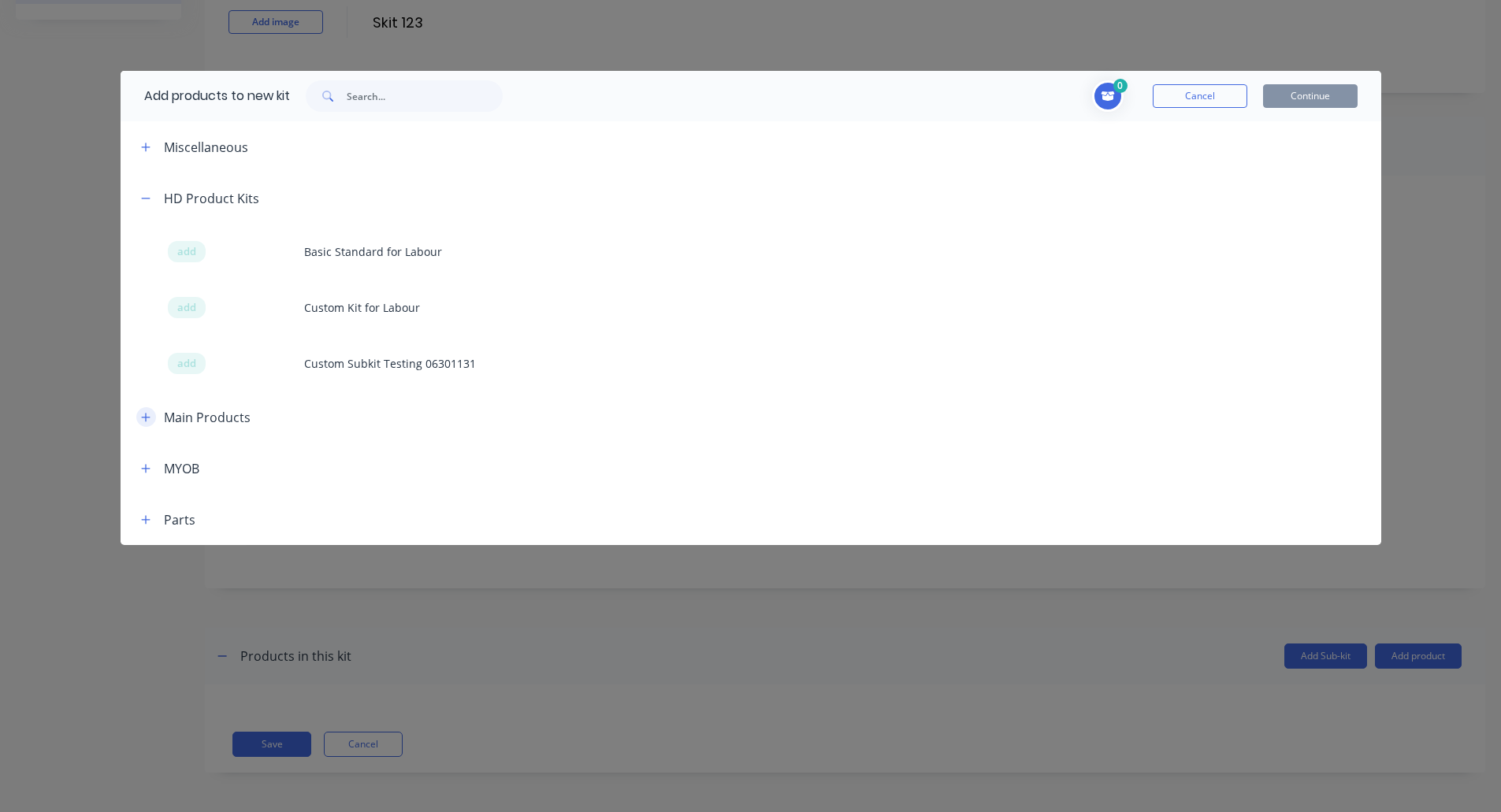
click at [142, 416] on icon "button" at bounding box center [145, 417] width 10 height 11
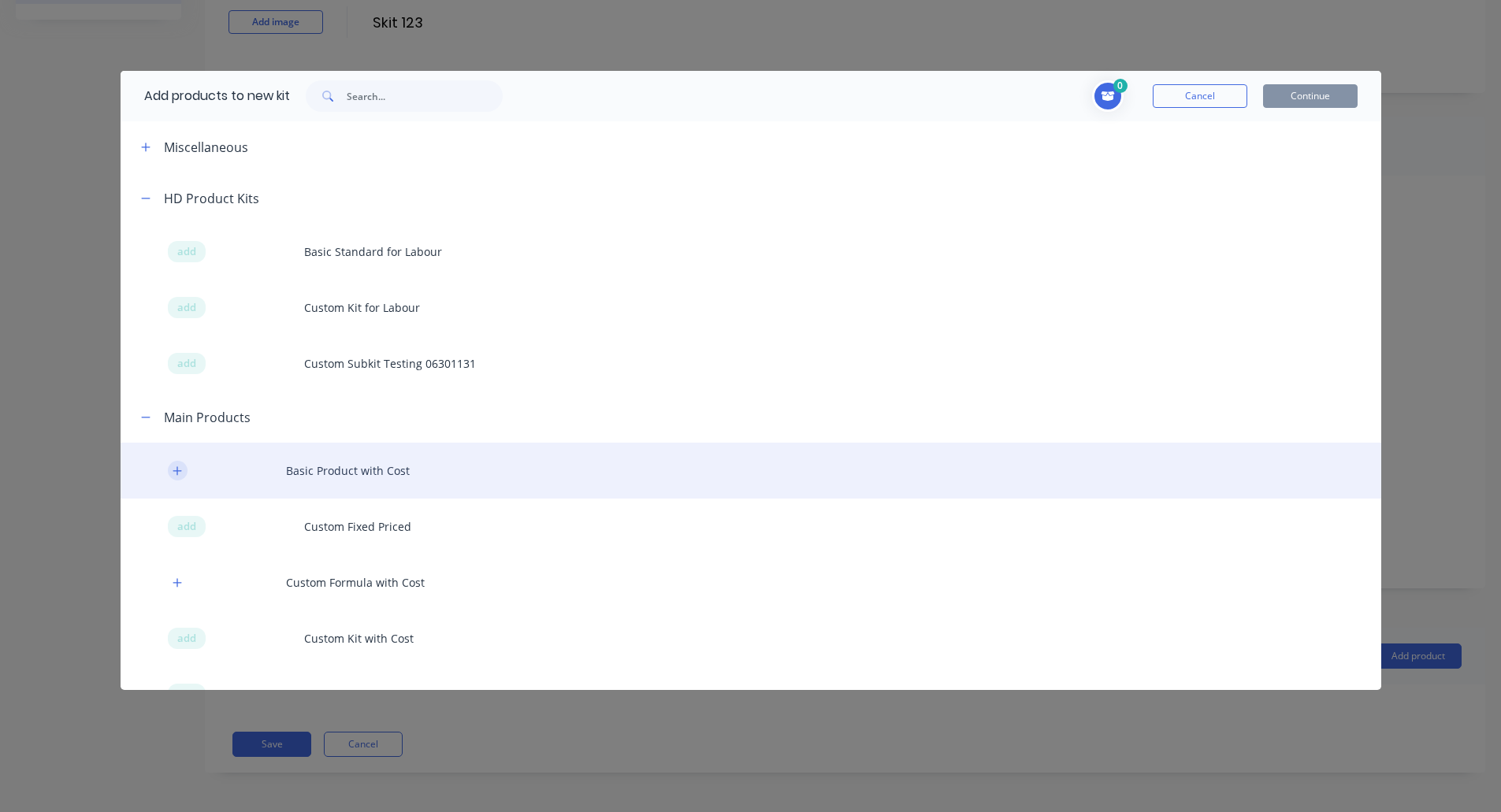
click at [176, 470] on icon "button" at bounding box center [177, 470] width 9 height 9
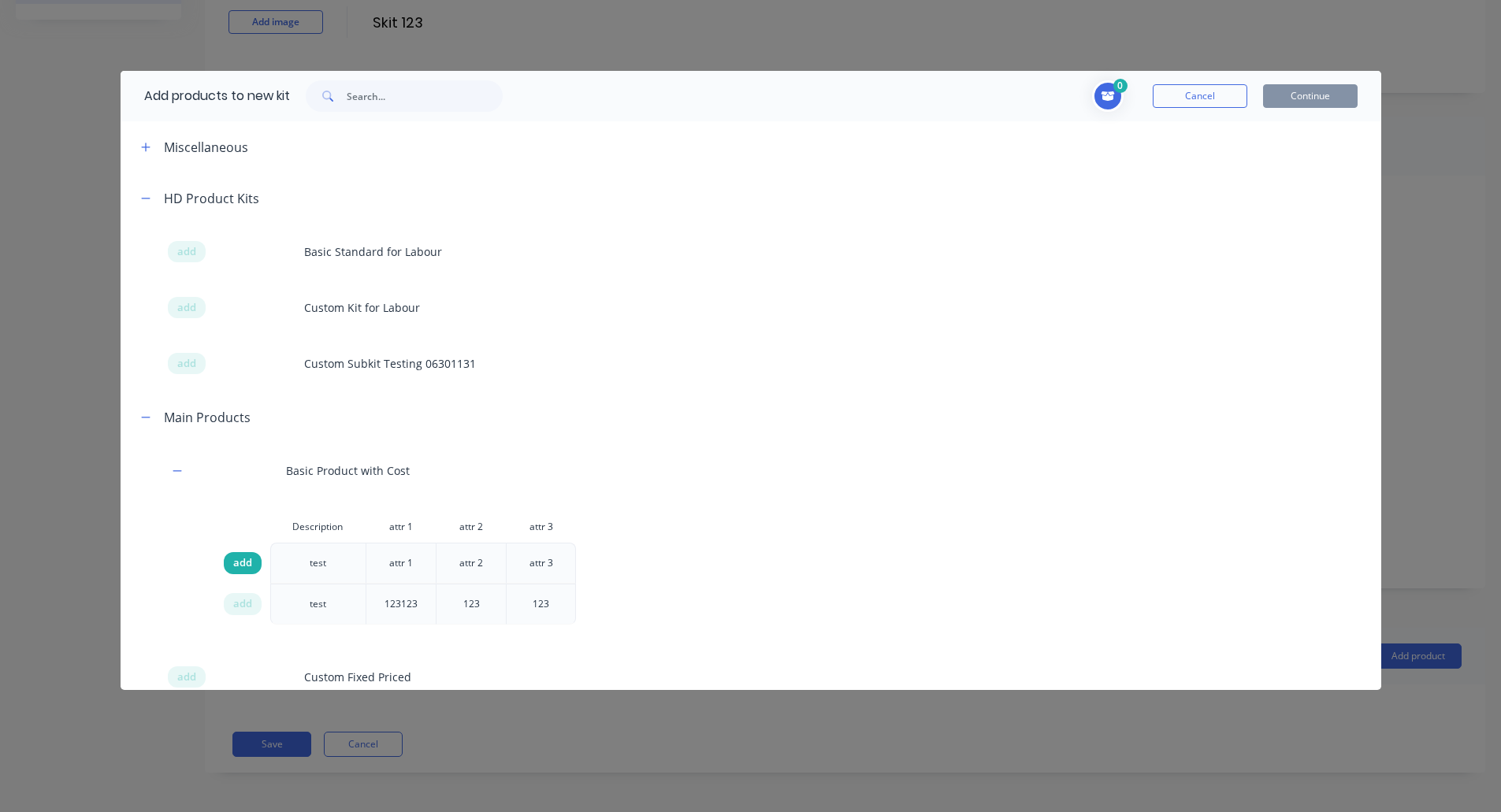
click at [241, 566] on span "add" at bounding box center [243, 563] width 19 height 16
click at [1342, 99] on button "Continue" at bounding box center [1310, 95] width 94 height 23
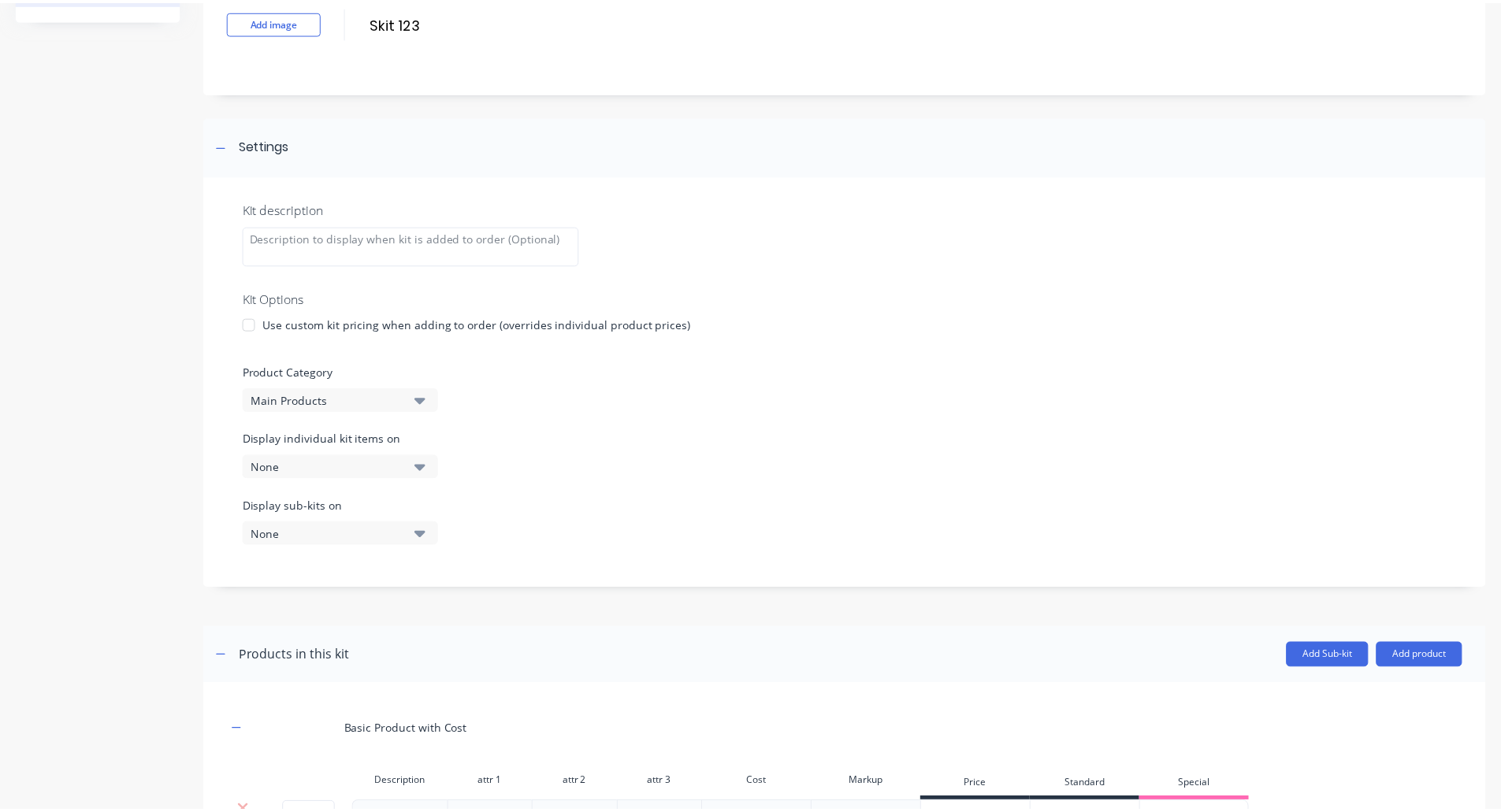
scroll to position [263, 0]
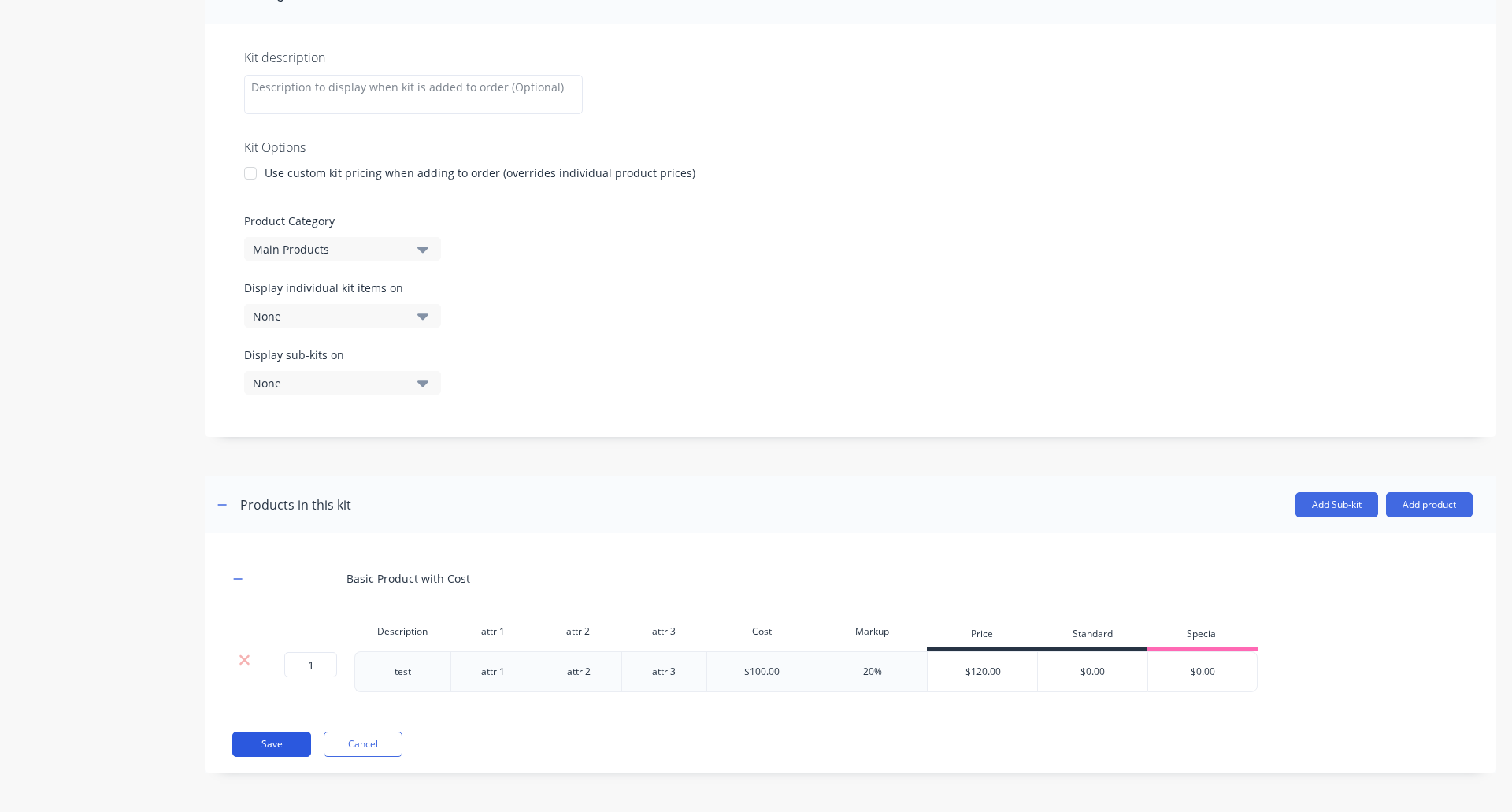
click at [285, 745] on button "Save" at bounding box center [271, 744] width 79 height 25
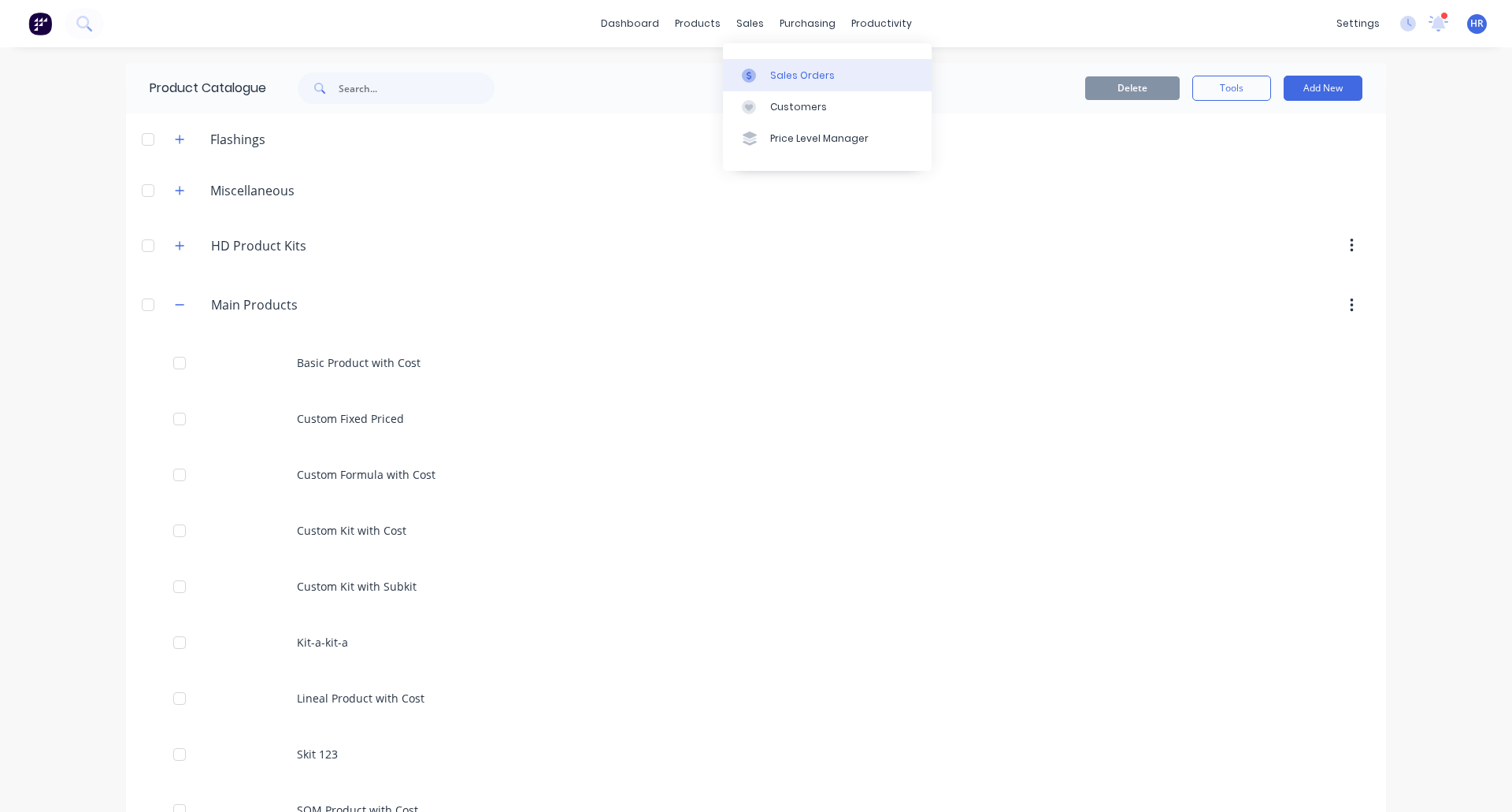
click at [813, 78] on div "Sales Orders" at bounding box center [802, 75] width 65 height 14
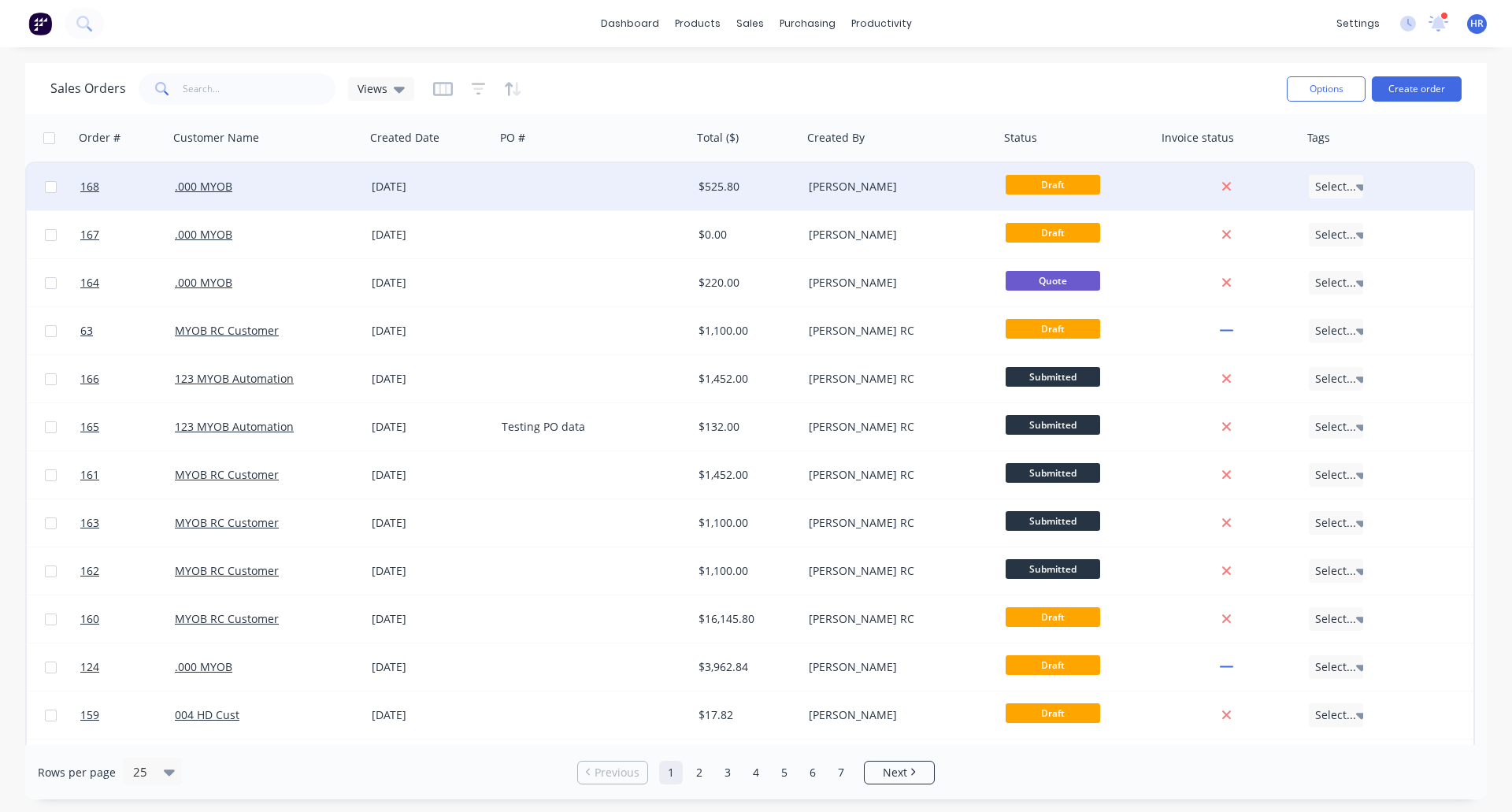
click at [922, 174] on div "[PERSON_NAME]" at bounding box center [901, 187] width 197 height 48
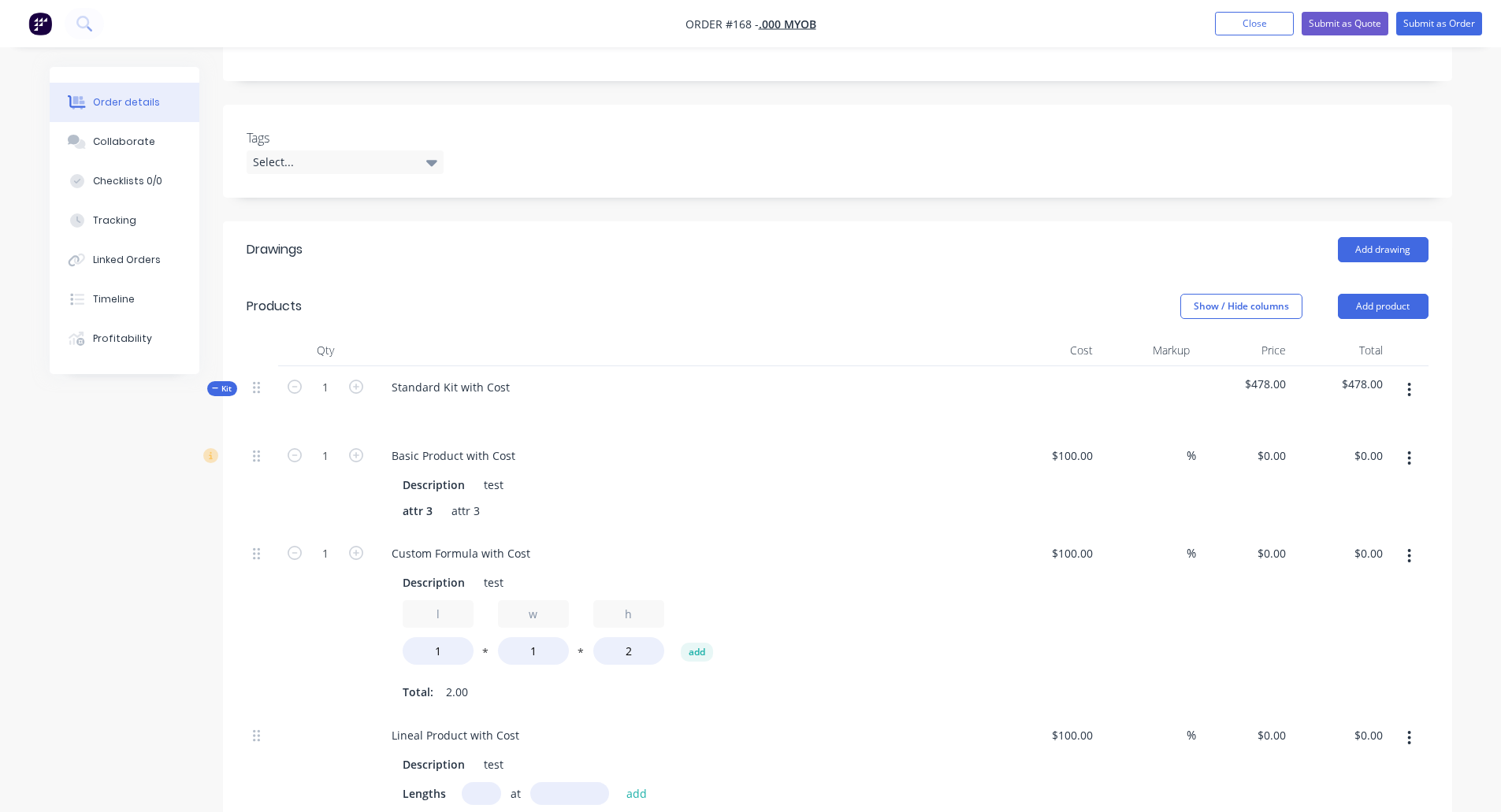
scroll to position [320, 0]
click at [1406, 396] on button "button" at bounding box center [1409, 389] width 37 height 29
click at [1341, 520] on div "Delete" at bounding box center [1354, 525] width 121 height 22
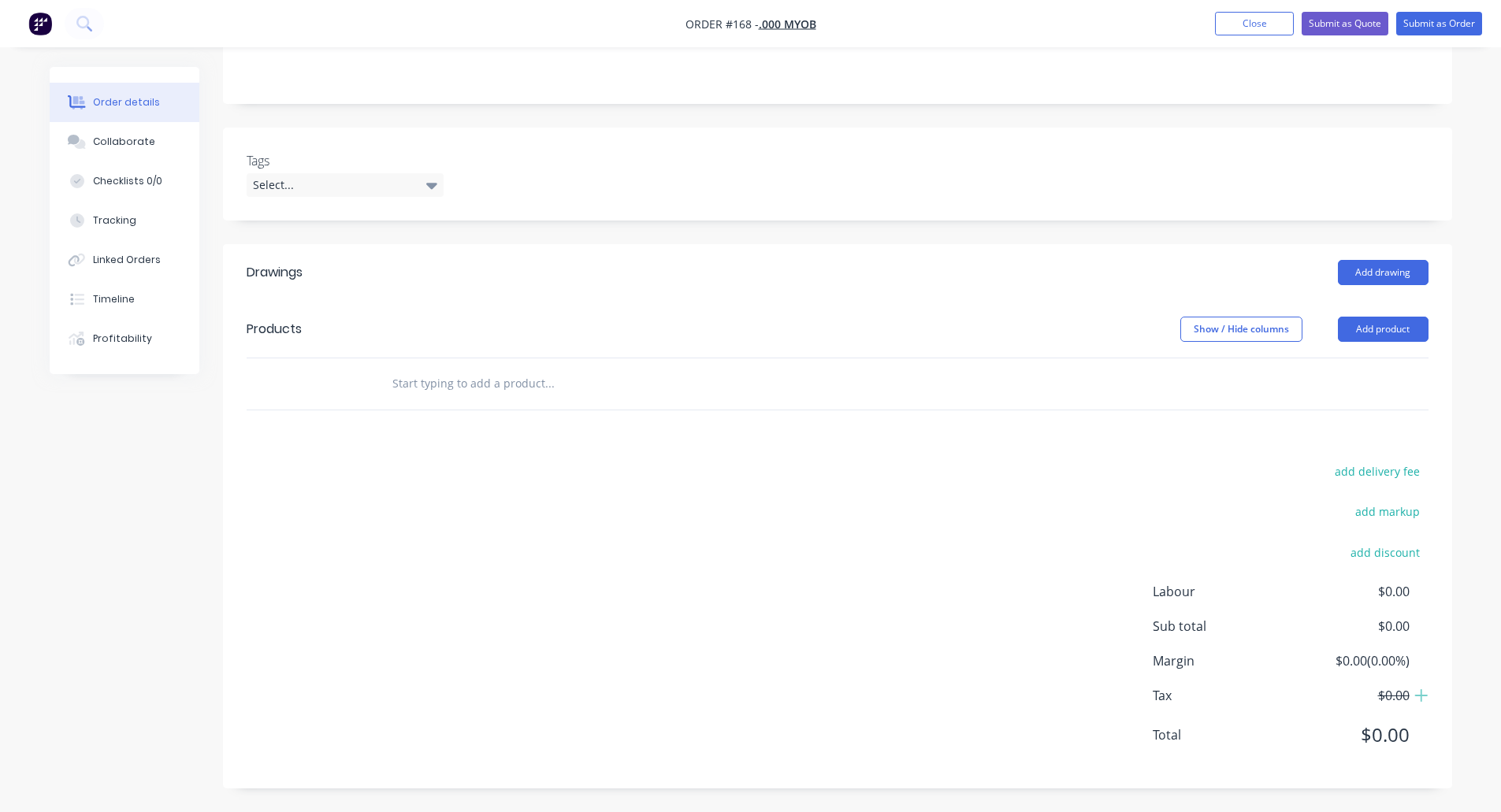
scroll to position [297, 0]
click at [1382, 333] on button "Add product" at bounding box center [1383, 329] width 91 height 25
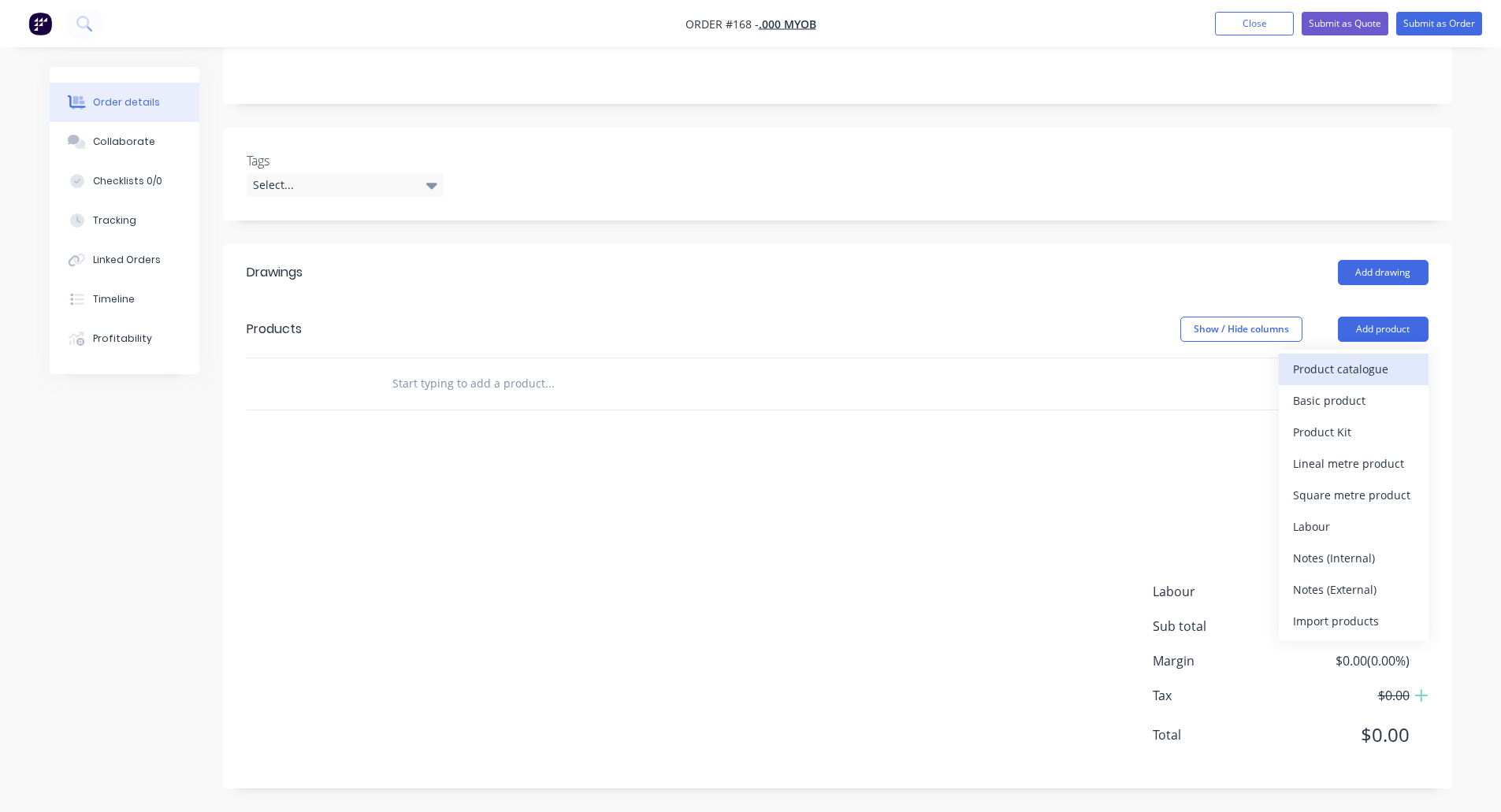
click at [1324, 374] on div "Product catalogue" at bounding box center [1354, 369] width 121 height 22
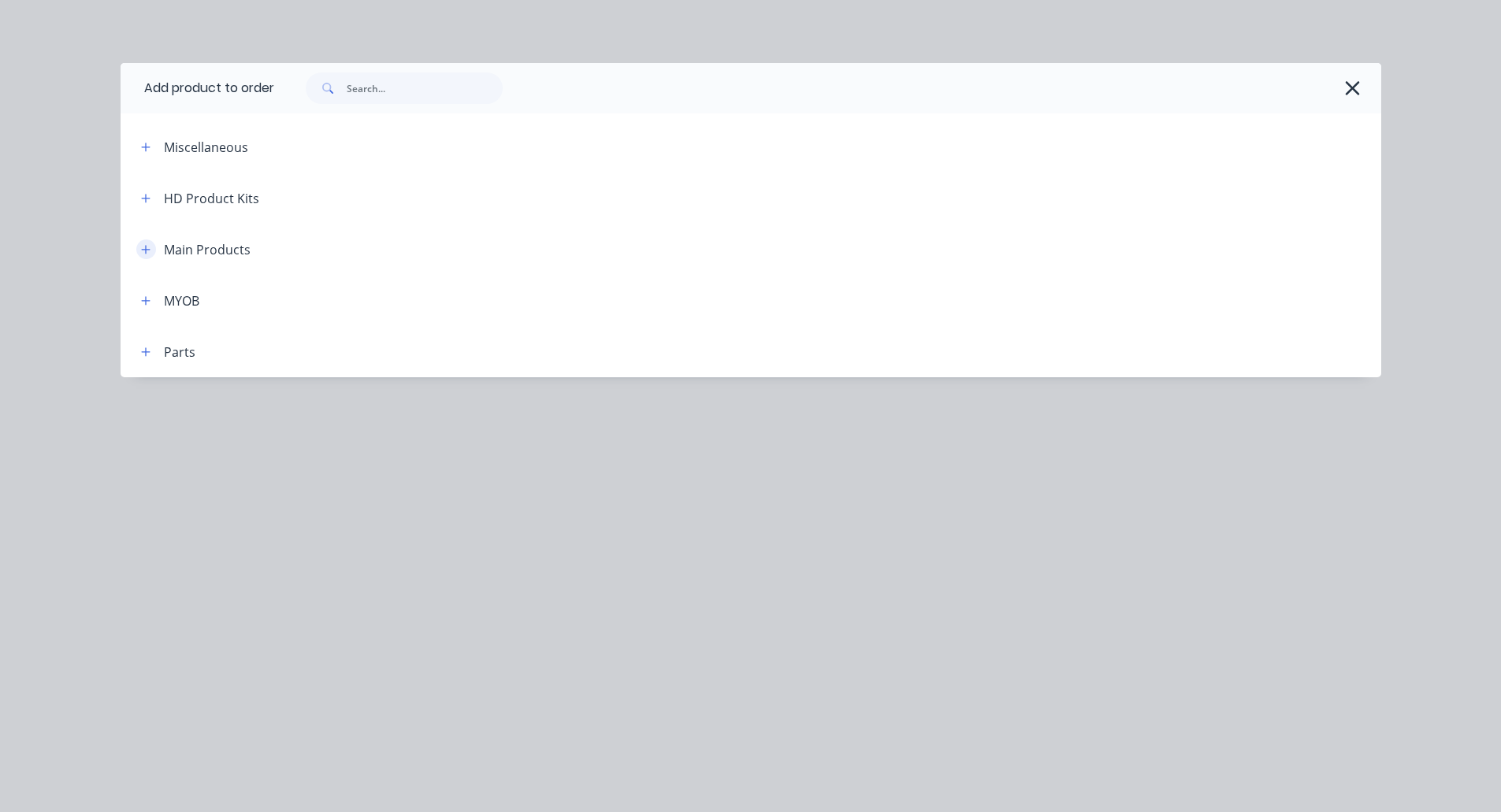
click at [146, 253] on icon "button" at bounding box center [145, 249] width 9 height 9
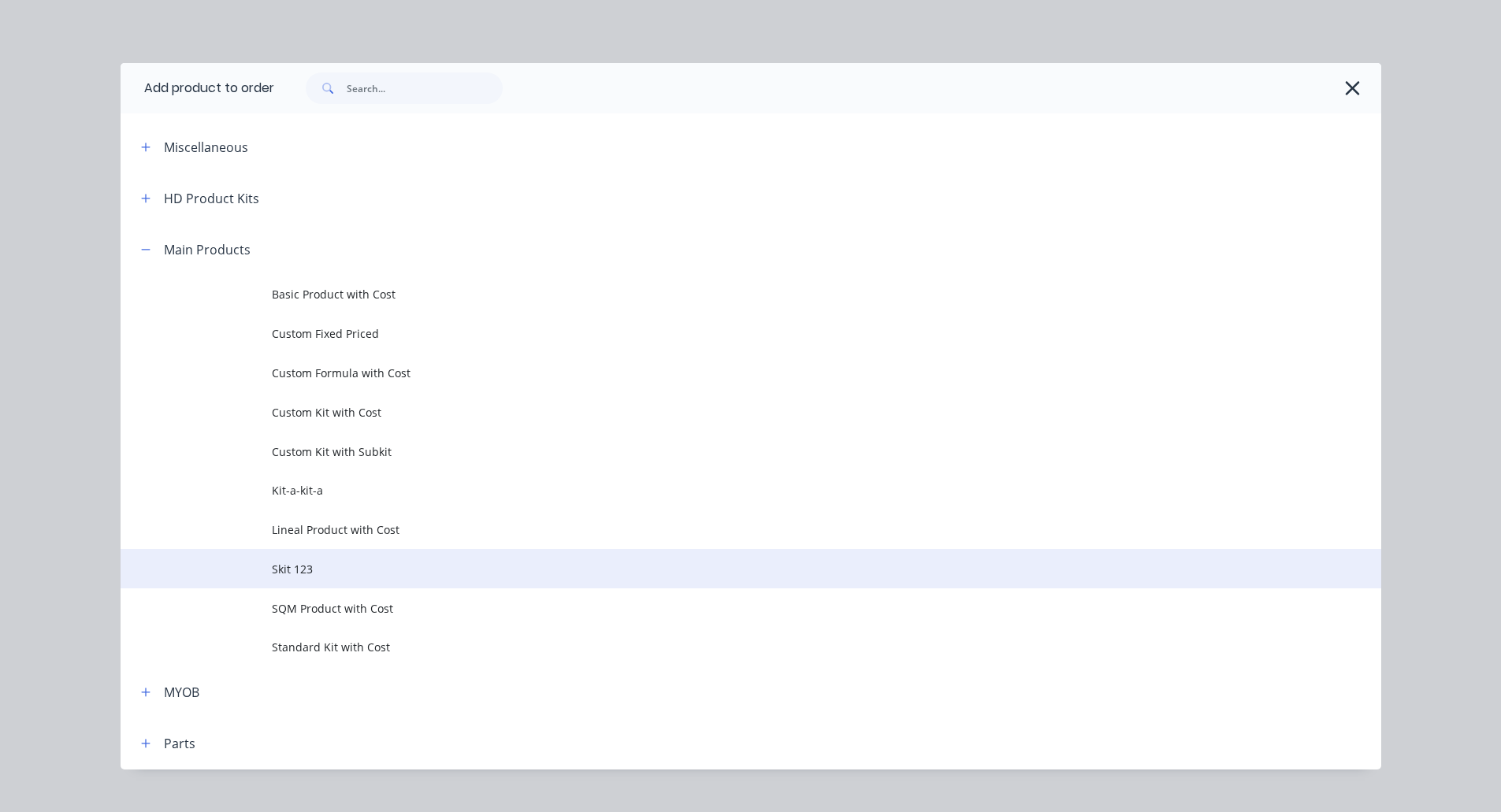
click at [346, 568] on span "Skit 123" at bounding box center [715, 569] width 888 height 16
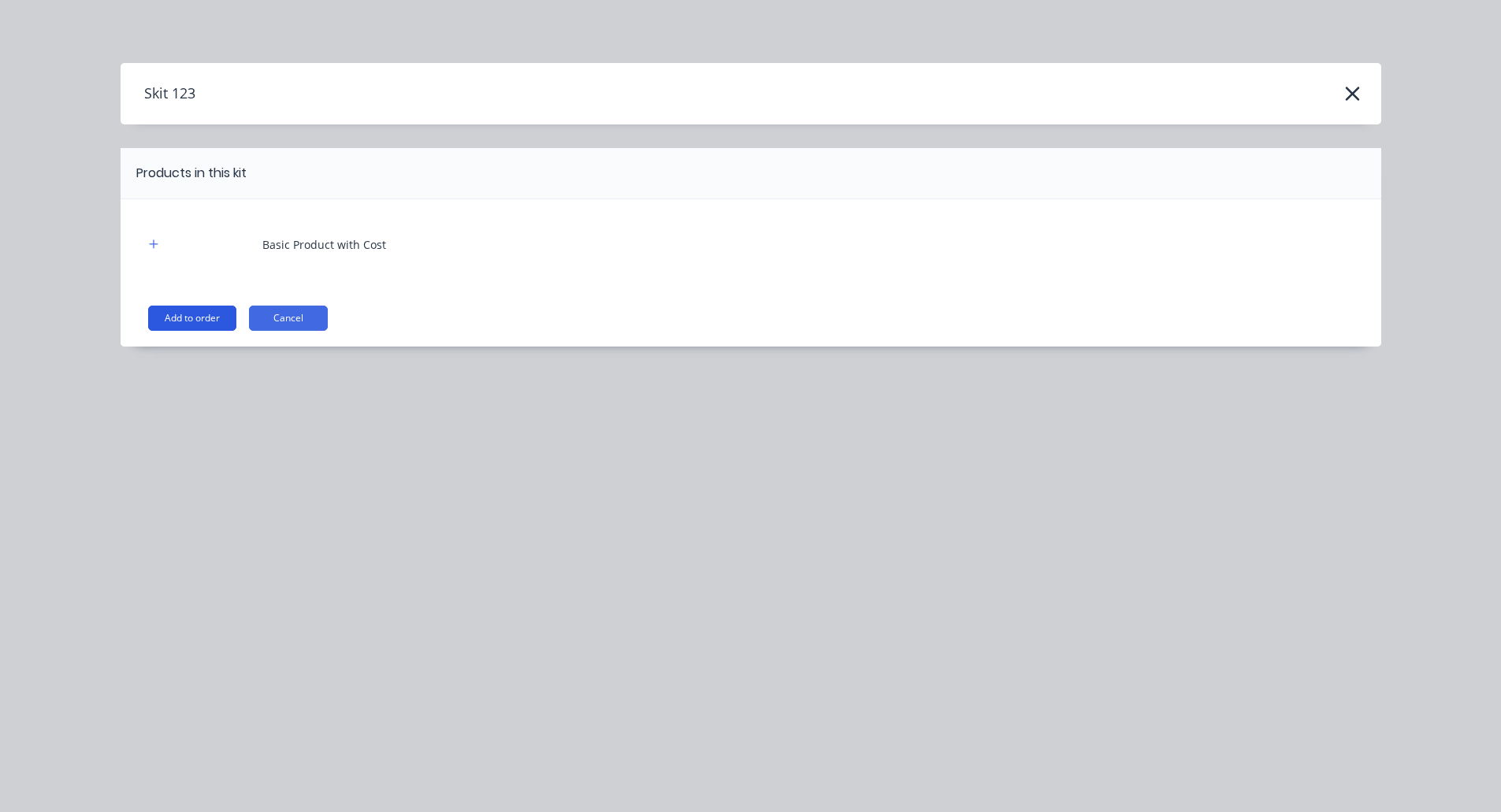
click at [199, 325] on button "Add to order" at bounding box center [192, 317] width 88 height 25
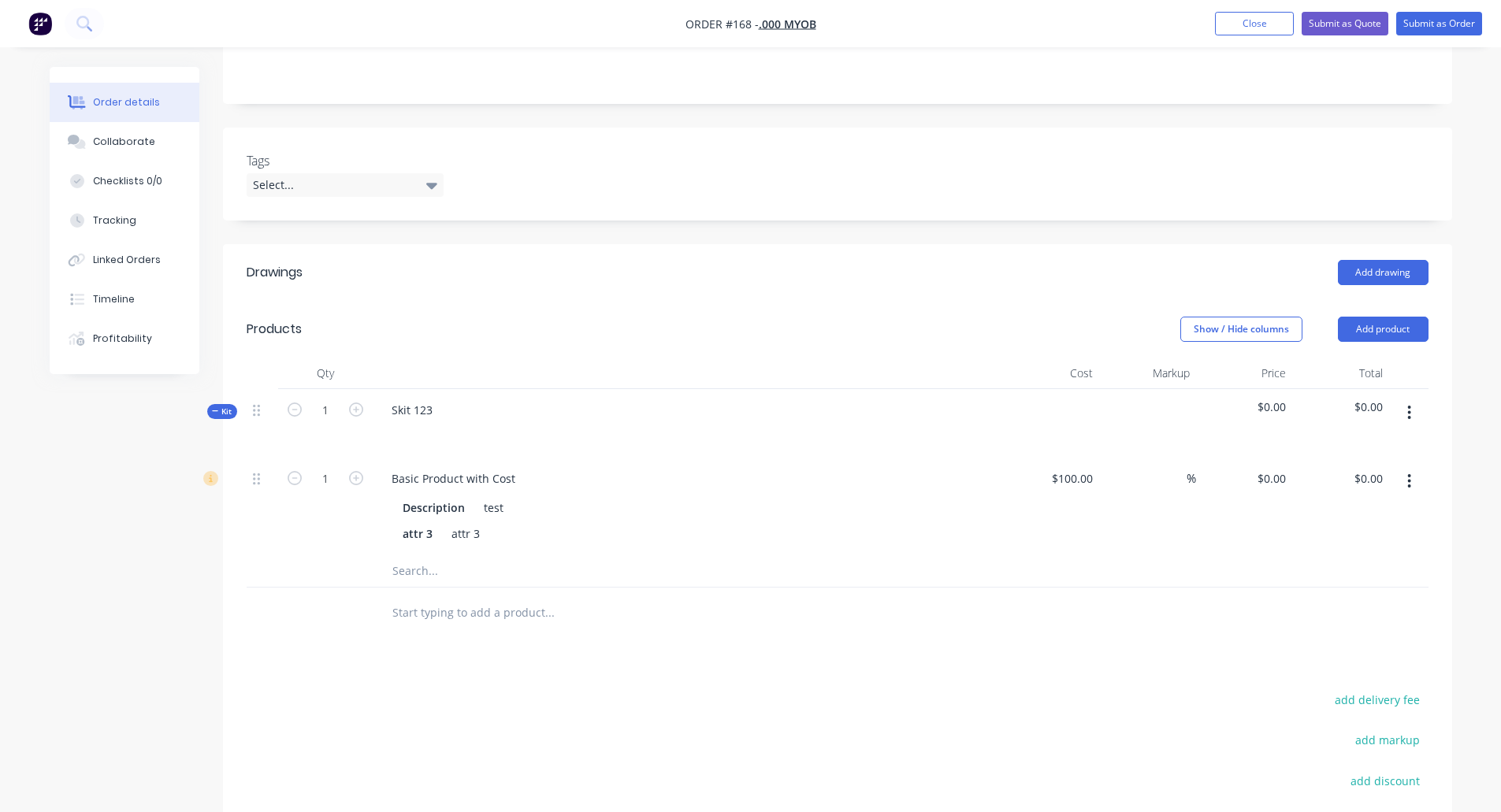
click at [727, 622] on div at bounding box center [615, 613] width 473 height 31
click at [1180, 478] on input at bounding box center [1177, 478] width 18 height 22
type input "$100.00"
click at [1222, 607] on div at bounding box center [837, 613] width 1182 height 51
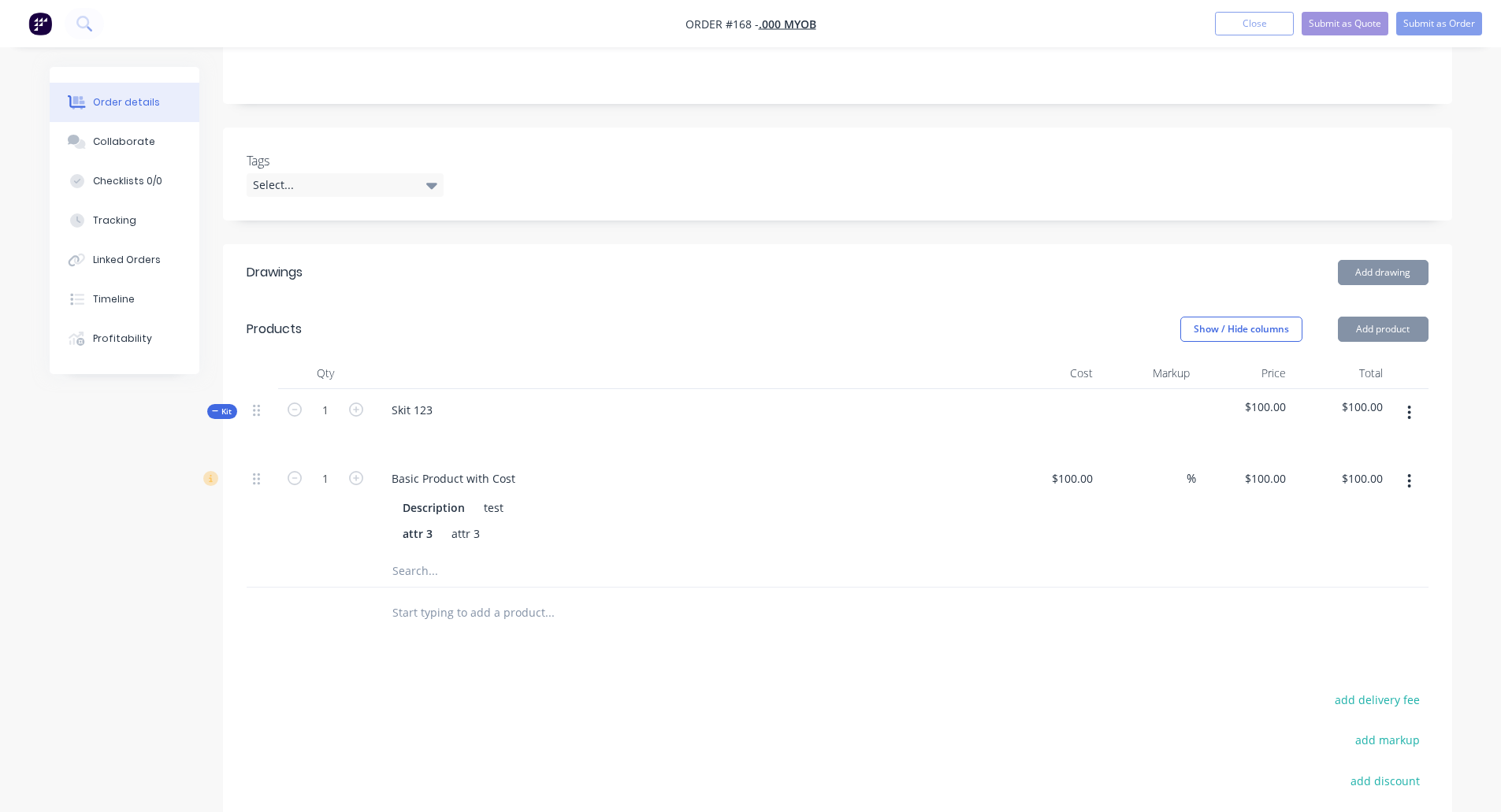
click at [1205, 521] on div "$100.00 $100.00" at bounding box center [1245, 506] width 97 height 98
click at [1169, 479] on input at bounding box center [1177, 478] width 18 height 22
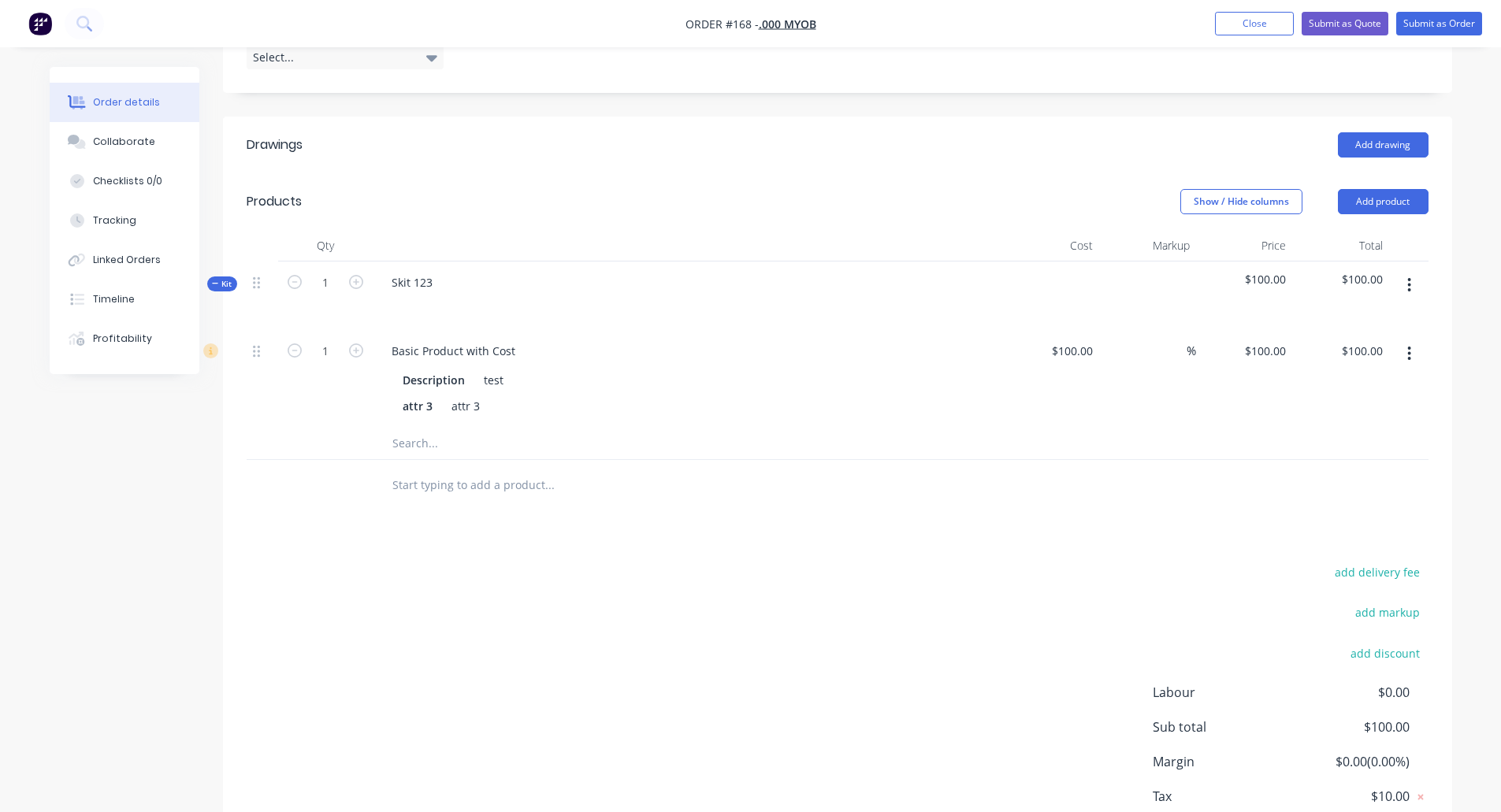
scroll to position [425, 0]
click at [685, 649] on div "add delivery fee add markup add discount Labour $0.00 Sub total $100.00 Margin …" at bounding box center [837, 713] width 1182 height 304
click at [1416, 278] on button "button" at bounding box center [1409, 284] width 37 height 29
click at [1320, 414] on div "Delete" at bounding box center [1354, 419] width 121 height 22
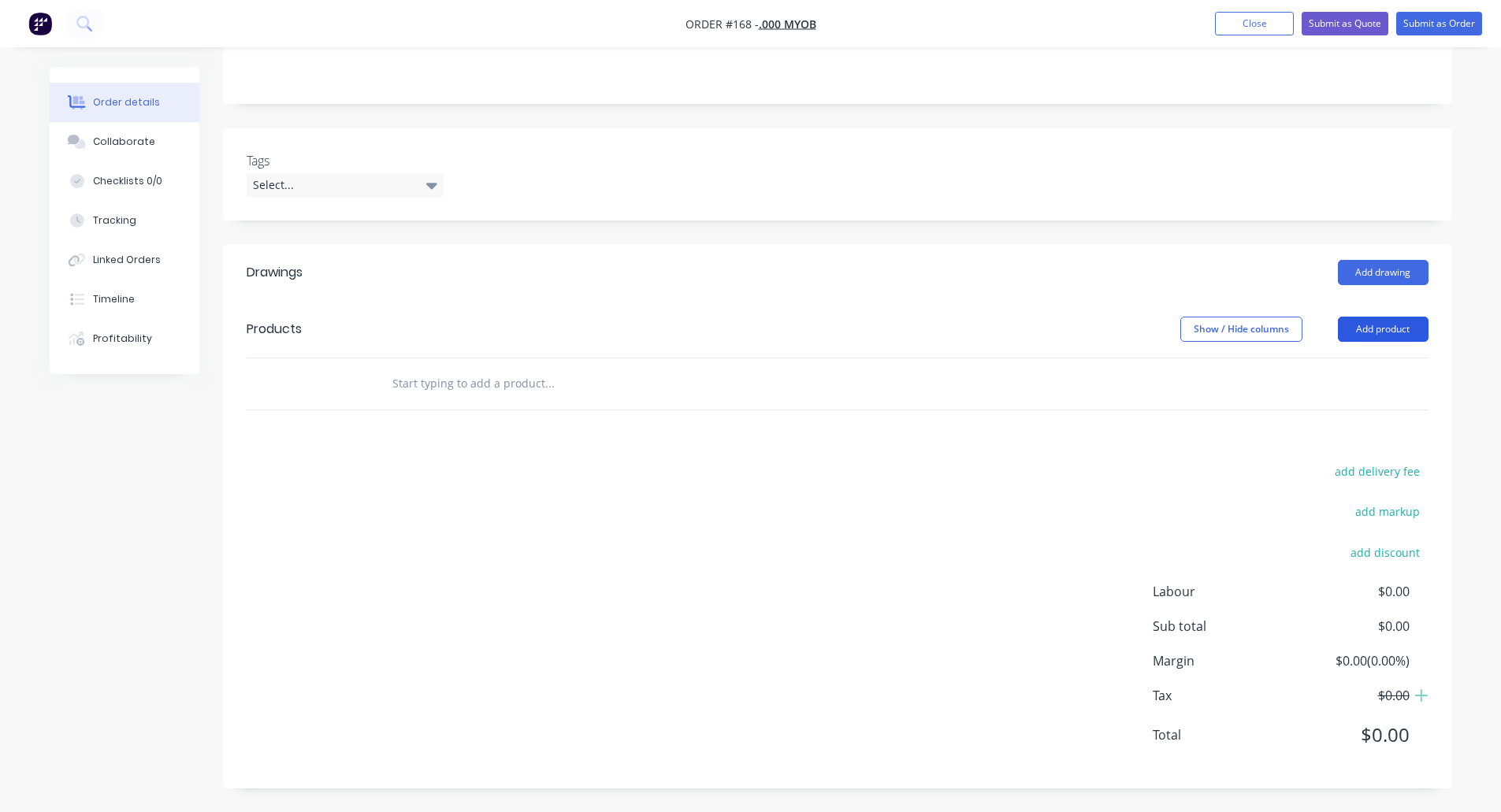
click at [1399, 327] on button "Add product" at bounding box center [1383, 329] width 91 height 25
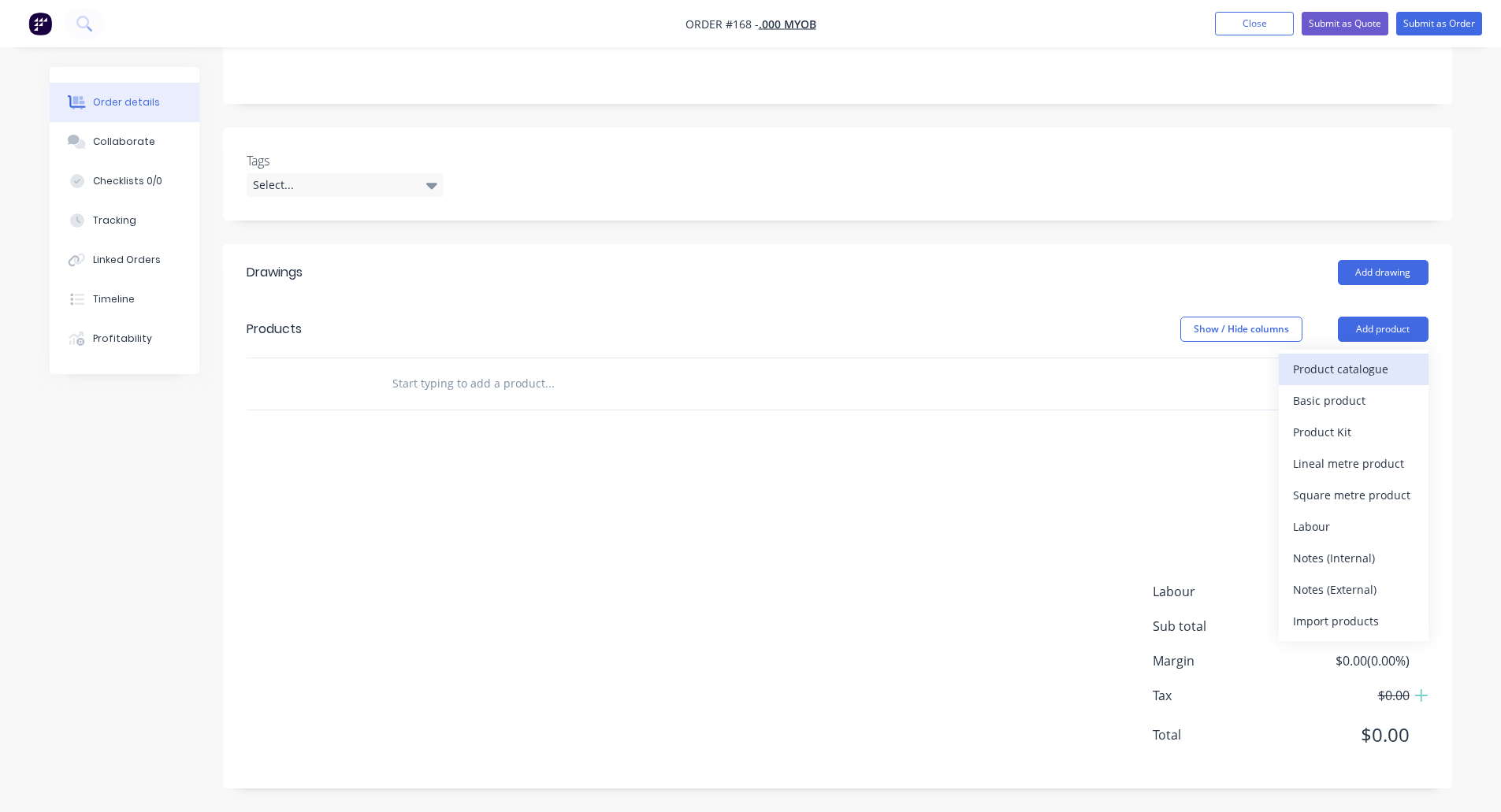
click at [1341, 369] on div "Product catalogue" at bounding box center [1354, 369] width 121 height 22
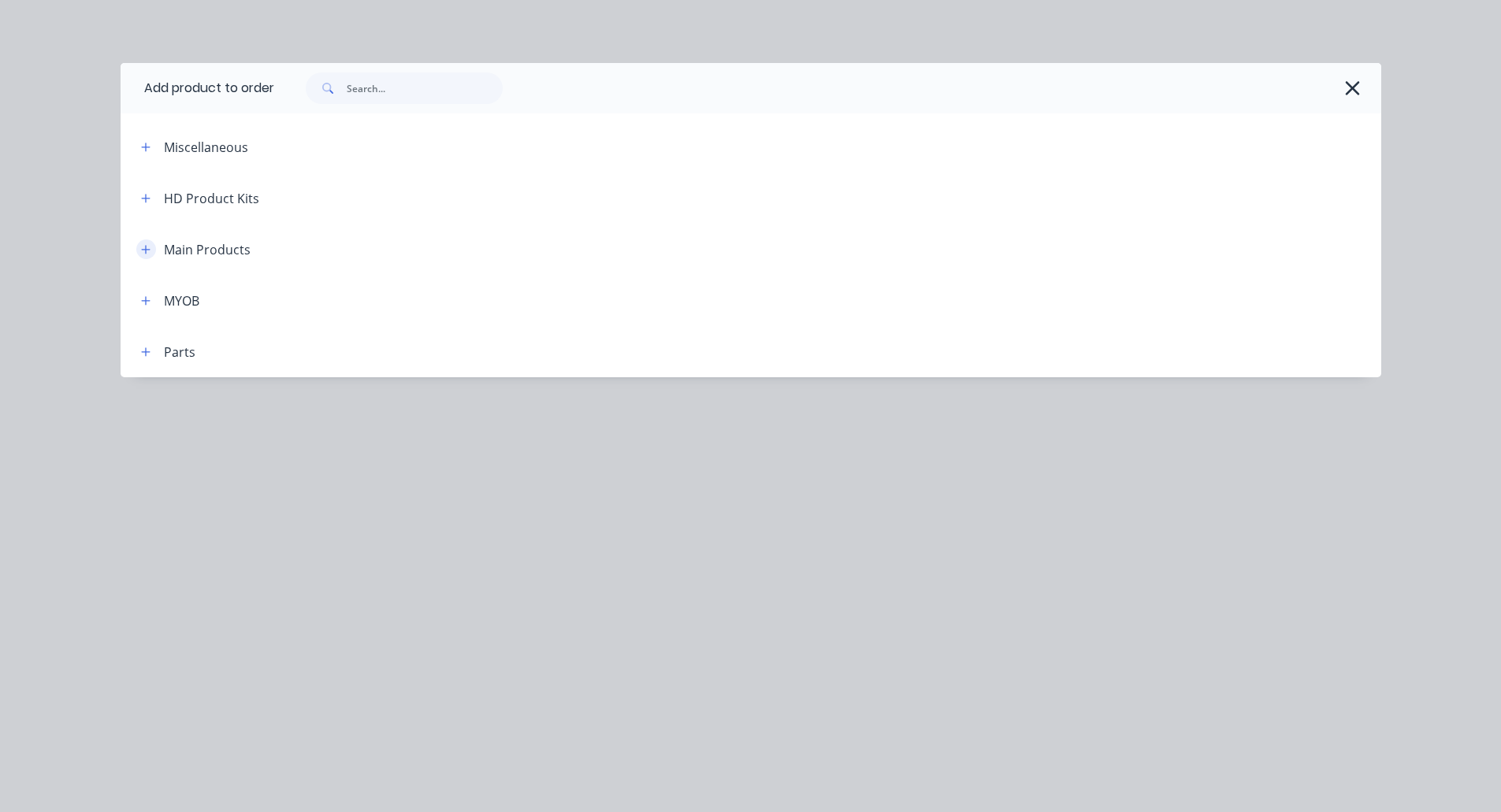
click at [153, 247] on button "button" at bounding box center [146, 249] width 20 height 20
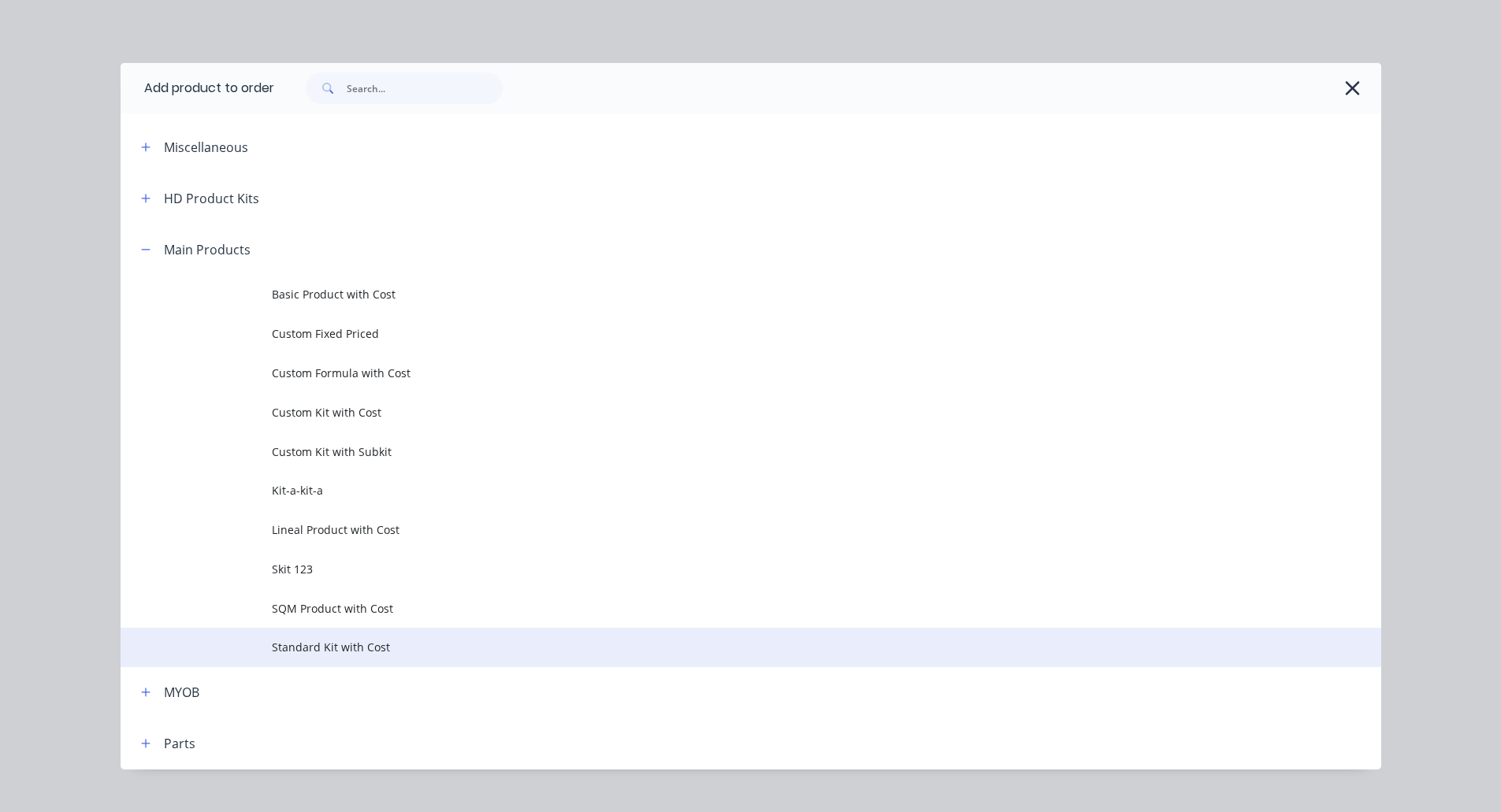
click at [340, 644] on span "Standard Kit with Cost" at bounding box center [715, 647] width 888 height 16
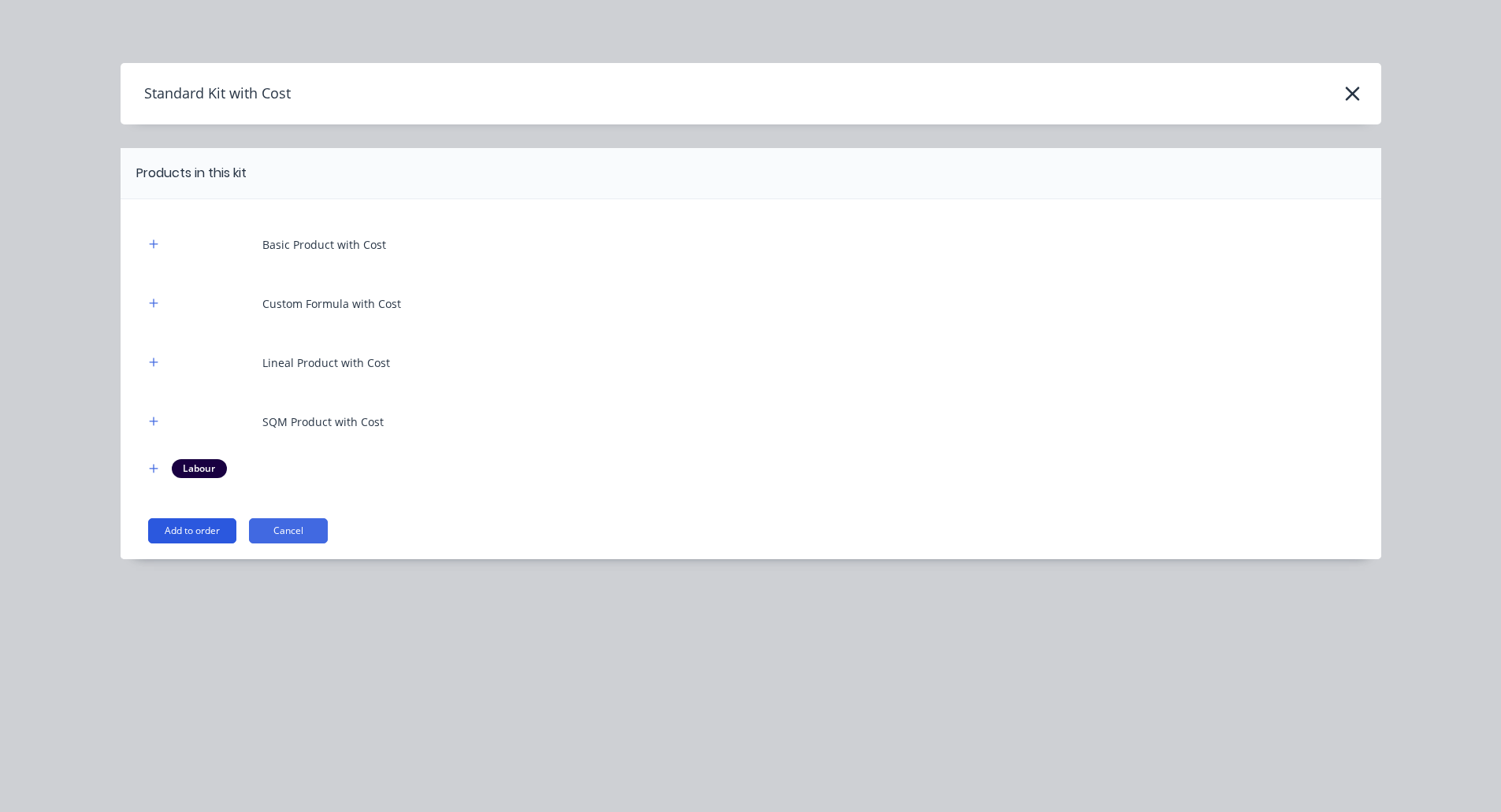
click at [194, 538] on button "Add to order" at bounding box center [192, 530] width 88 height 25
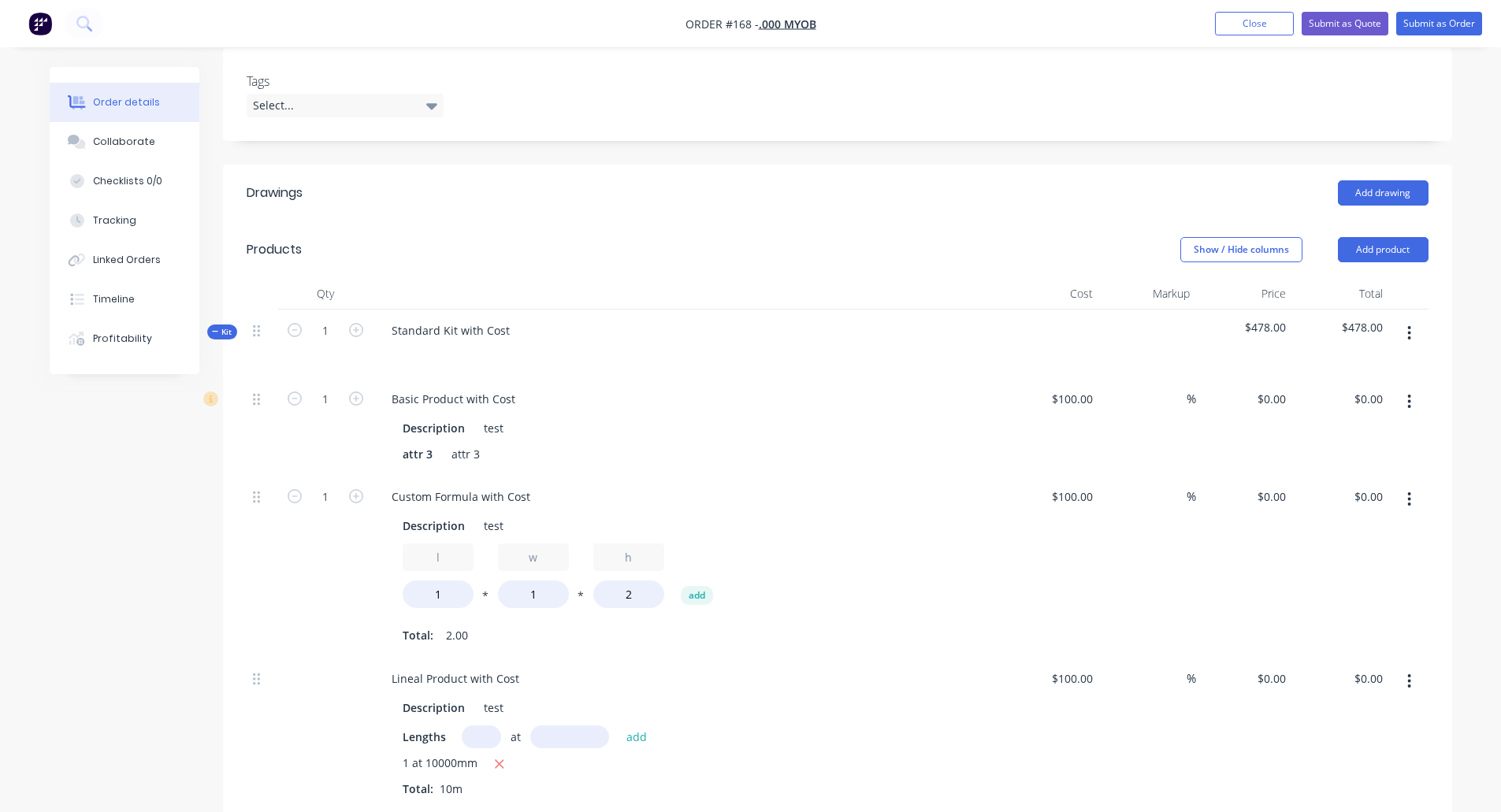
scroll to position [375, 0]
click at [1182, 400] on input at bounding box center [1177, 400] width 18 height 22
type input "$100.00"
click at [1200, 368] on div "$578.00" at bounding box center [1245, 344] width 97 height 68
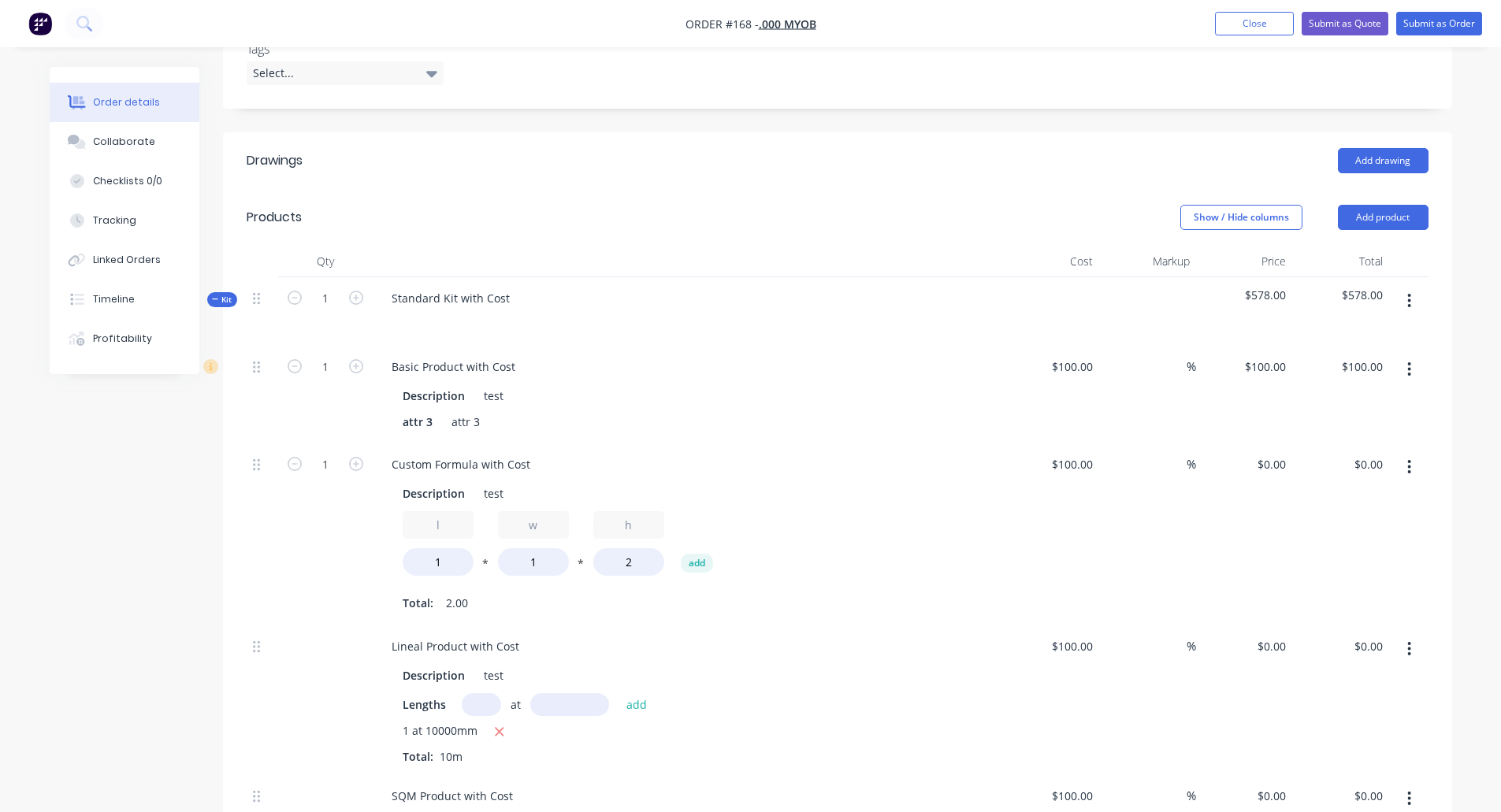
scroll to position [409, 0]
click at [1177, 467] on input at bounding box center [1177, 464] width 18 height 22
type input "$100.00"
type input "$200.00"
click at [1204, 444] on div "$100.00 $100.00" at bounding box center [1245, 534] width 97 height 182
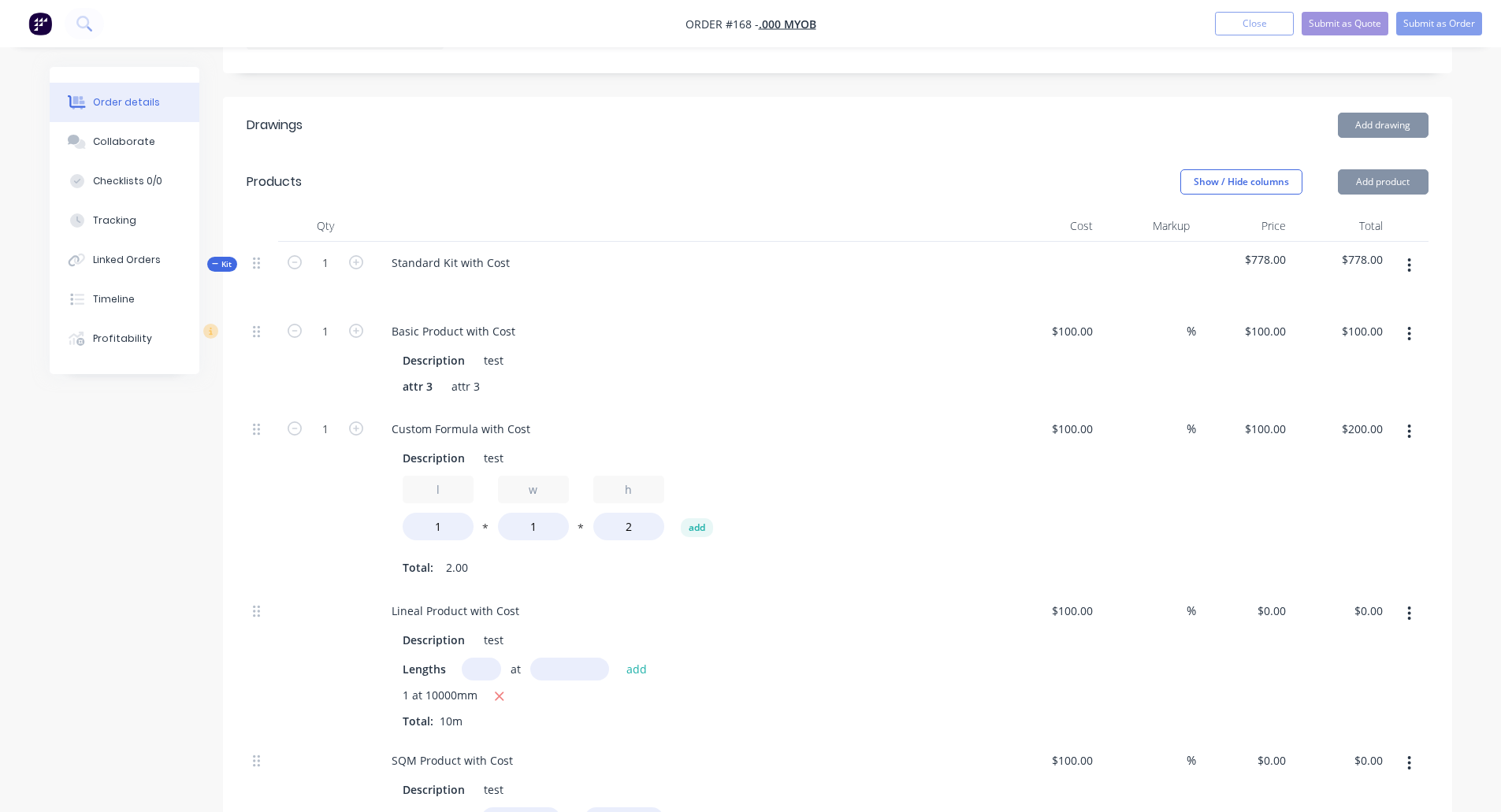
scroll to position [444, 0]
click at [1175, 600] on input at bounding box center [1177, 610] width 18 height 22
type input "$100.00"
type input "$1,000.00"
click at [1209, 572] on div "$100.00 $100.00" at bounding box center [1245, 498] width 97 height 182
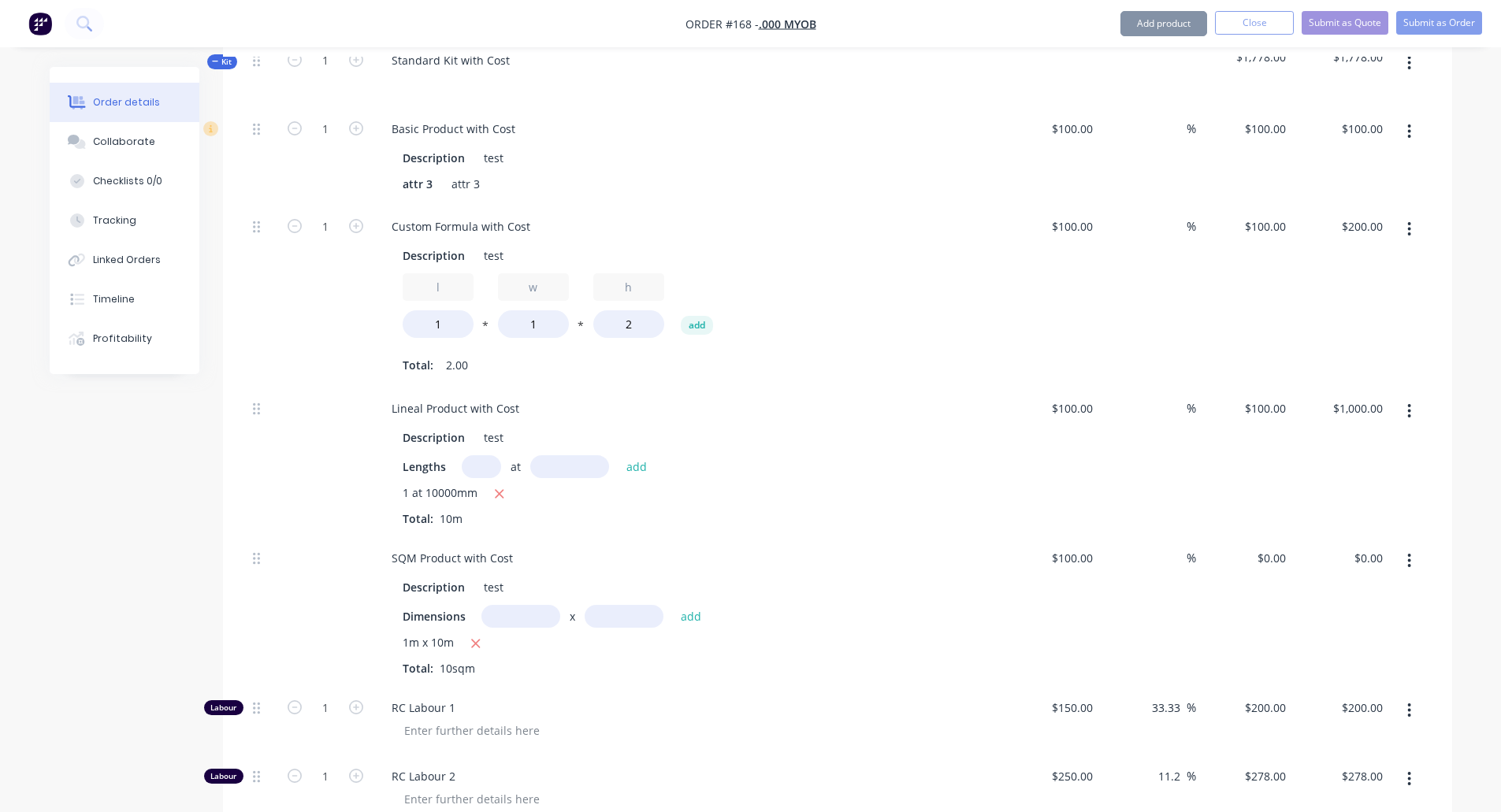
scroll to position [648, 0]
click at [1164, 549] on div "%" at bounding box center [1179, 556] width 34 height 22
type input "$100.00"
type input "$1,000.00"
click at [1197, 527] on div "$100.00 $100.00" at bounding box center [1245, 460] width 97 height 150
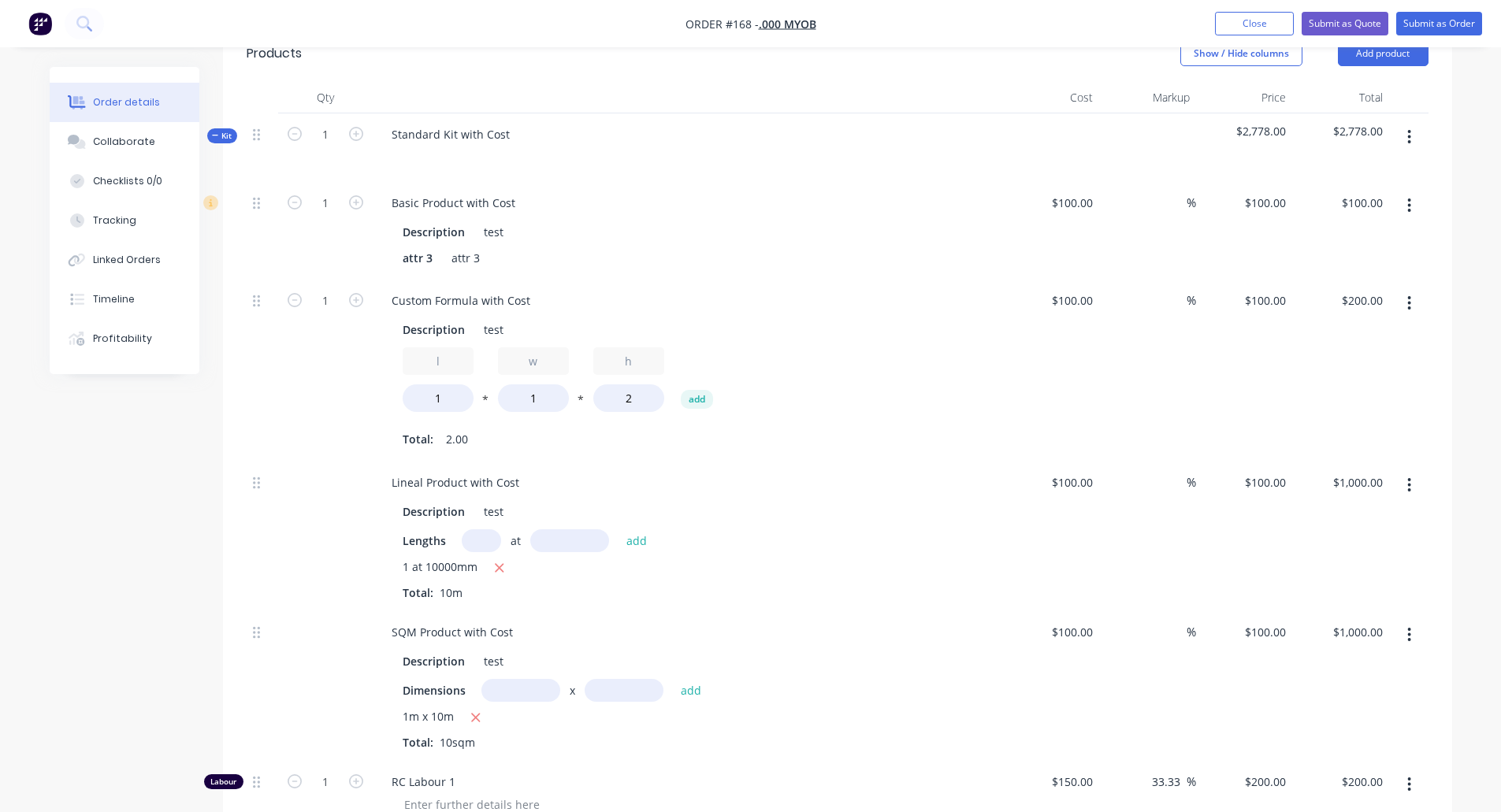
scroll to position [571, 0]
click at [1173, 201] on input at bounding box center [1177, 203] width 18 height 22
type input "-100"
type input "$0.00"
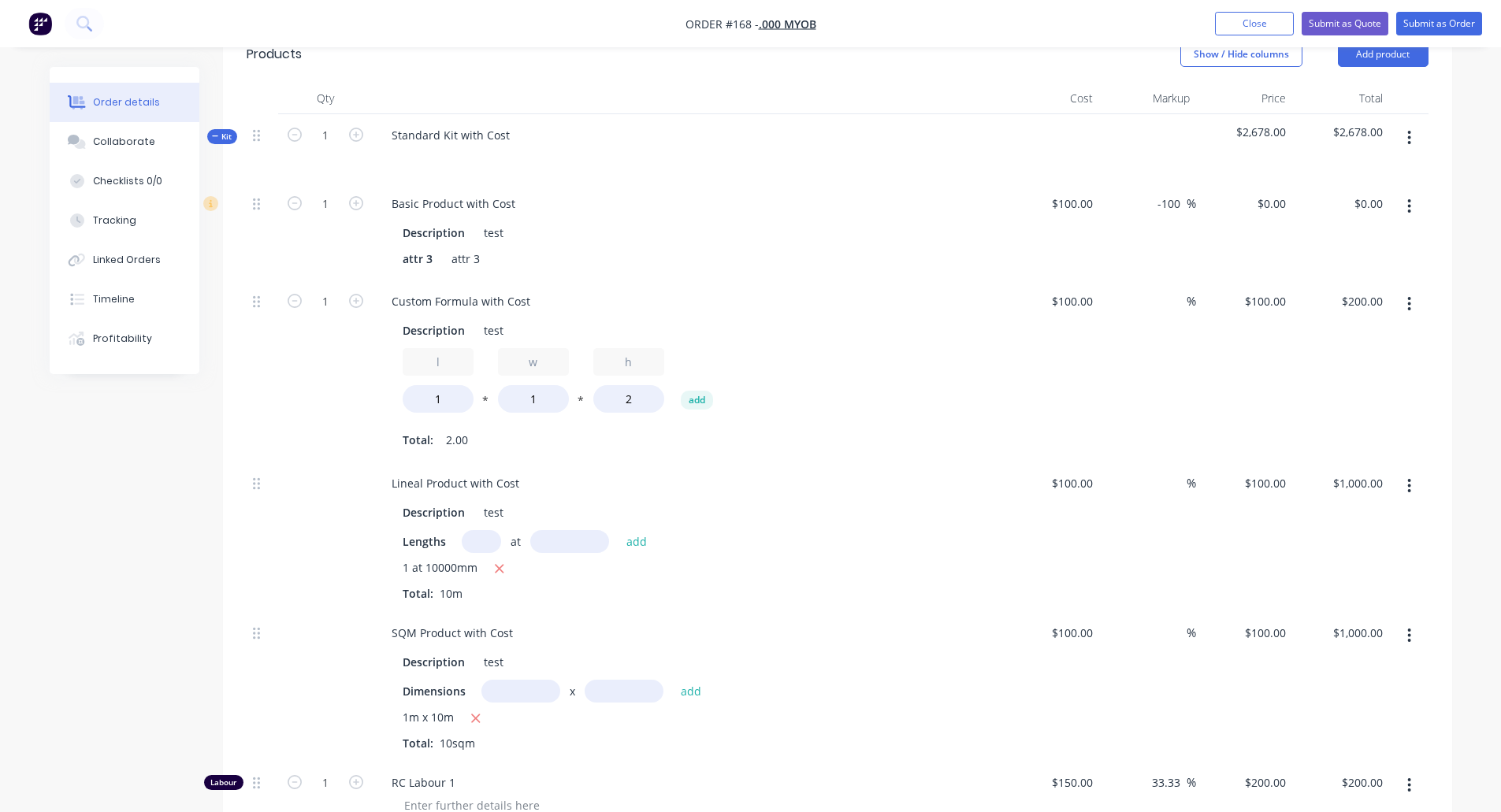
click at [1311, 261] on div "$0.00 $0.00" at bounding box center [1341, 231] width 97 height 98
click at [1164, 198] on input "-100" at bounding box center [1171, 203] width 31 height 22
type input "-"
type input "0"
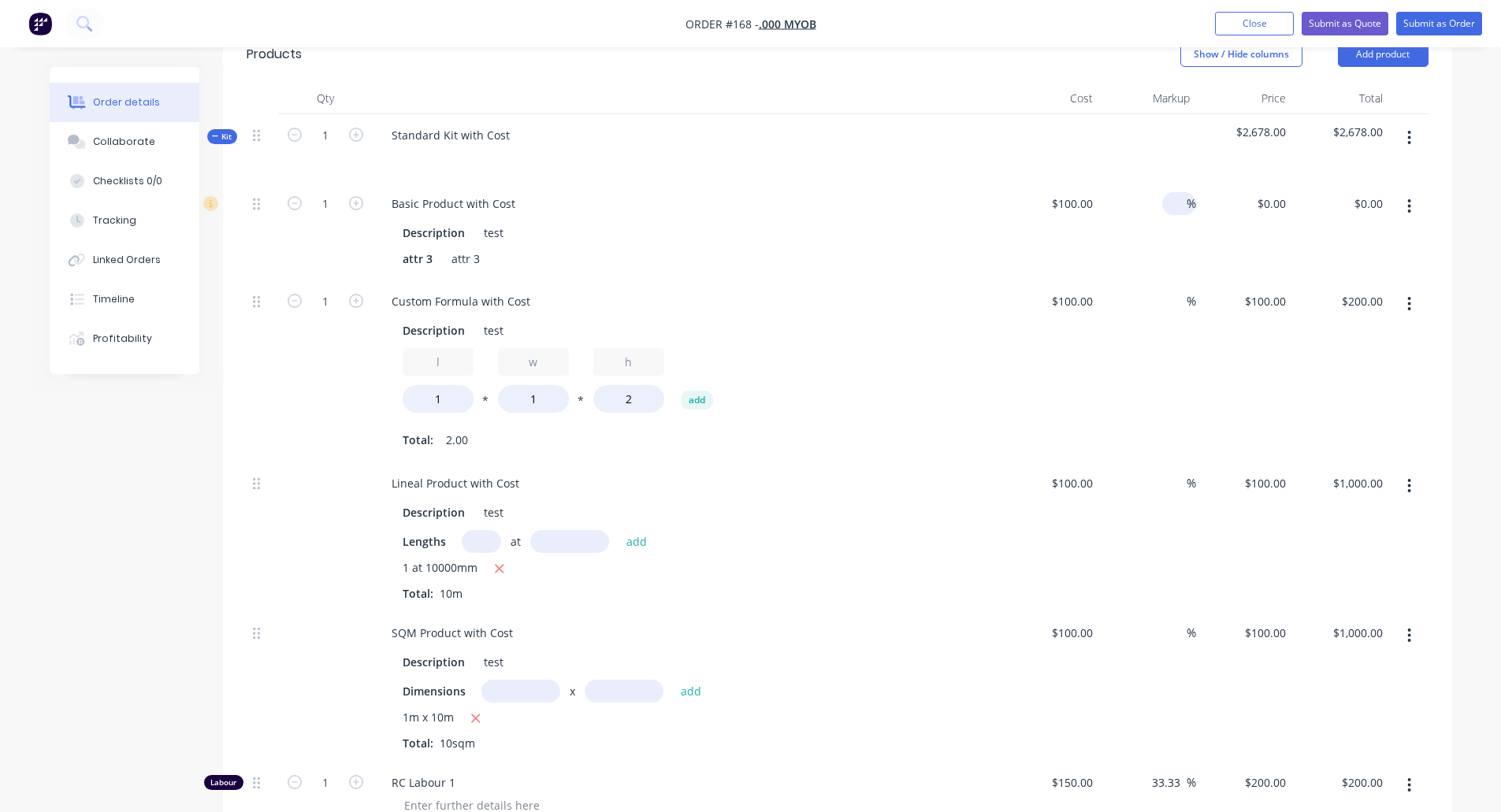
type input "$100.00"
click at [1191, 281] on div "%" at bounding box center [1148, 371] width 97 height 182
click at [1174, 199] on input at bounding box center [1177, 203] width 18 height 22
type input "0"
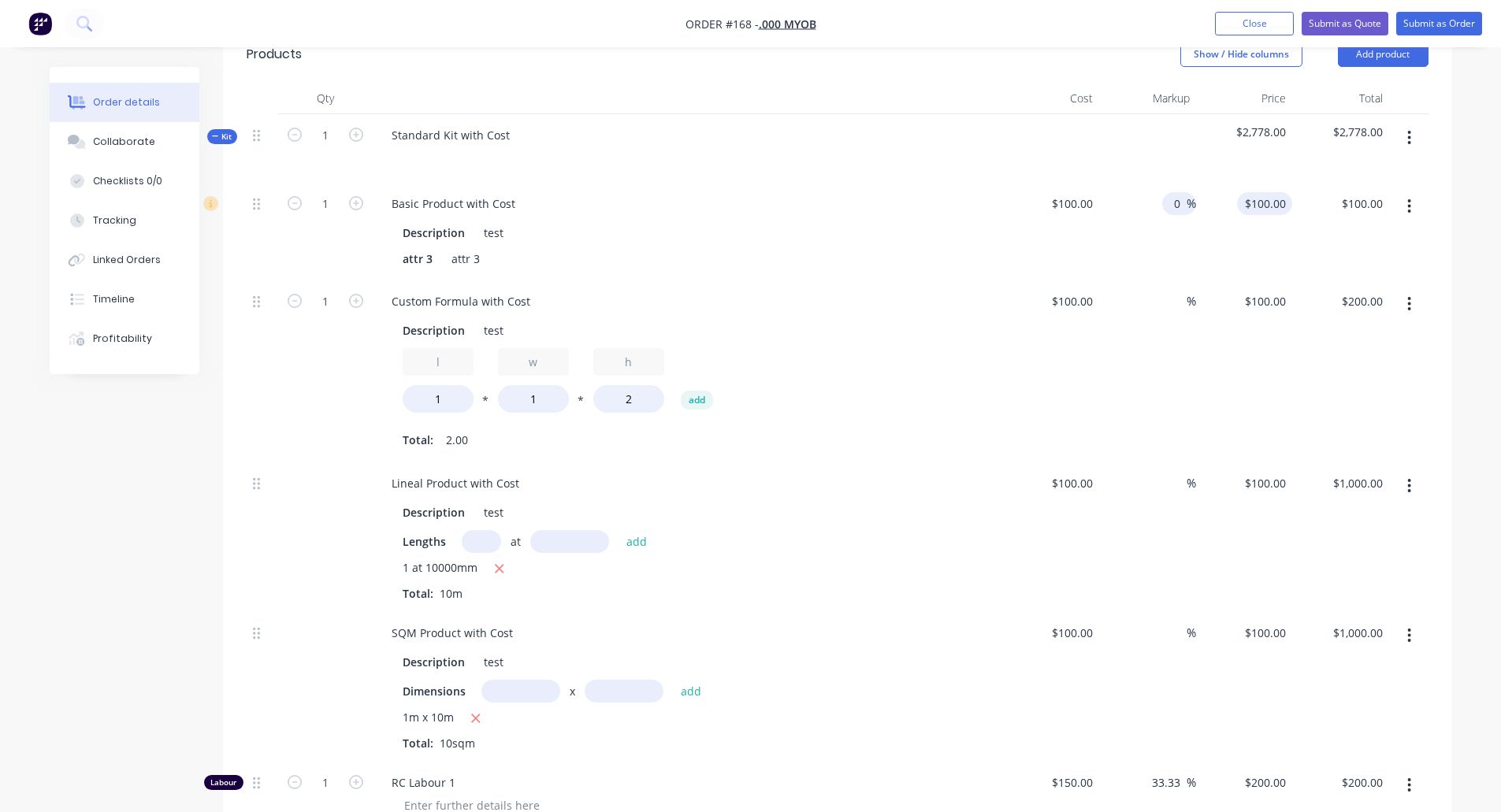
type input "100"
click at [1268, 199] on input "100" at bounding box center [1279, 203] width 27 height 22
type input "$0.00"
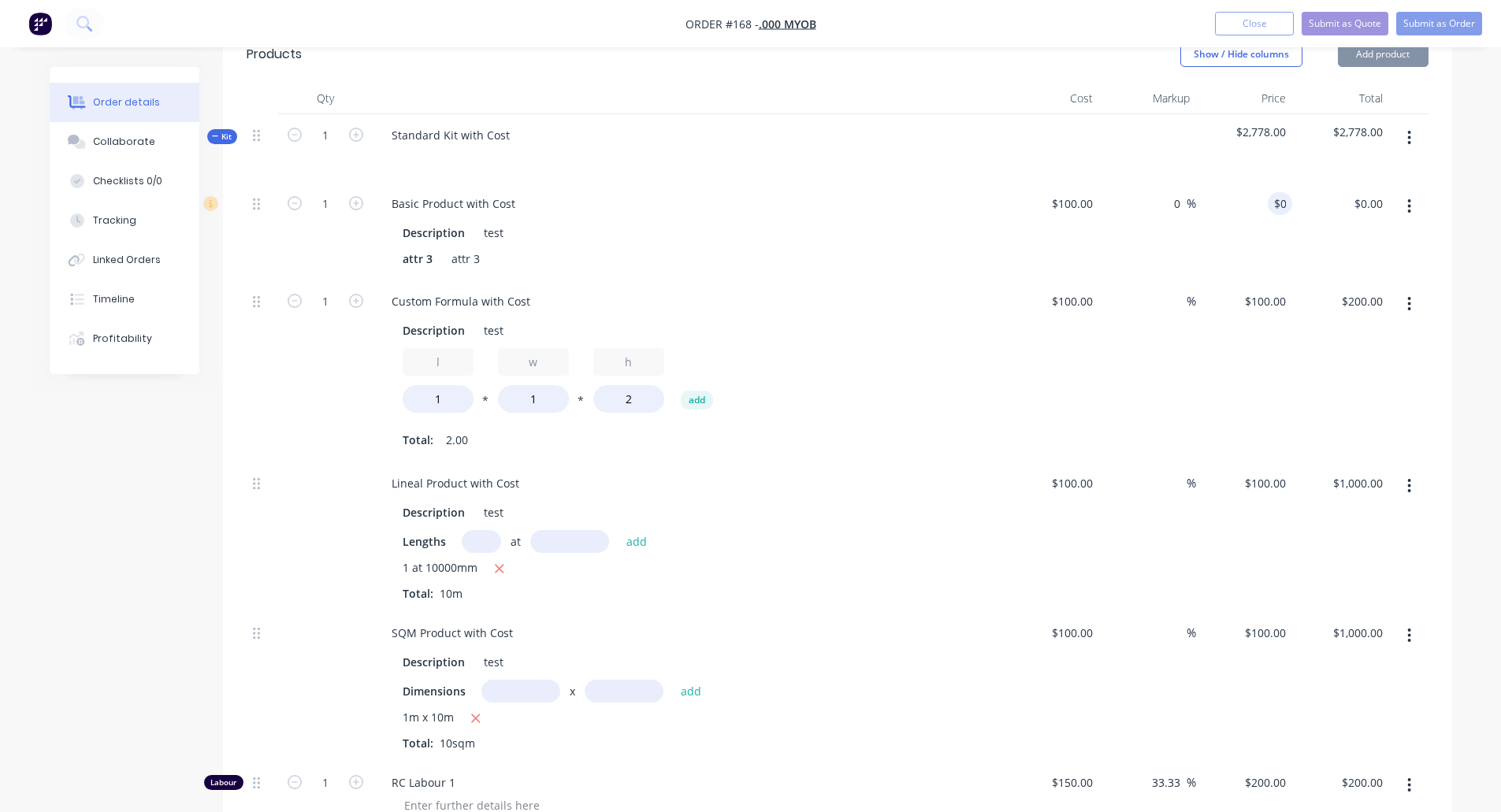
click at [1229, 268] on div "$0.00 0" at bounding box center [1245, 231] width 97 height 98
click at [1173, 212] on input "0" at bounding box center [1177, 203] width 18 height 22
type input "100"
type input "$100.00"
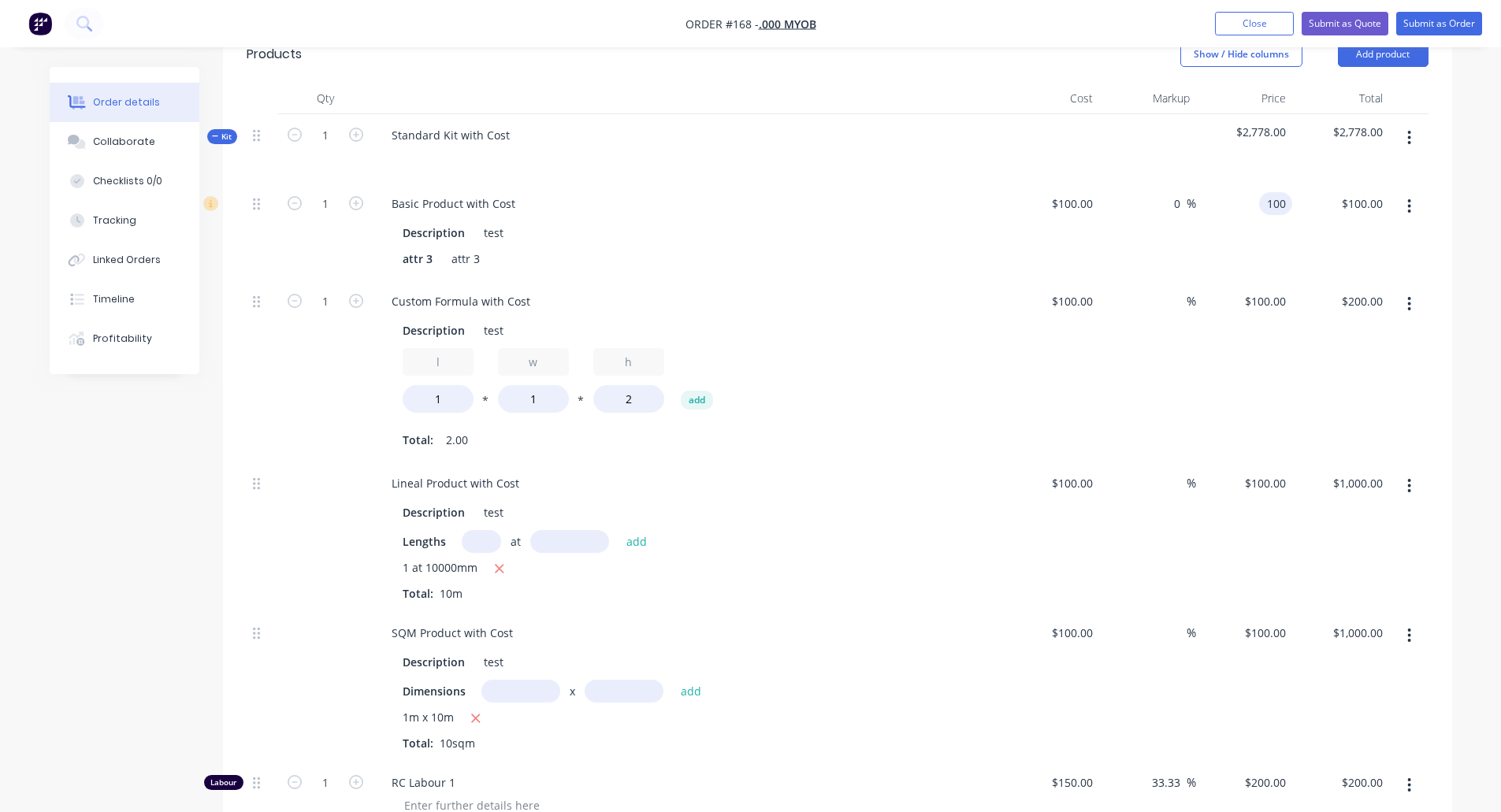
click at [1278, 208] on input "100" at bounding box center [1279, 203] width 27 height 22
type input "$100.00"
click at [1209, 263] on div "$100.00 $100.00" at bounding box center [1245, 231] width 97 height 98
